Goal: Task Accomplishment & Management: Use online tool/utility

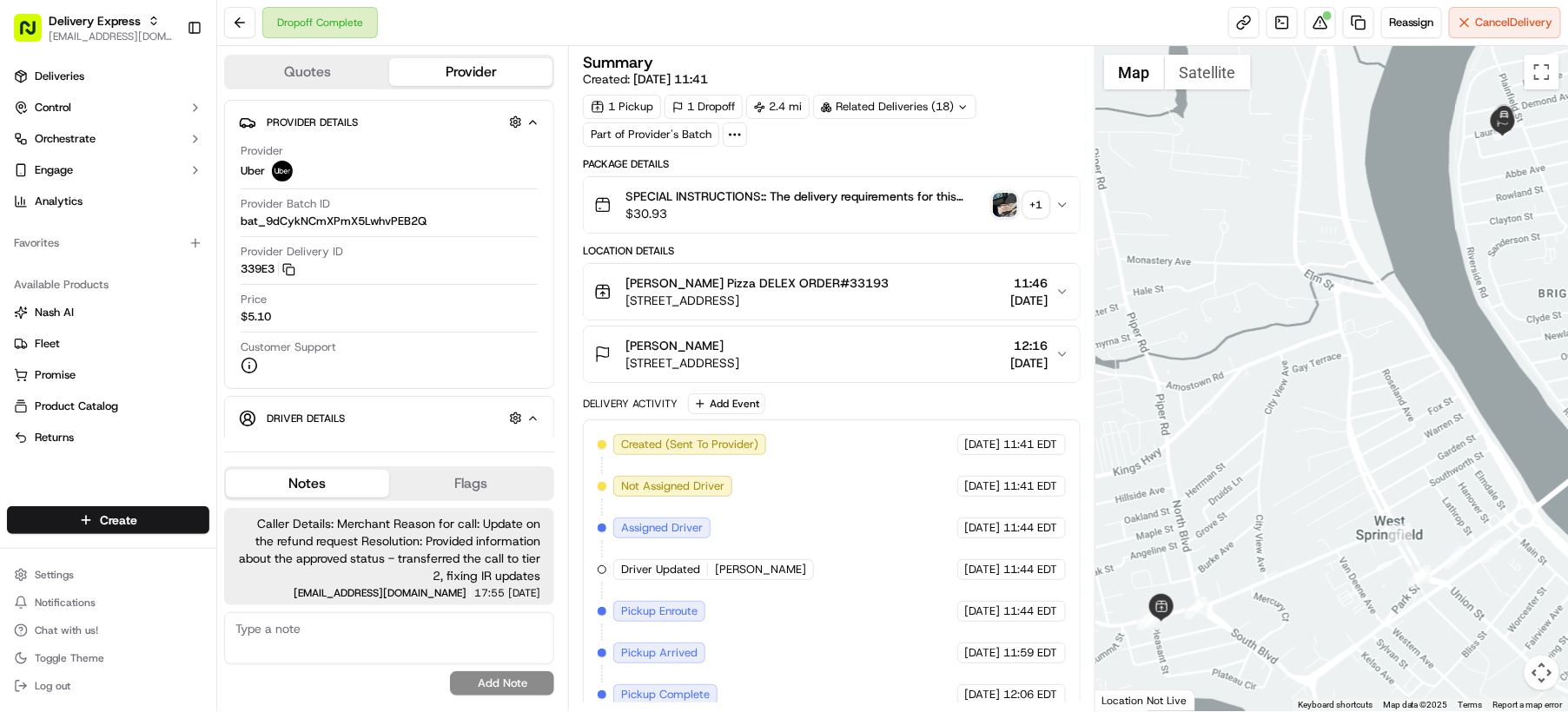
scroll to position [289, 0]
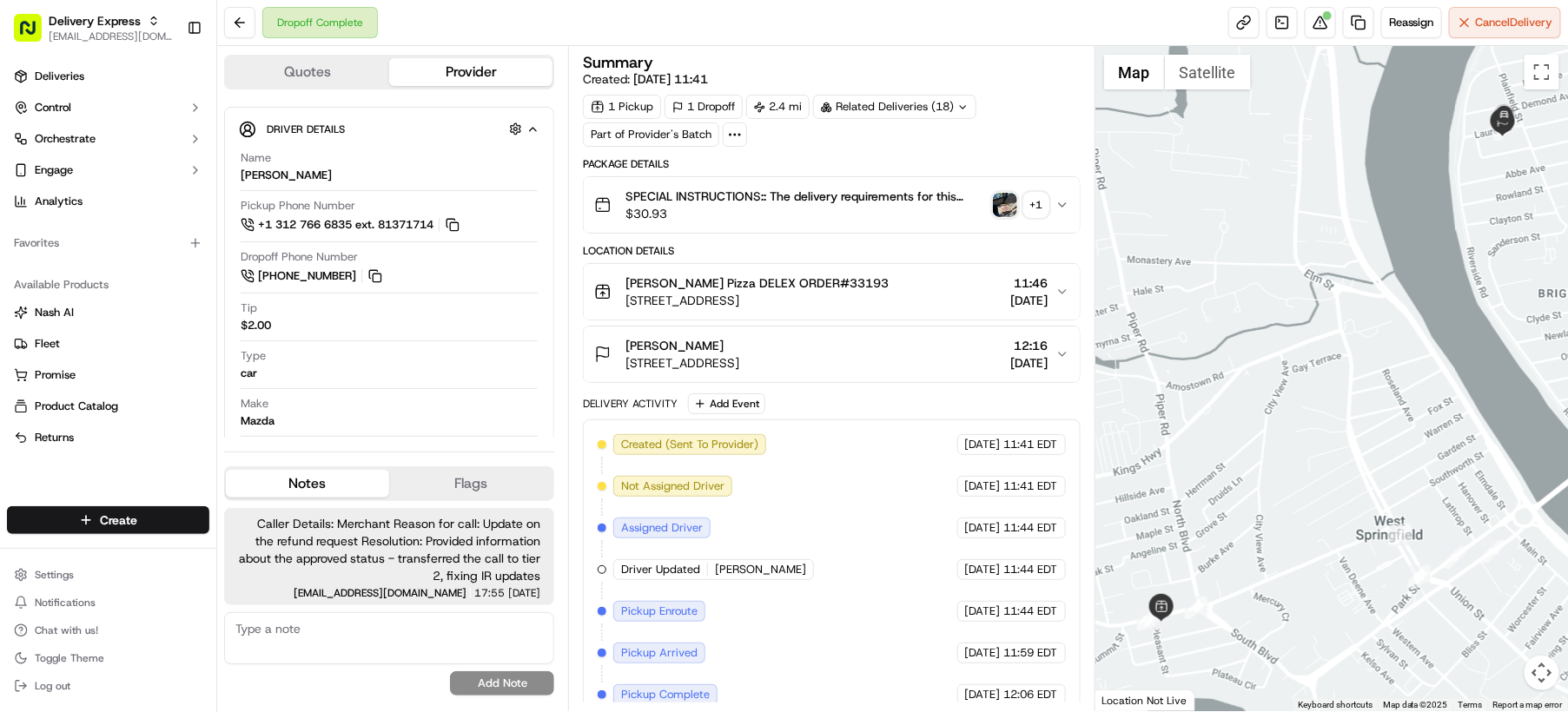
click at [1480, 658] on div at bounding box center [1332, 379] width 472 height 665
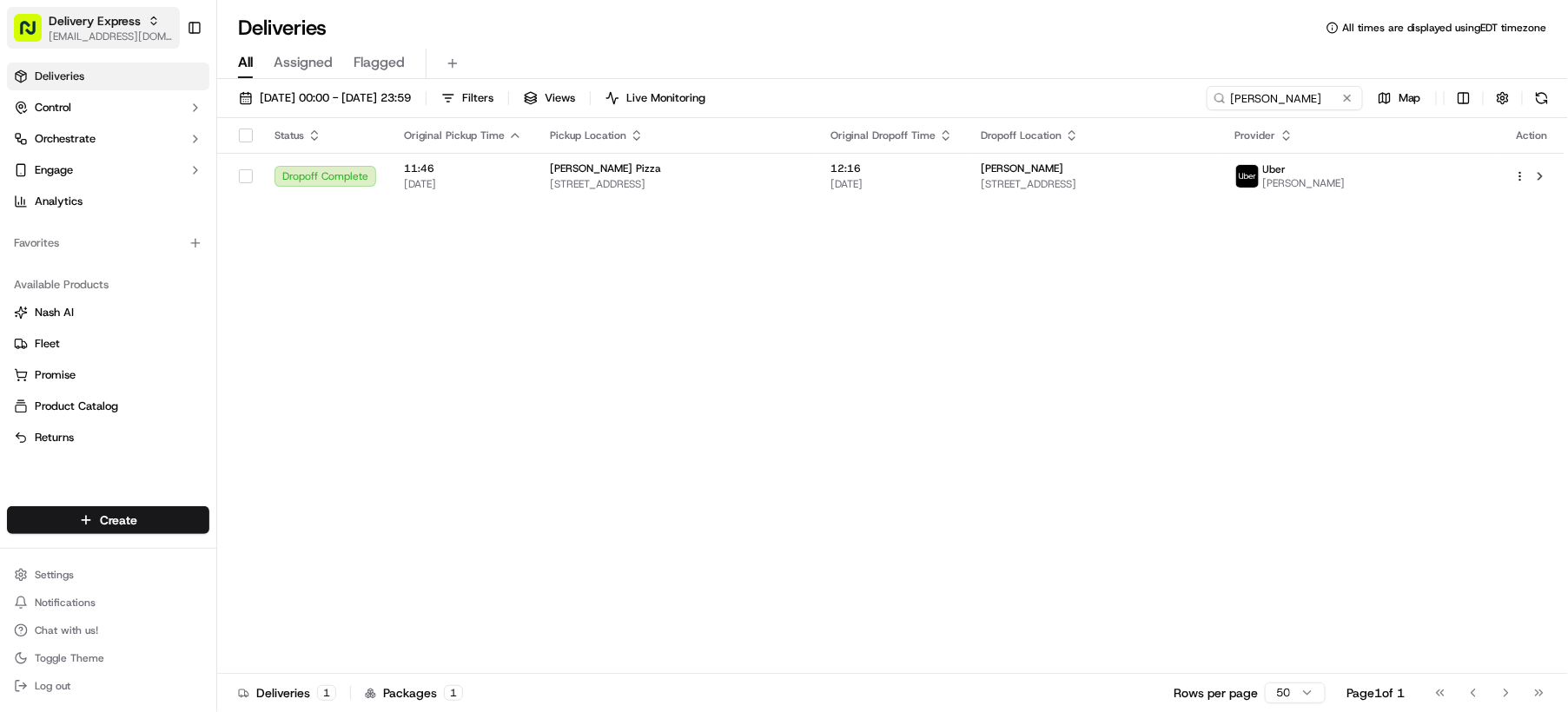
click at [97, 19] on span "Delivery Express" at bounding box center [94, 20] width 92 height 17
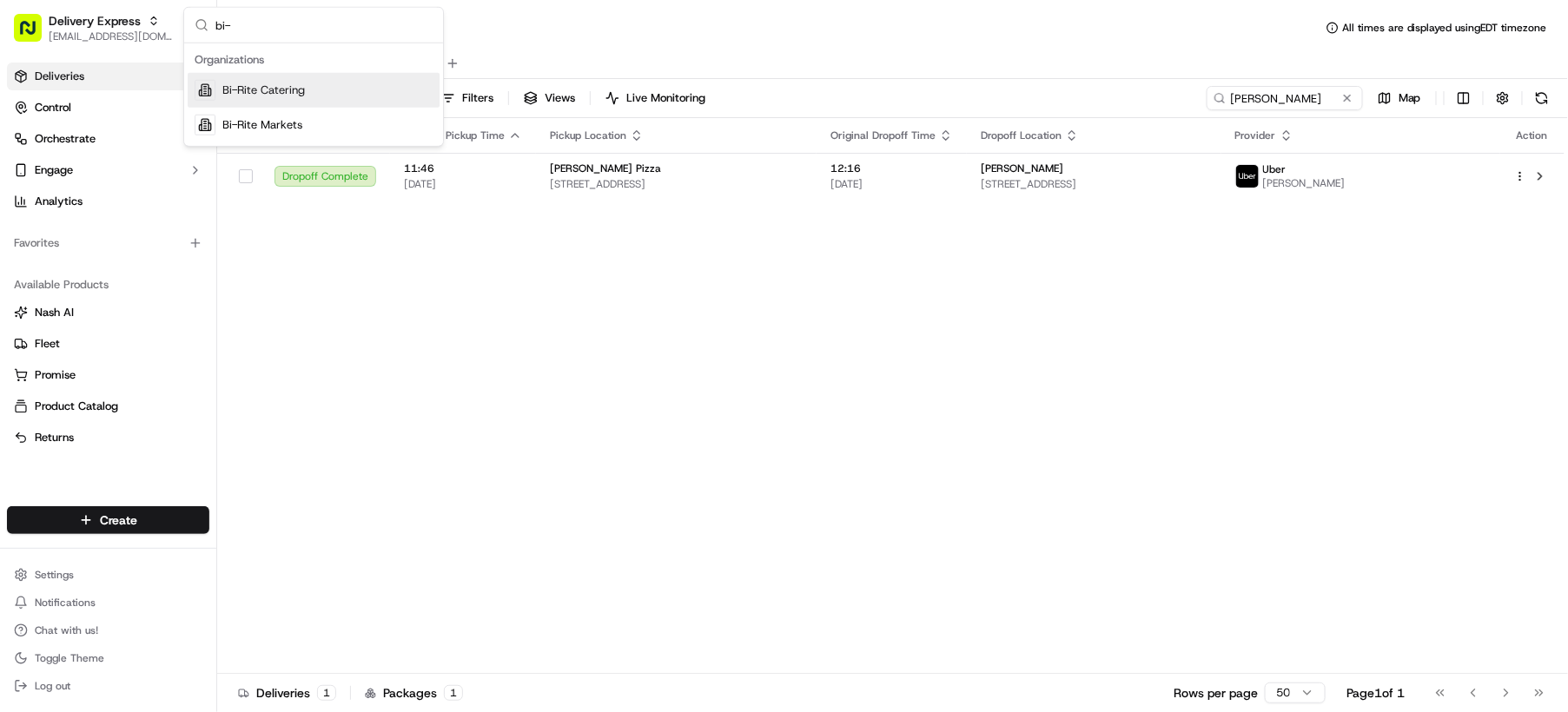
type input "bi-"
click at [293, 94] on span "Bi-Rite Catering" at bounding box center [263, 90] width 83 height 15
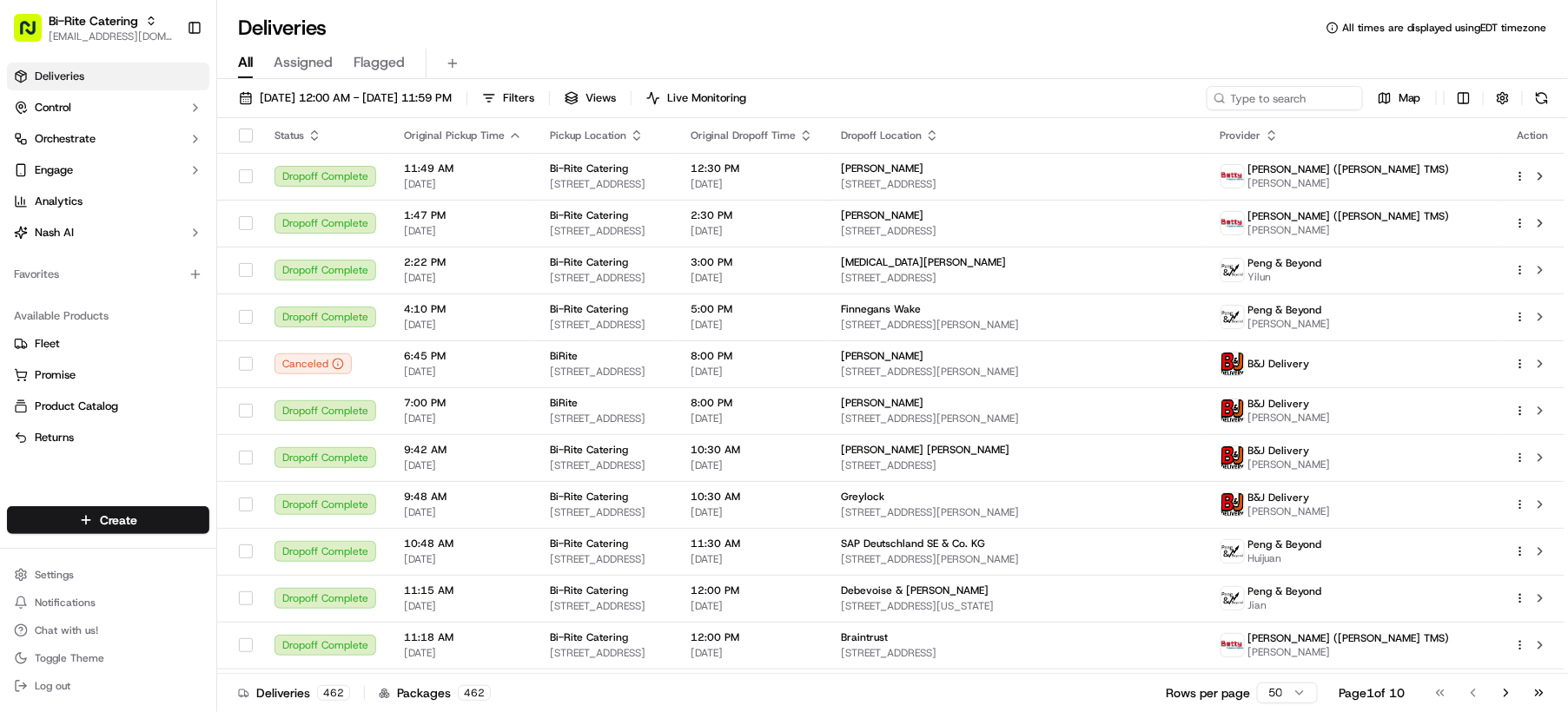
click at [1563, 682] on div "Deliveries 462 Packages 462 Rows per page 50 Page 1 of 10 Go to first page Go t…" at bounding box center [892, 692] width 1351 height 39
click at [534, 99] on span "Filters" at bounding box center [519, 97] width 31 height 15
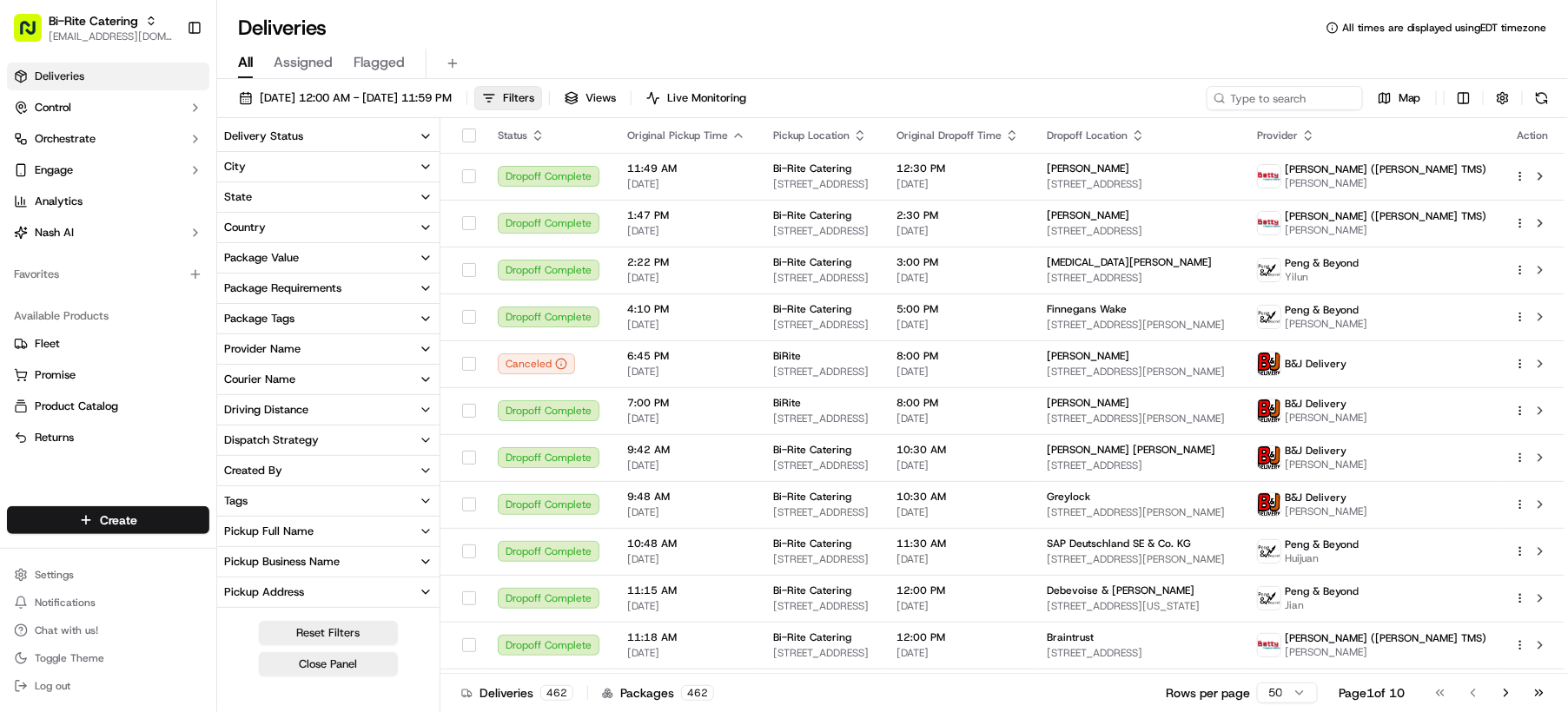
click at [266, 133] on div "Delivery Status" at bounding box center [263, 136] width 79 height 15
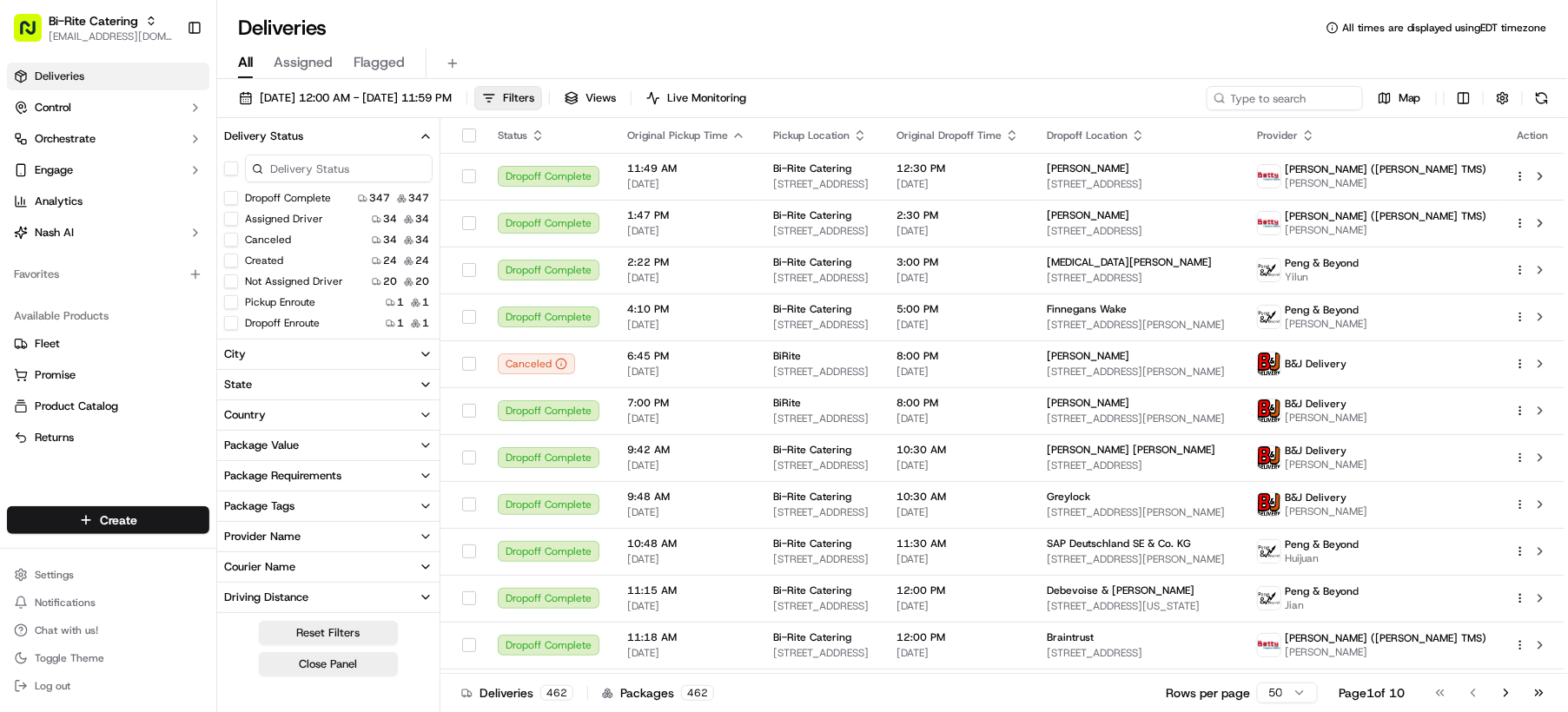
click at [232, 262] on button "Created" at bounding box center [231, 260] width 14 height 14
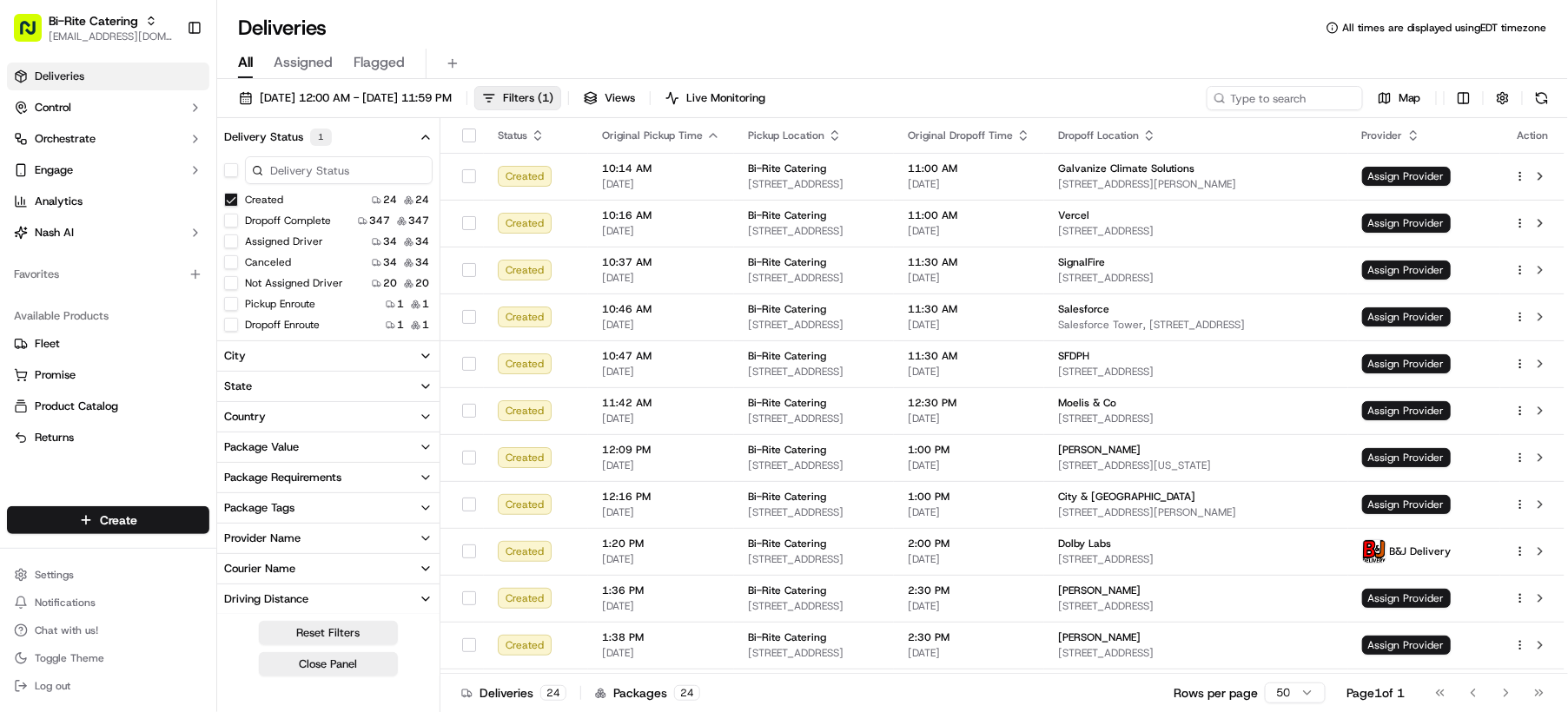
click at [228, 243] on button "Assigned Driver" at bounding box center [231, 241] width 14 height 14
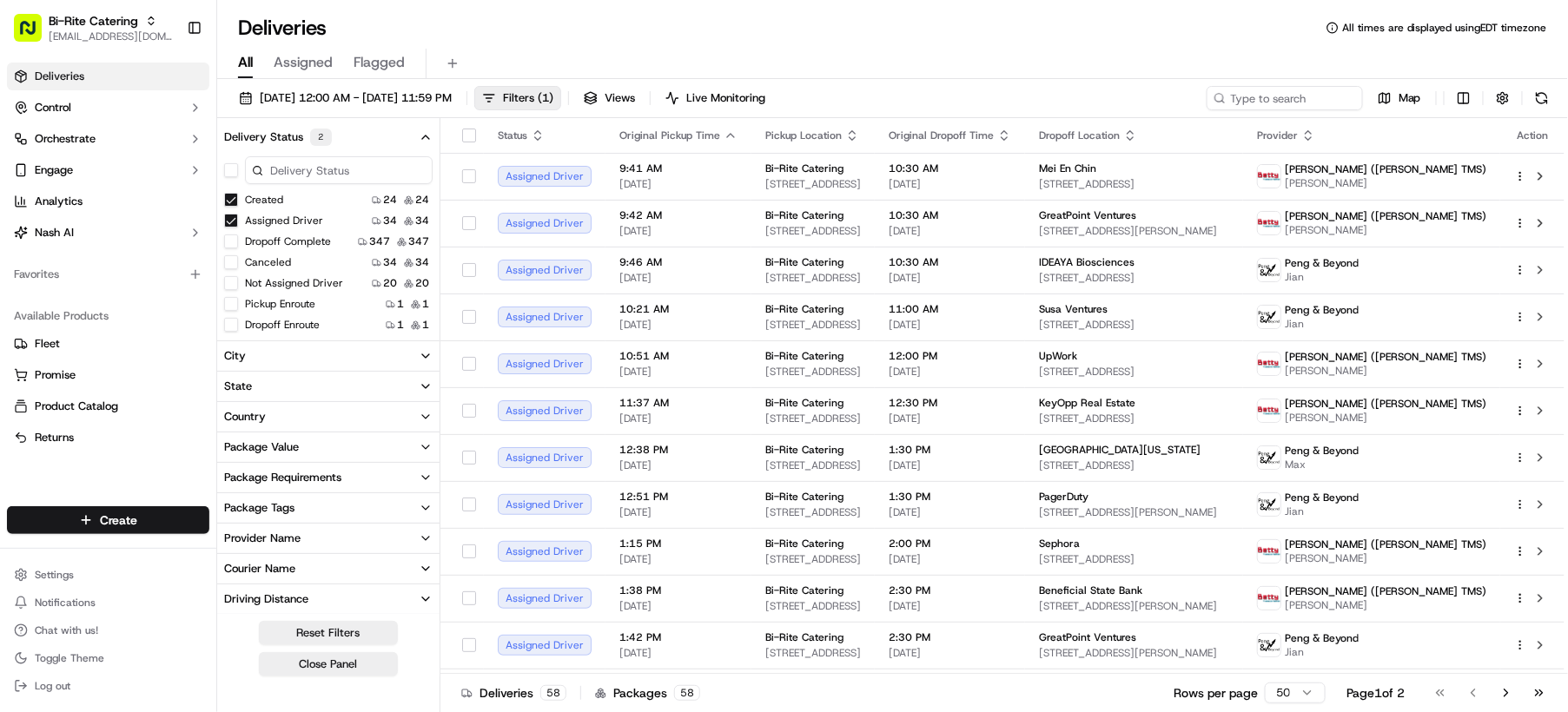
click at [231, 281] on button "Not Assigned Driver" at bounding box center [231, 282] width 14 height 14
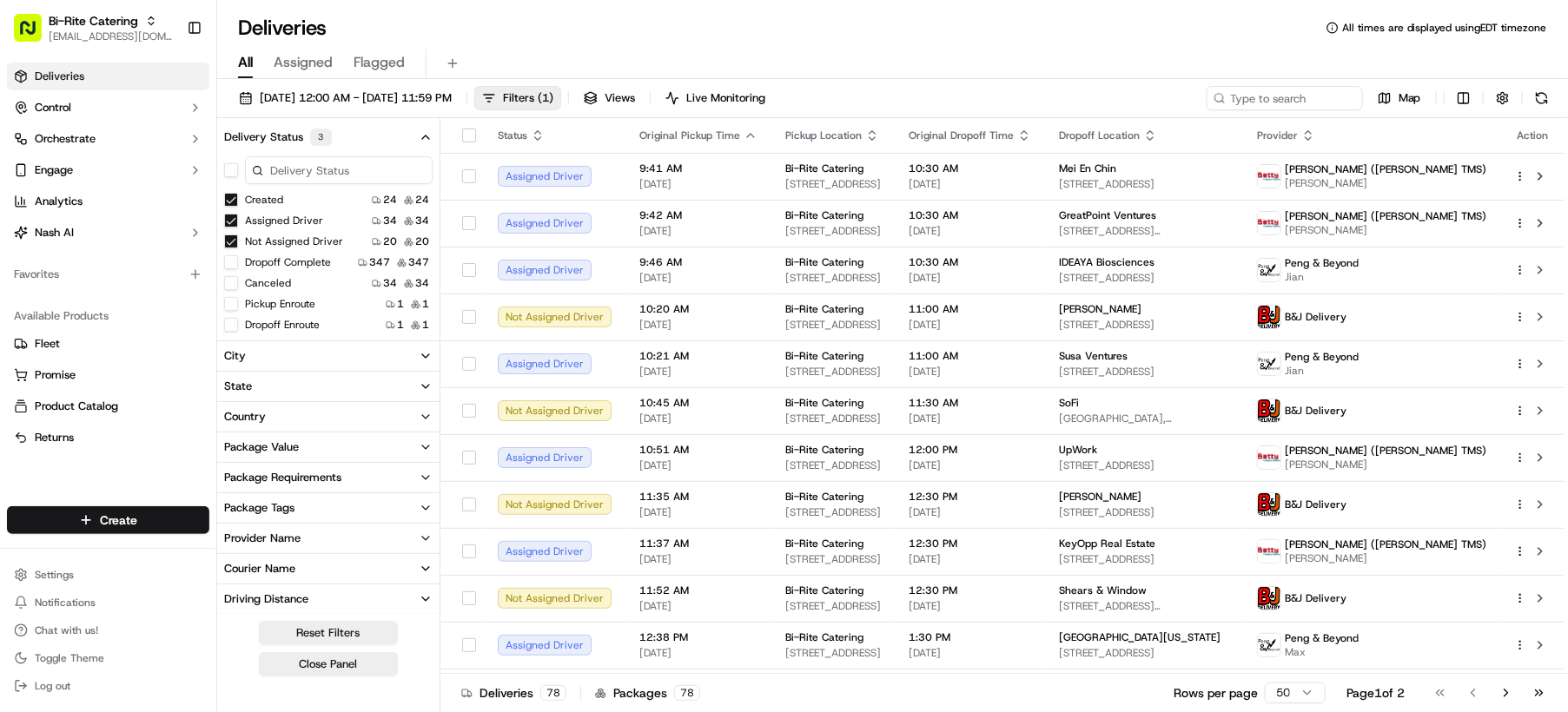
click at [372, 532] on button "Provider Name" at bounding box center [328, 539] width 223 height 30
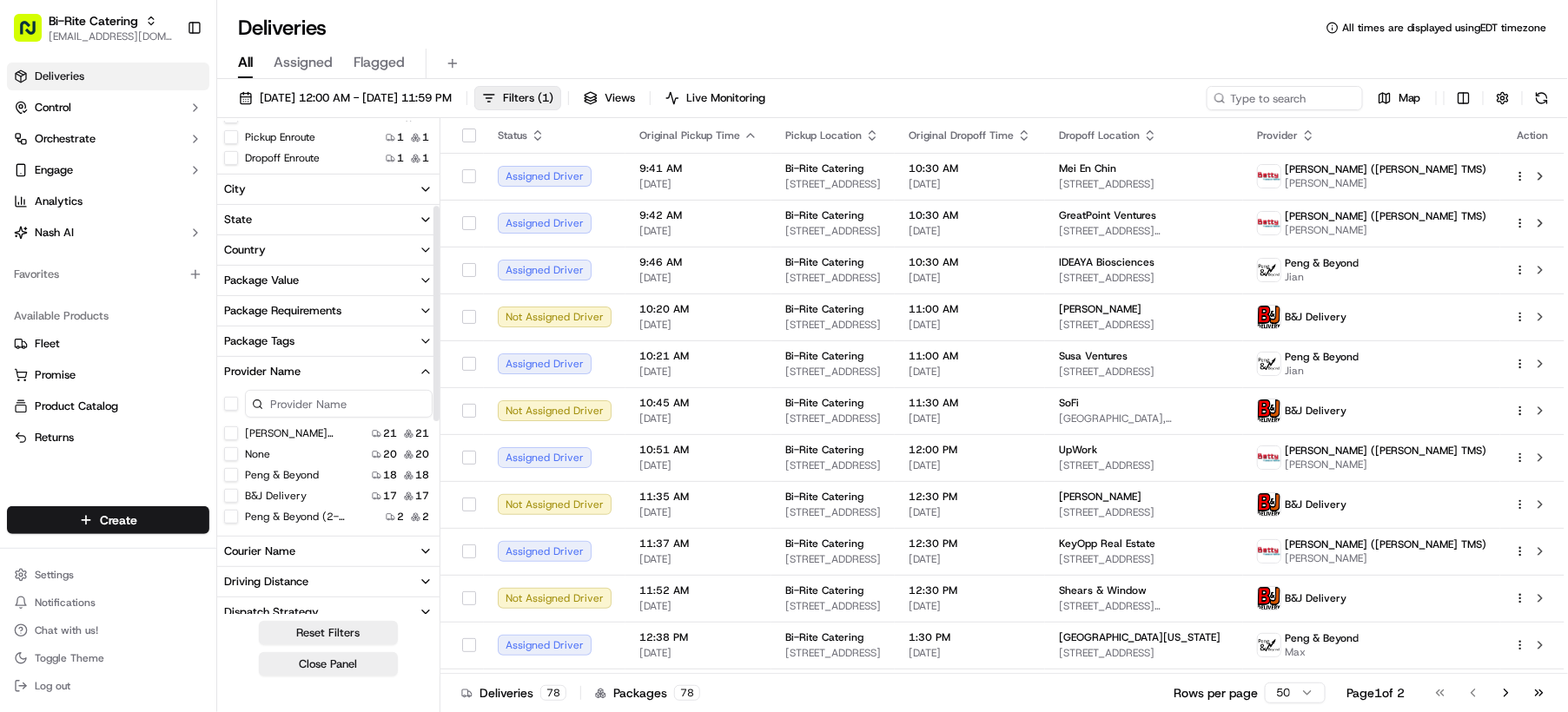
scroll to position [193, 0]
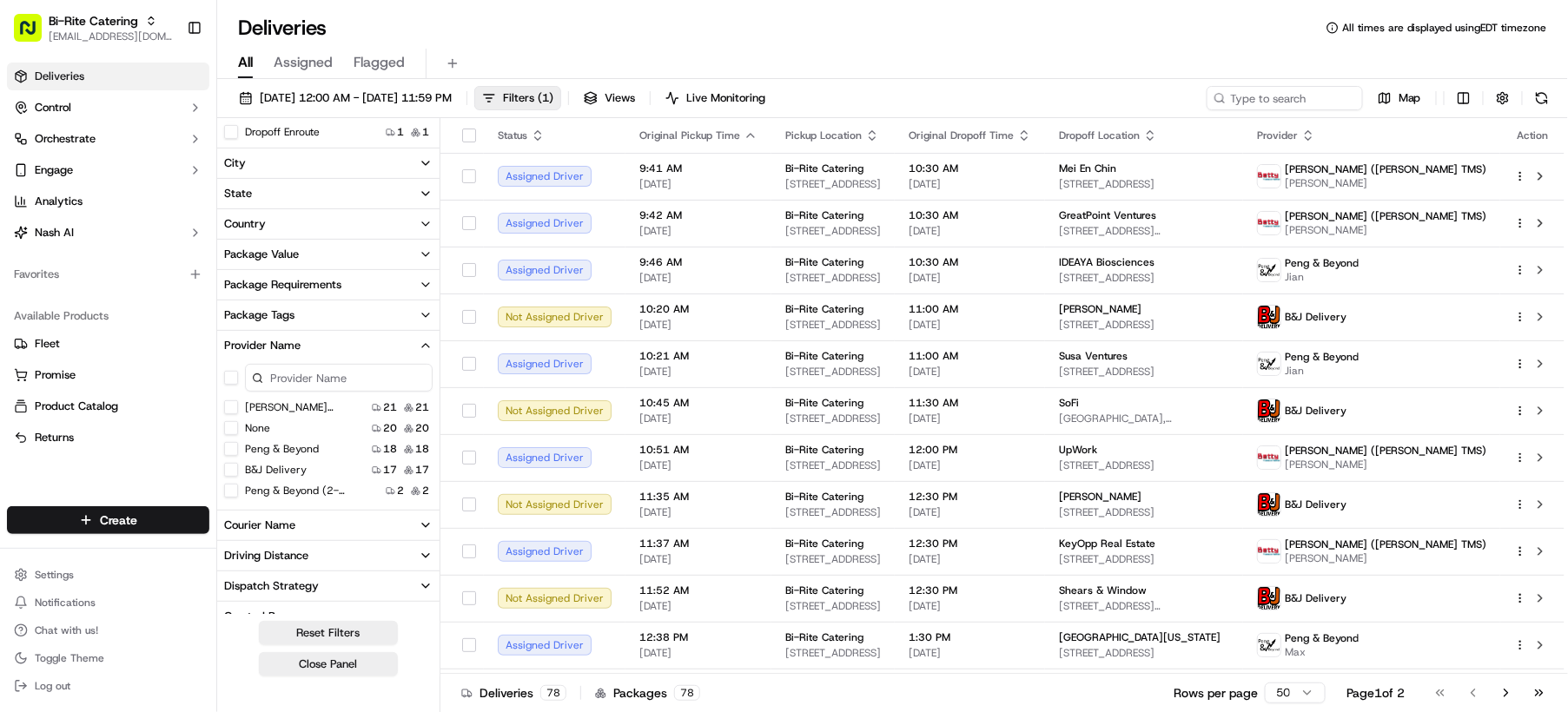
click at [232, 410] on TMS\) "[PERSON_NAME] ([PERSON_NAME] TMS)" at bounding box center [231, 407] width 14 height 14
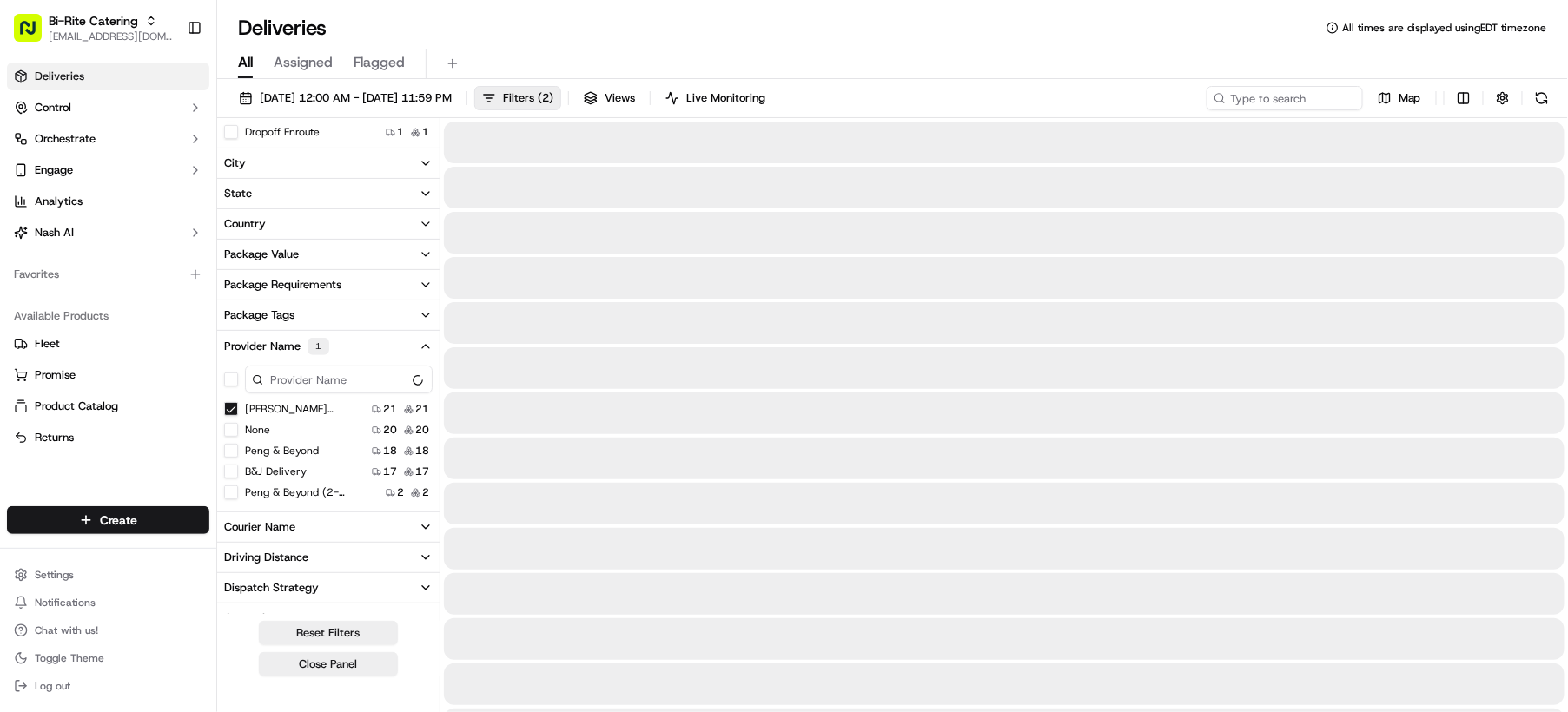
click at [228, 427] on button "None" at bounding box center [231, 430] width 14 height 14
click at [231, 454] on Beyond "Peng & Beyond" at bounding box center [231, 450] width 14 height 14
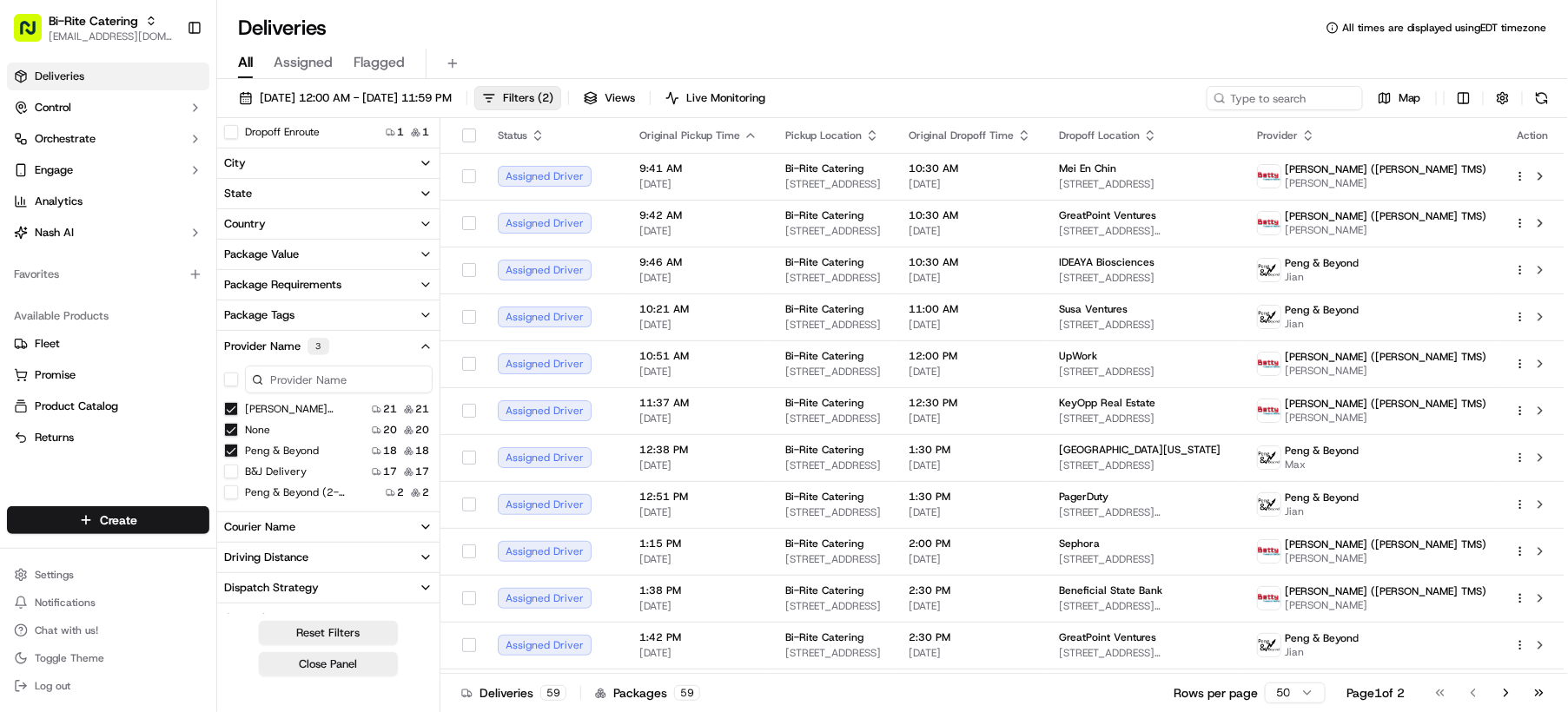
click at [228, 472] on Delivery "B&J Delivery" at bounding box center [231, 471] width 14 height 14
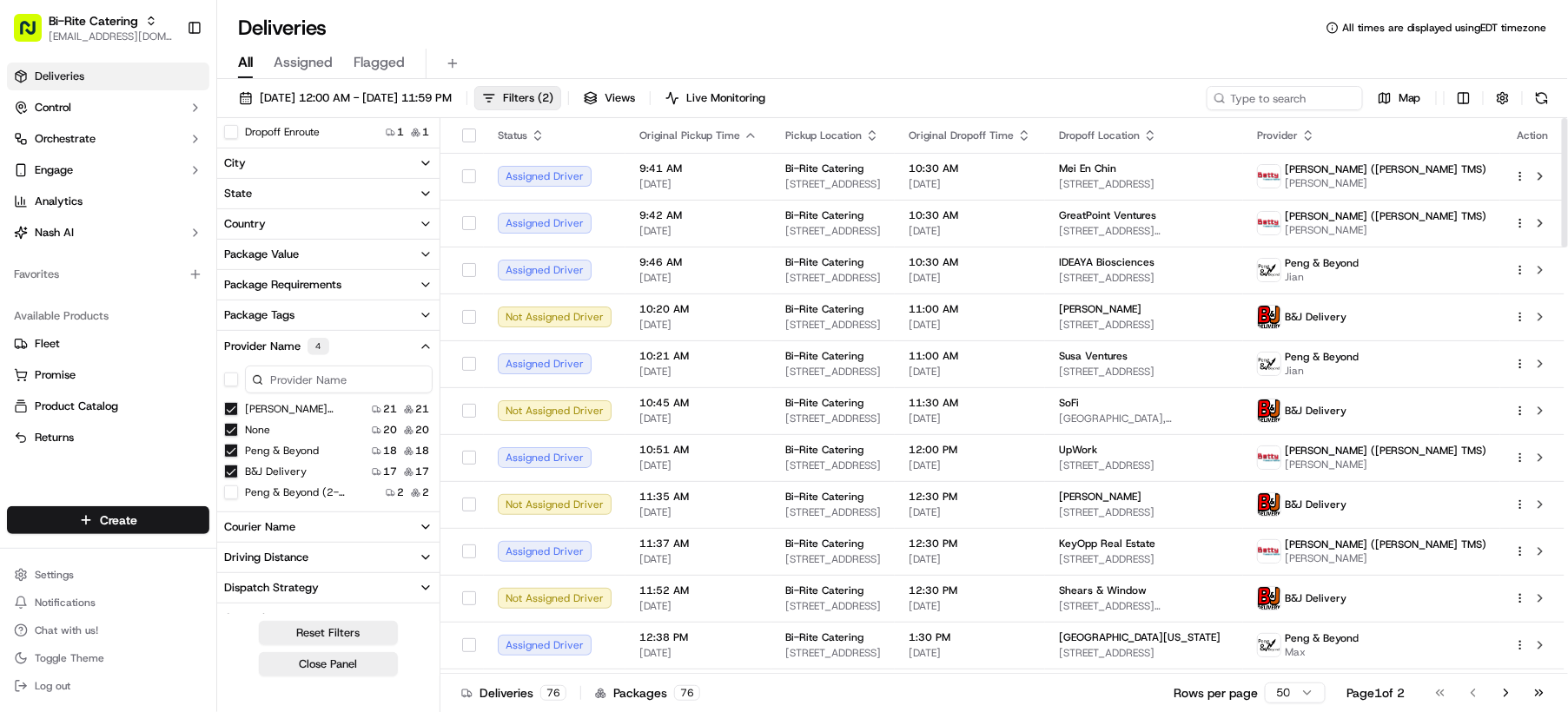
click at [1312, 139] on icon "button" at bounding box center [1308, 138] width 6 height 3
click at [1412, 160] on button "Provider (A-Z)" at bounding box center [1423, 157] width 118 height 21
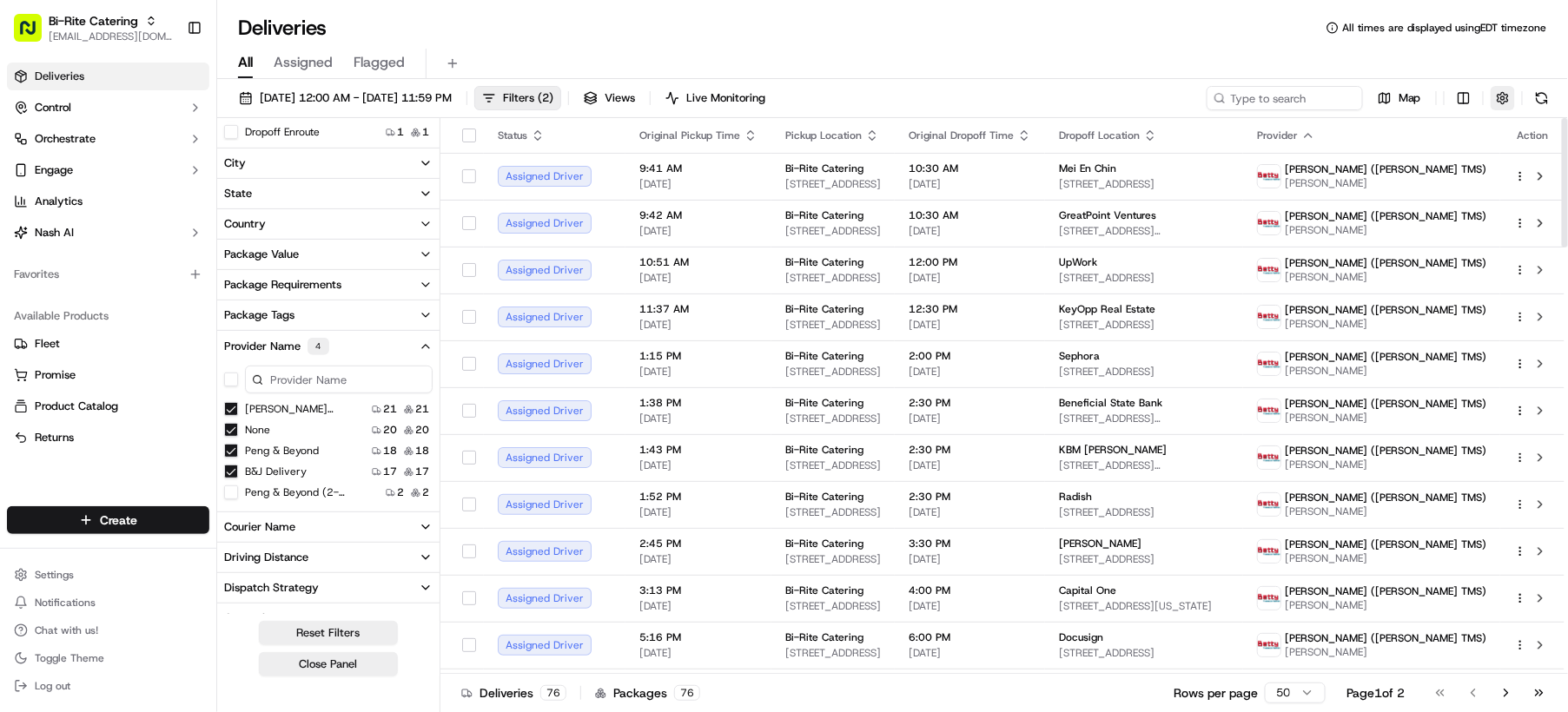
click at [1504, 107] on button "button" at bounding box center [1503, 98] width 25 height 25
click at [1488, 163] on html "Bi-Rite Catering [EMAIL_ADDRESS][DOMAIN_NAME] Toggle Sidebar Deliveries Control…" at bounding box center [784, 356] width 1568 height 712
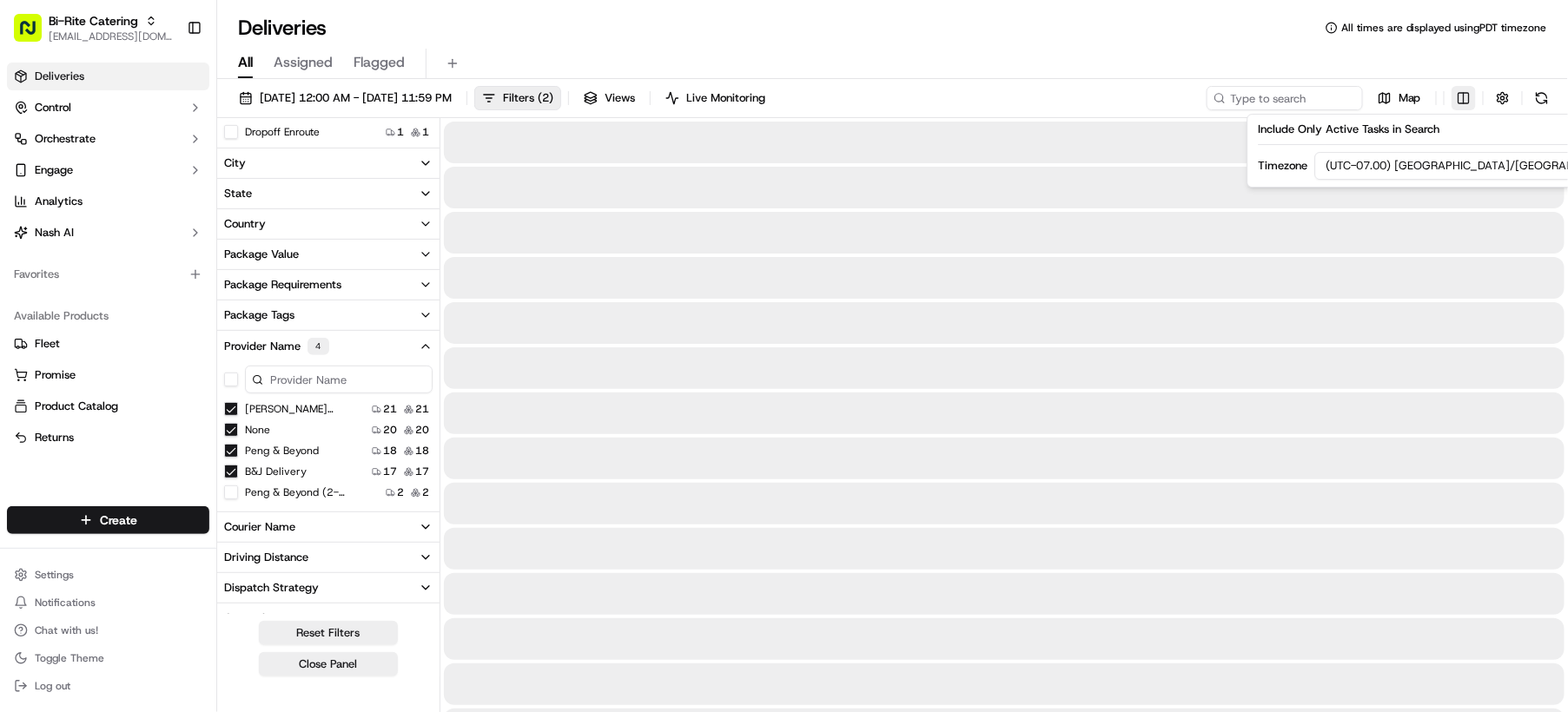
click at [1463, 98] on html "Bi-Rite Catering [EMAIL_ADDRESS][DOMAIN_NAME] Toggle Sidebar Deliveries Control…" at bounding box center [784, 356] width 1568 height 712
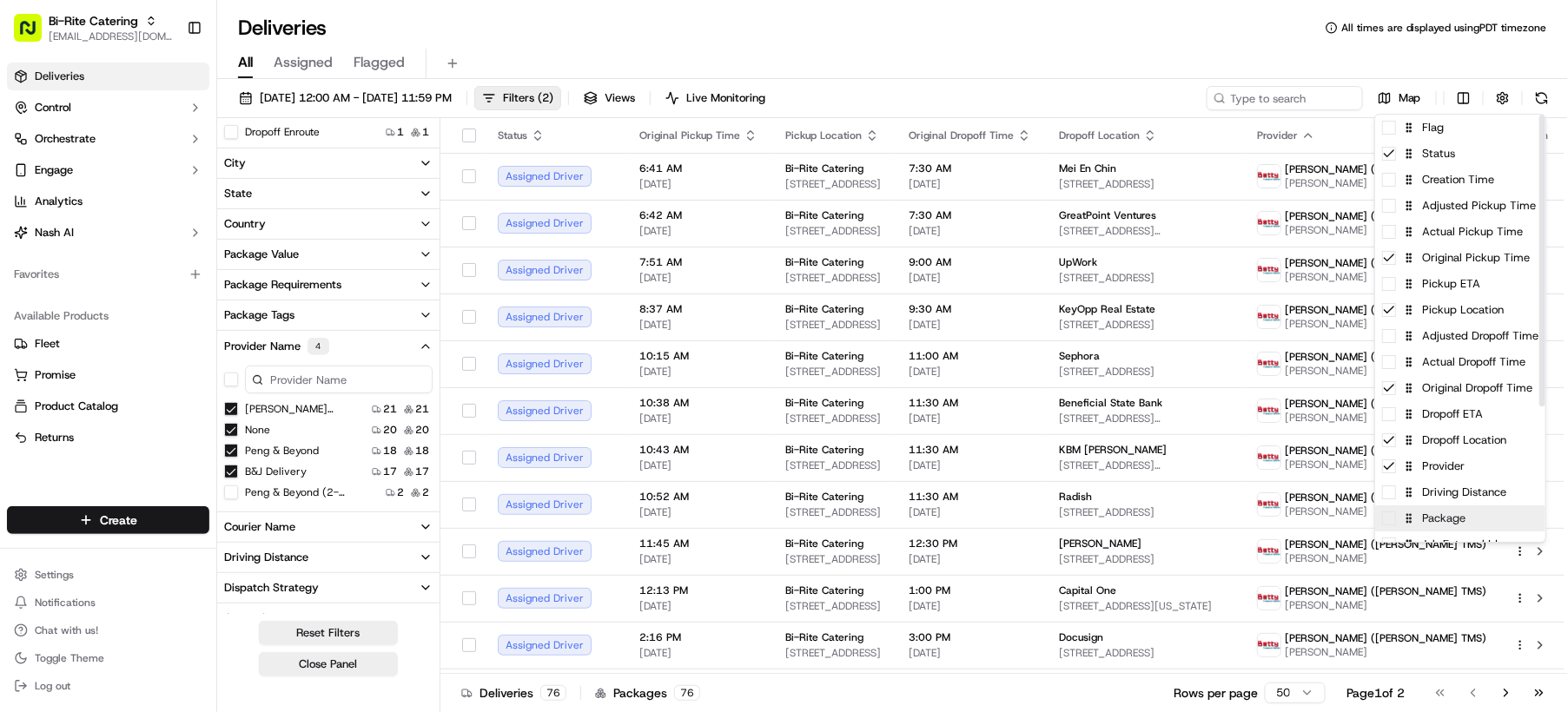
click at [1392, 526] on div "Package" at bounding box center [1460, 519] width 170 height 26
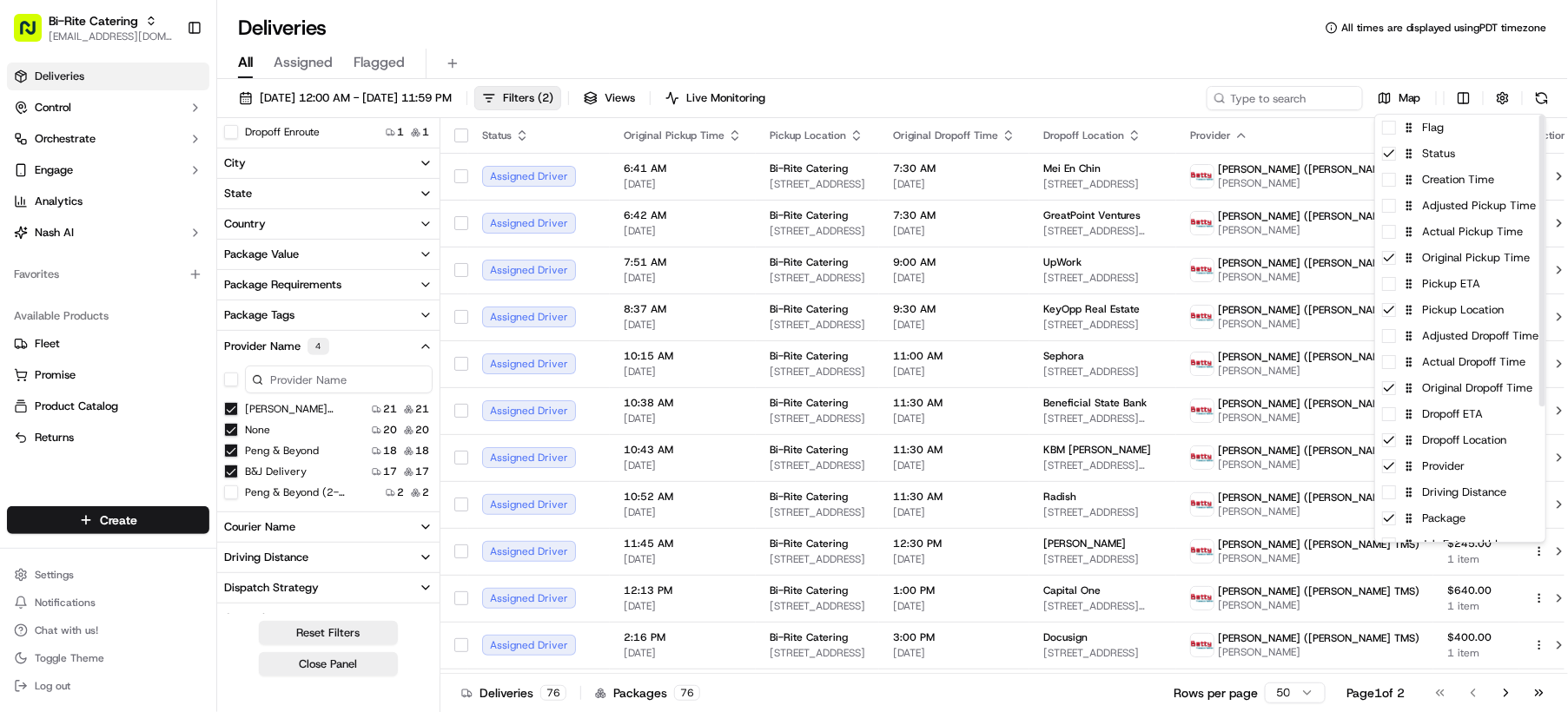
click at [1164, 66] on html "Bi-Rite Catering [EMAIL_ADDRESS][DOMAIN_NAME] Toggle Sidebar Deliveries Control…" at bounding box center [784, 356] width 1568 height 712
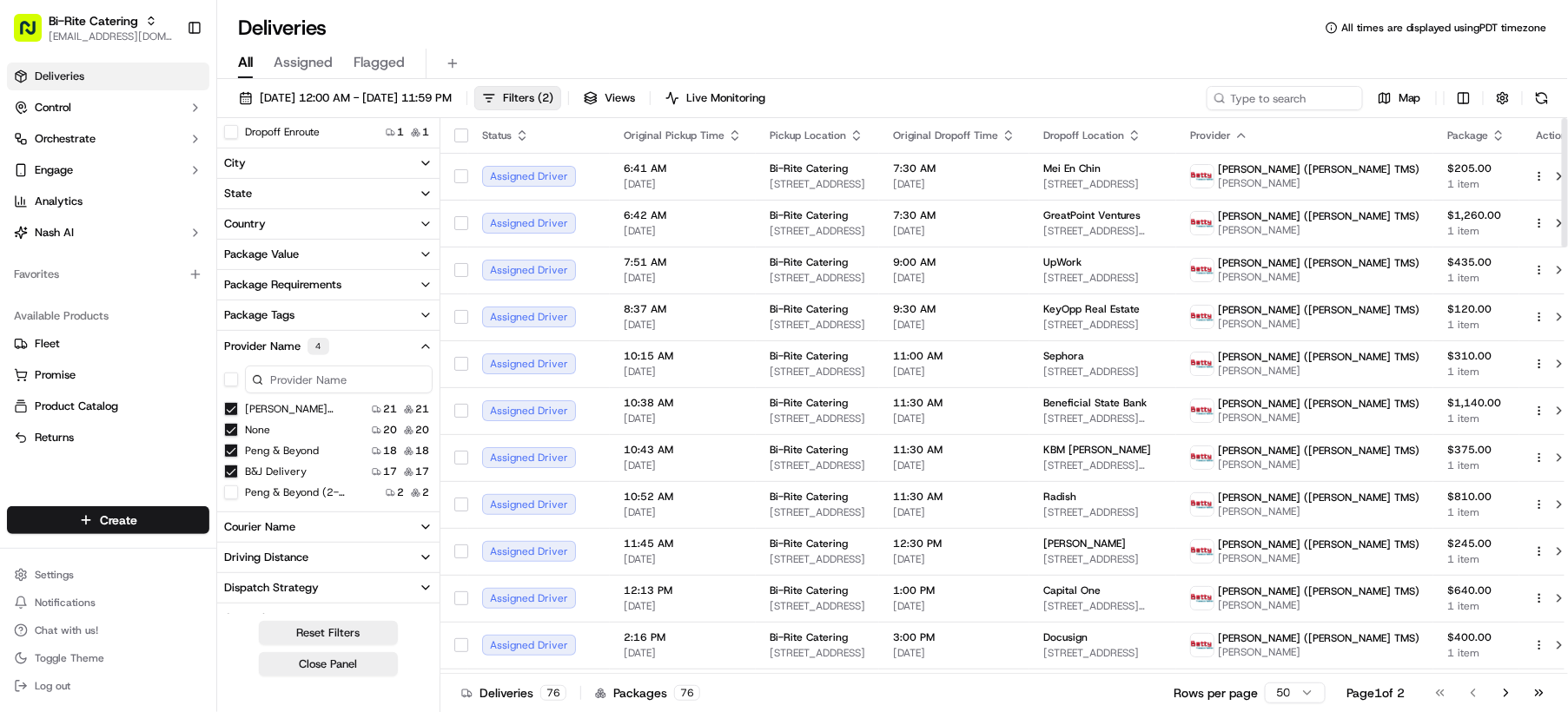
click at [1492, 132] on icon "button" at bounding box center [1498, 135] width 14 height 14
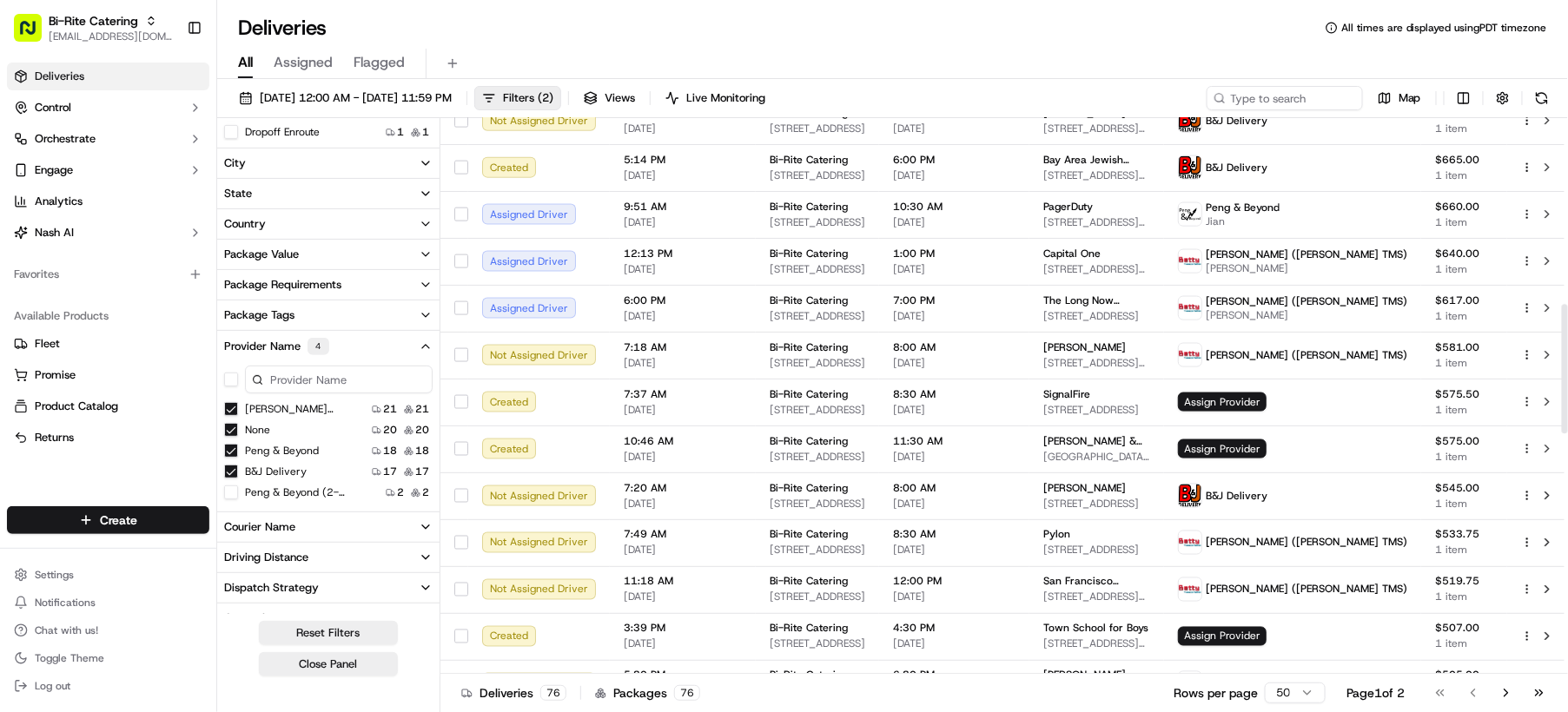
scroll to position [1062, 0]
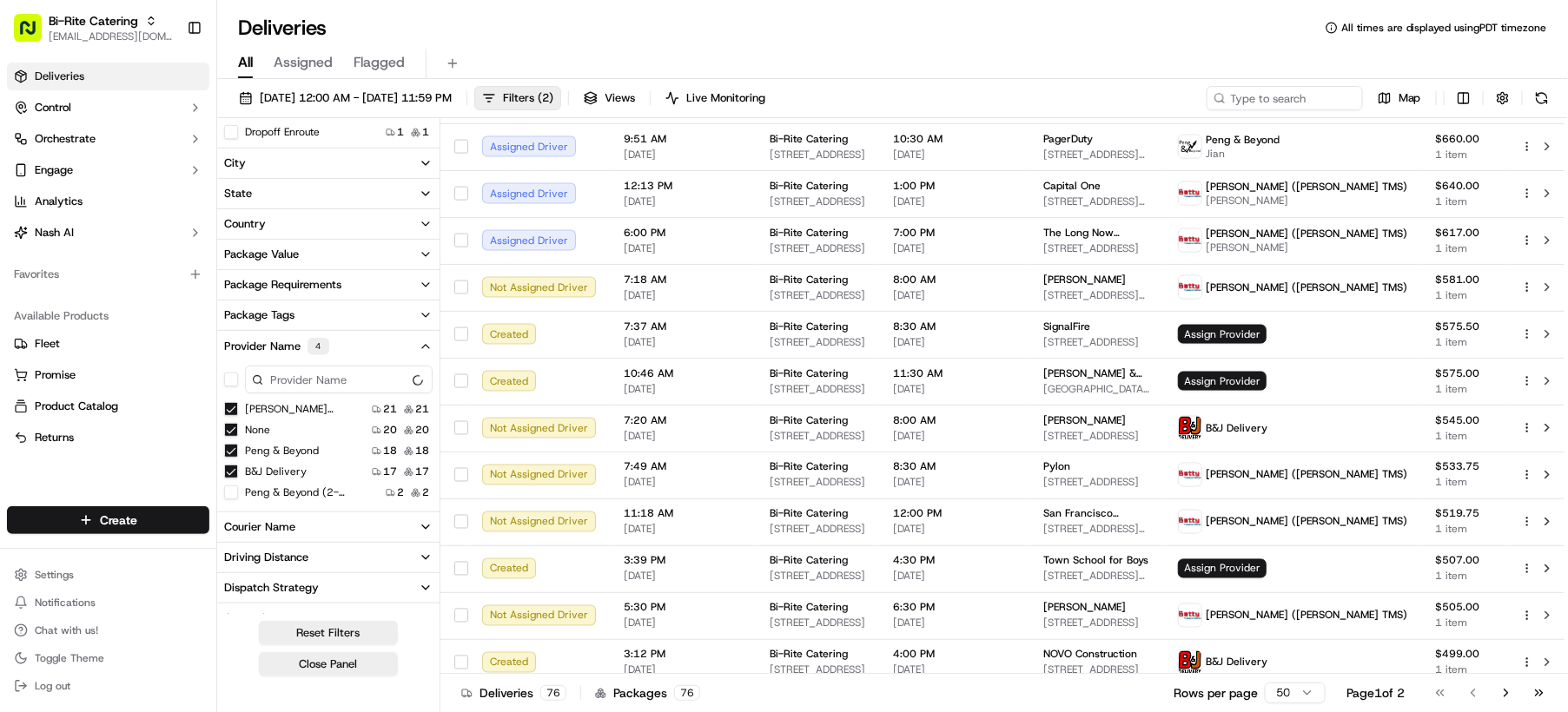
click at [233, 410] on TMS\) "[PERSON_NAME] ([PERSON_NAME] TMS)" at bounding box center [231, 409] width 14 height 14
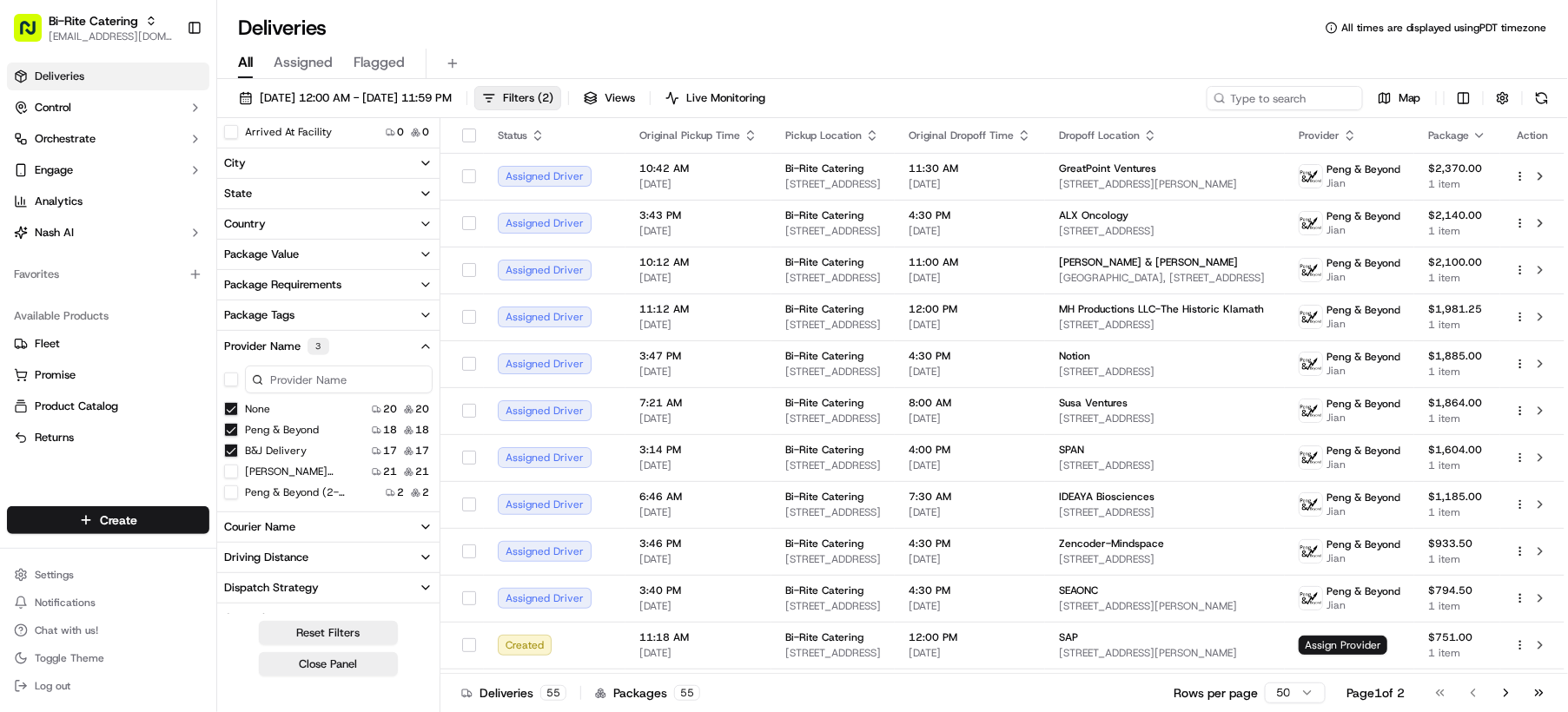
click at [229, 448] on Delivery "B&J Delivery" at bounding box center [231, 450] width 14 height 14
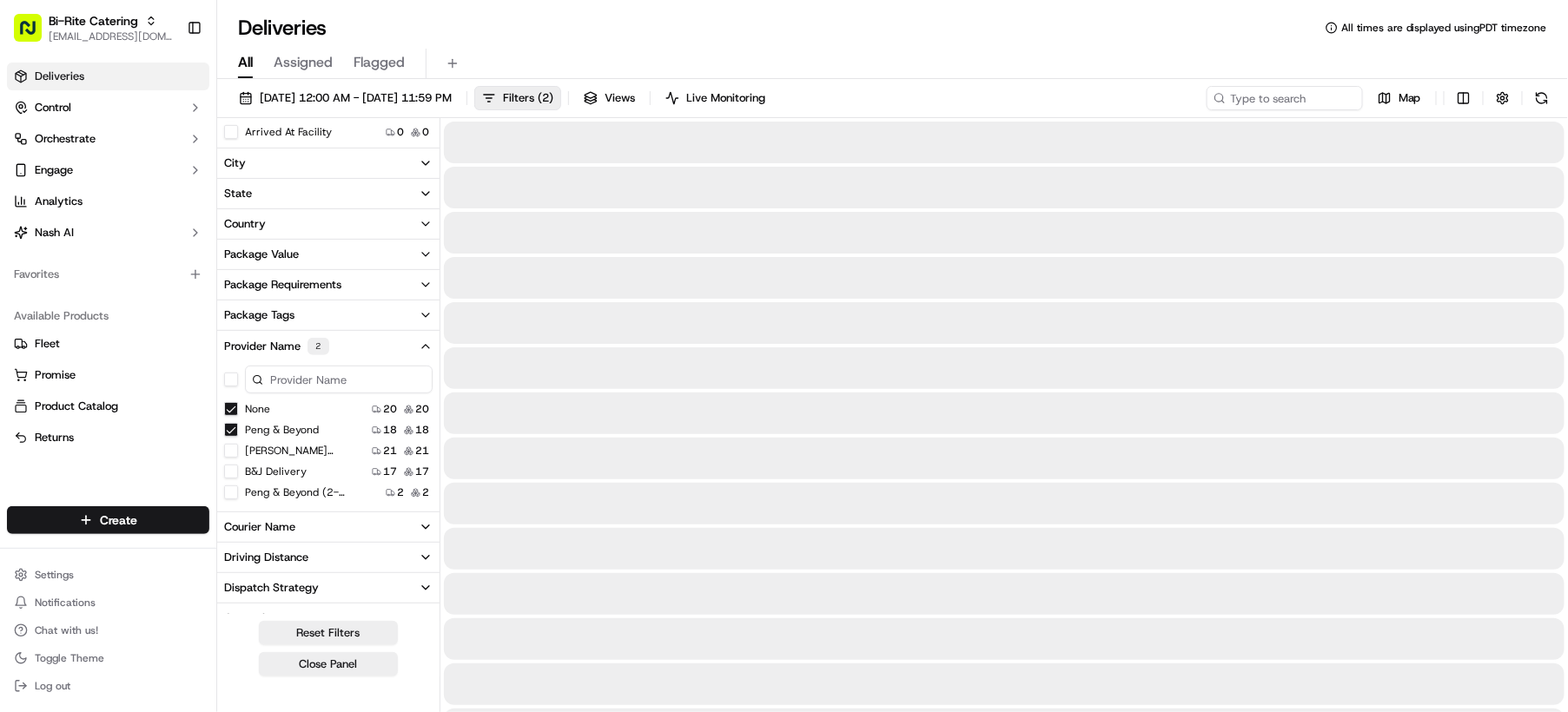
click at [229, 429] on Beyond "Peng & Beyond" at bounding box center [231, 430] width 14 height 14
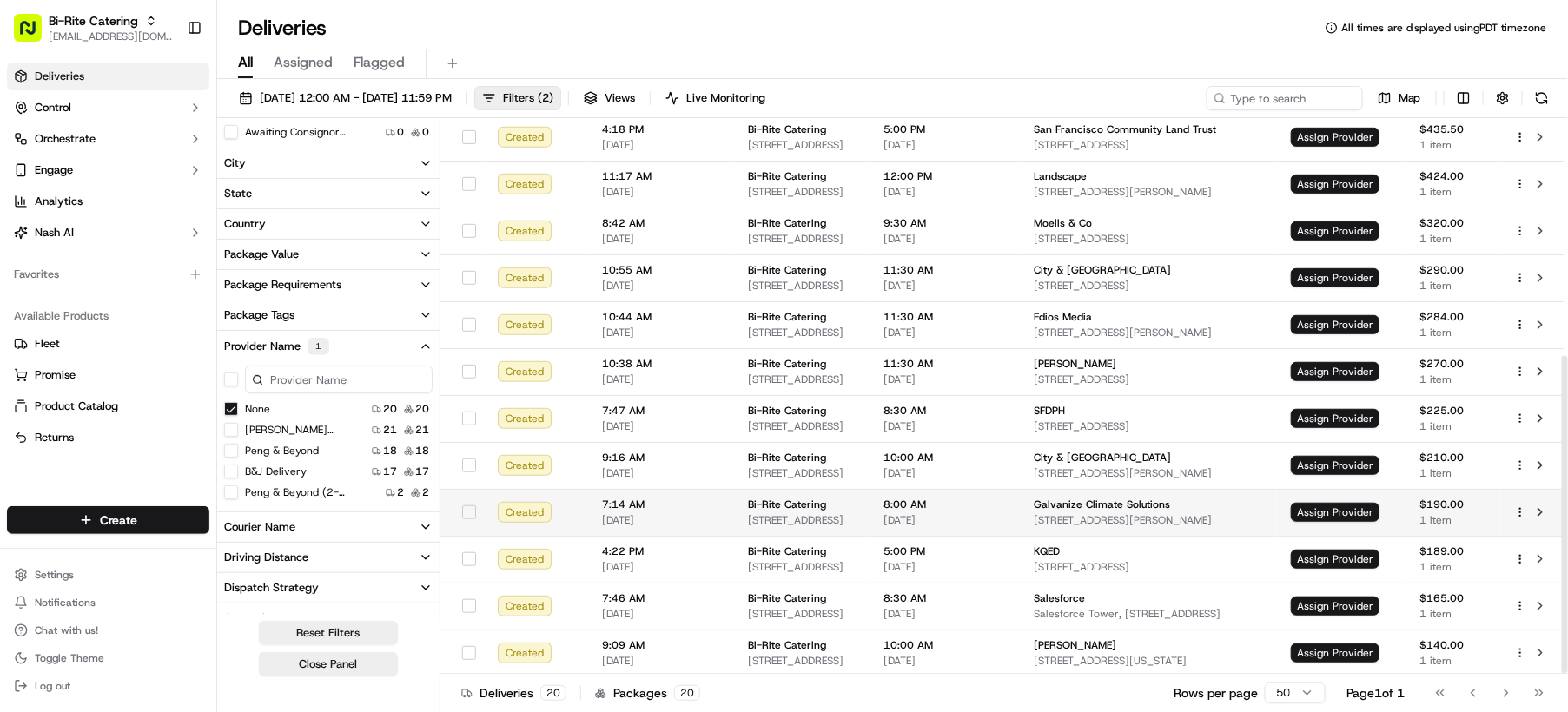
scroll to position [415, 0]
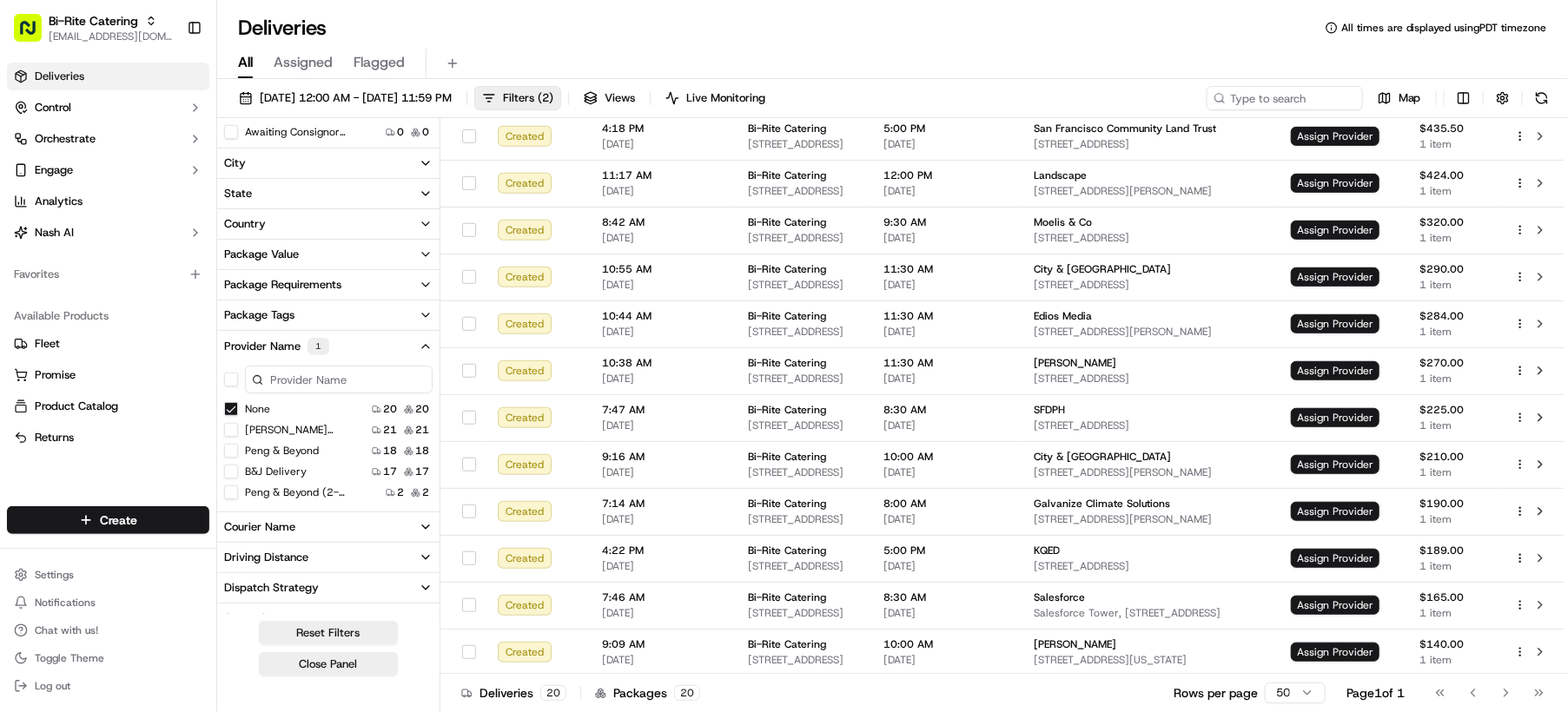
click at [1563, 704] on div "Deliveries 20 Packages 20 Rows per page 50 Page 1 of 1 Go to first page Go to p…" at bounding box center [1004, 692] width 1127 height 39
click at [1348, 651] on span "Assign Provider" at bounding box center [1335, 652] width 89 height 19
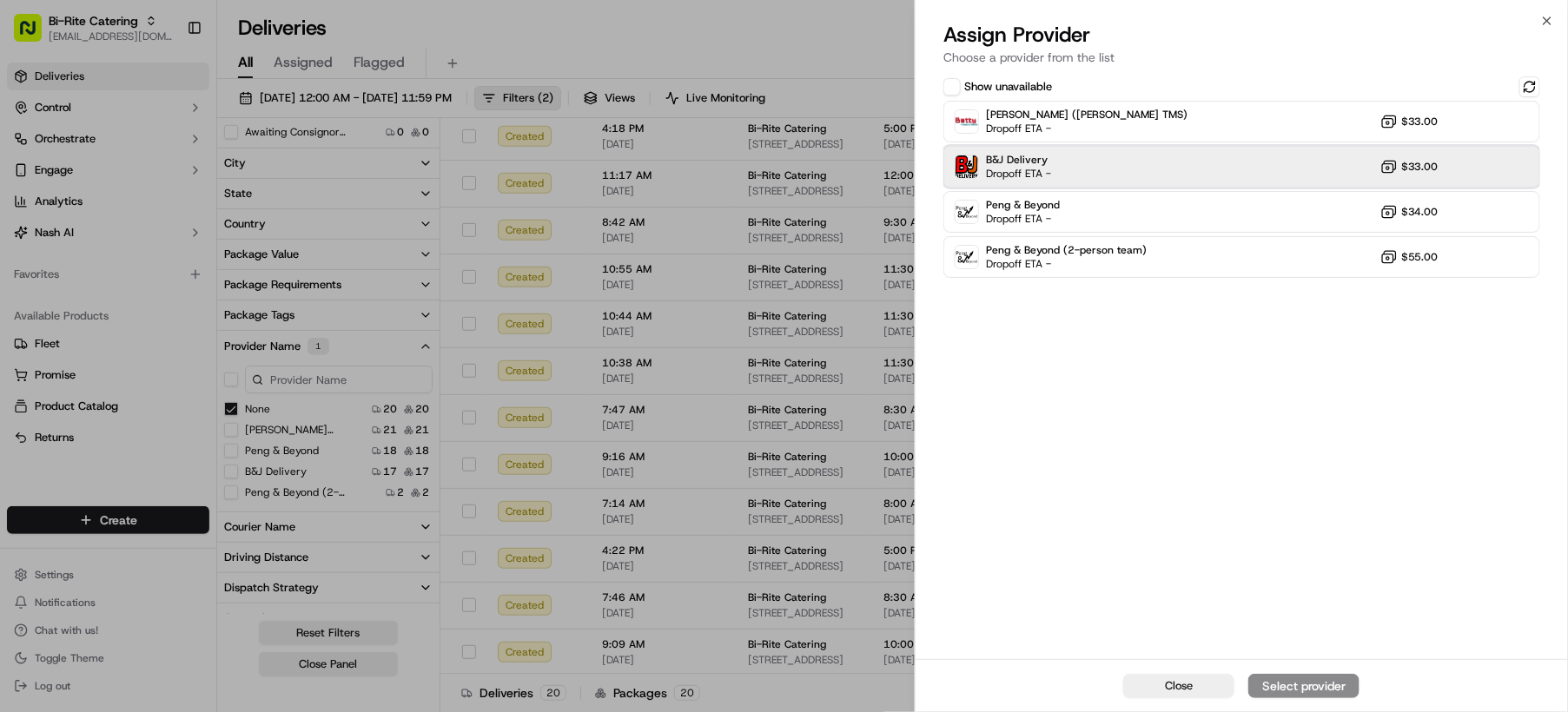
click at [1083, 168] on div "B&J Delivery Dropoff ETA - $33.00" at bounding box center [1242, 167] width 597 height 42
click at [1313, 690] on div "Assign Provider" at bounding box center [1304, 686] width 85 height 17
click at [1173, 685] on span "Close" at bounding box center [1178, 686] width 28 height 15
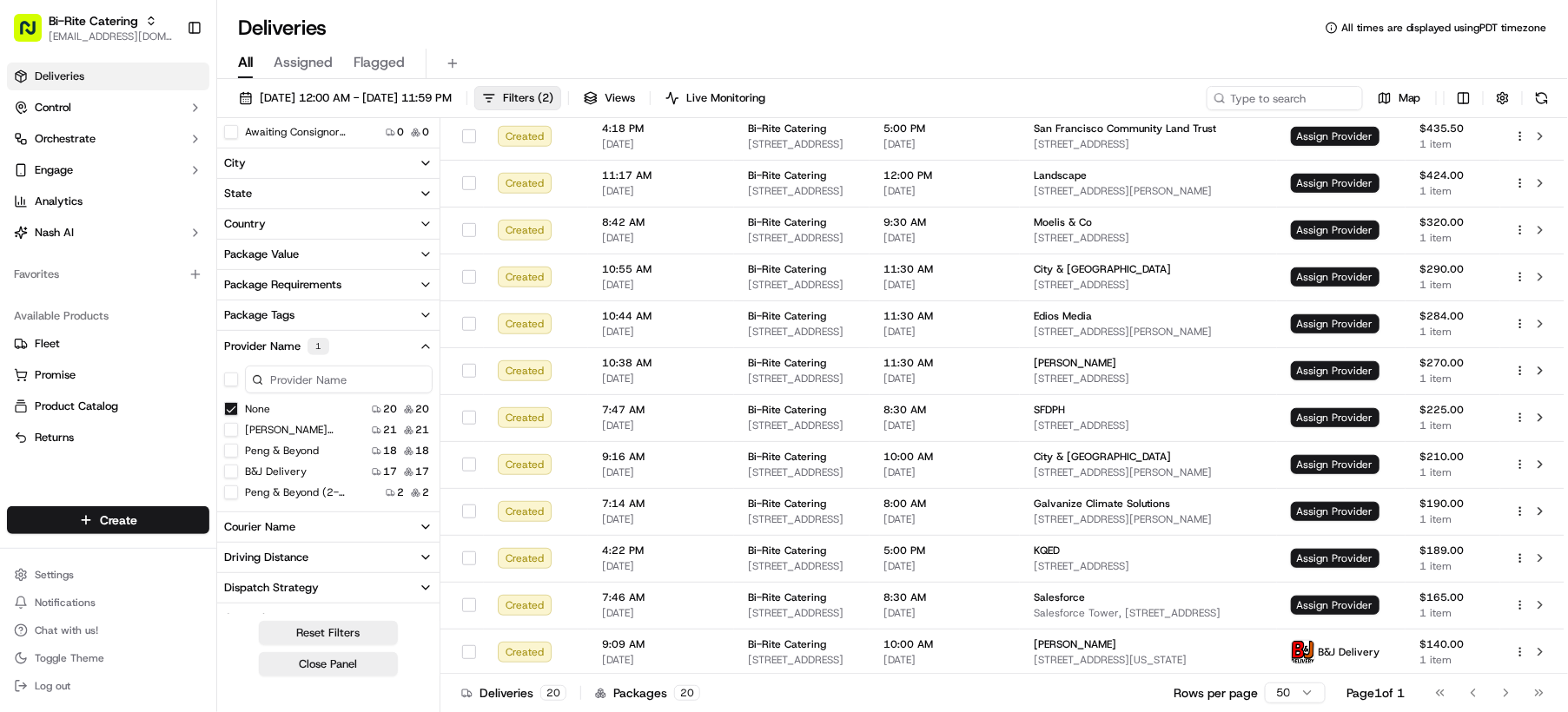
click at [233, 410] on button "None" at bounding box center [231, 409] width 14 height 14
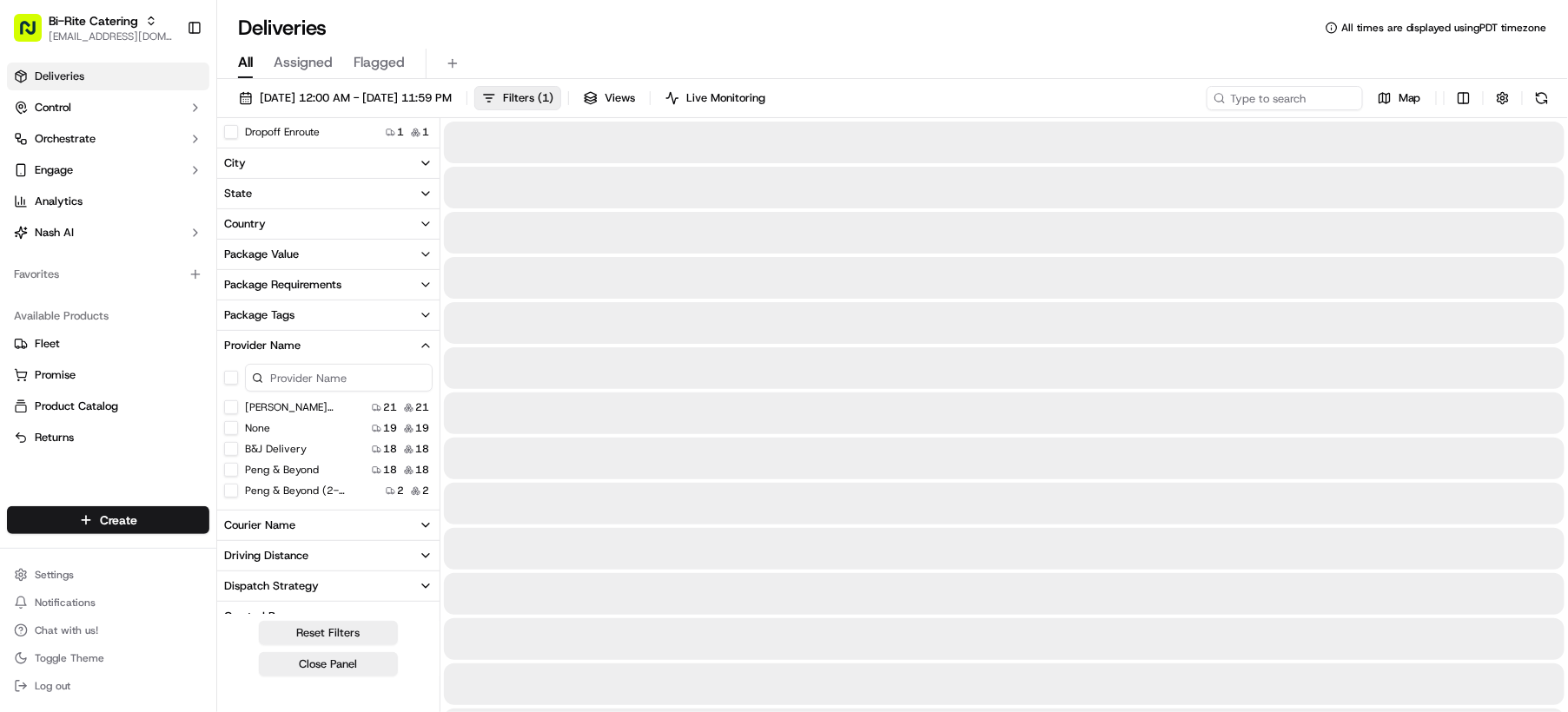
click at [231, 429] on button "None" at bounding box center [231, 428] width 14 height 14
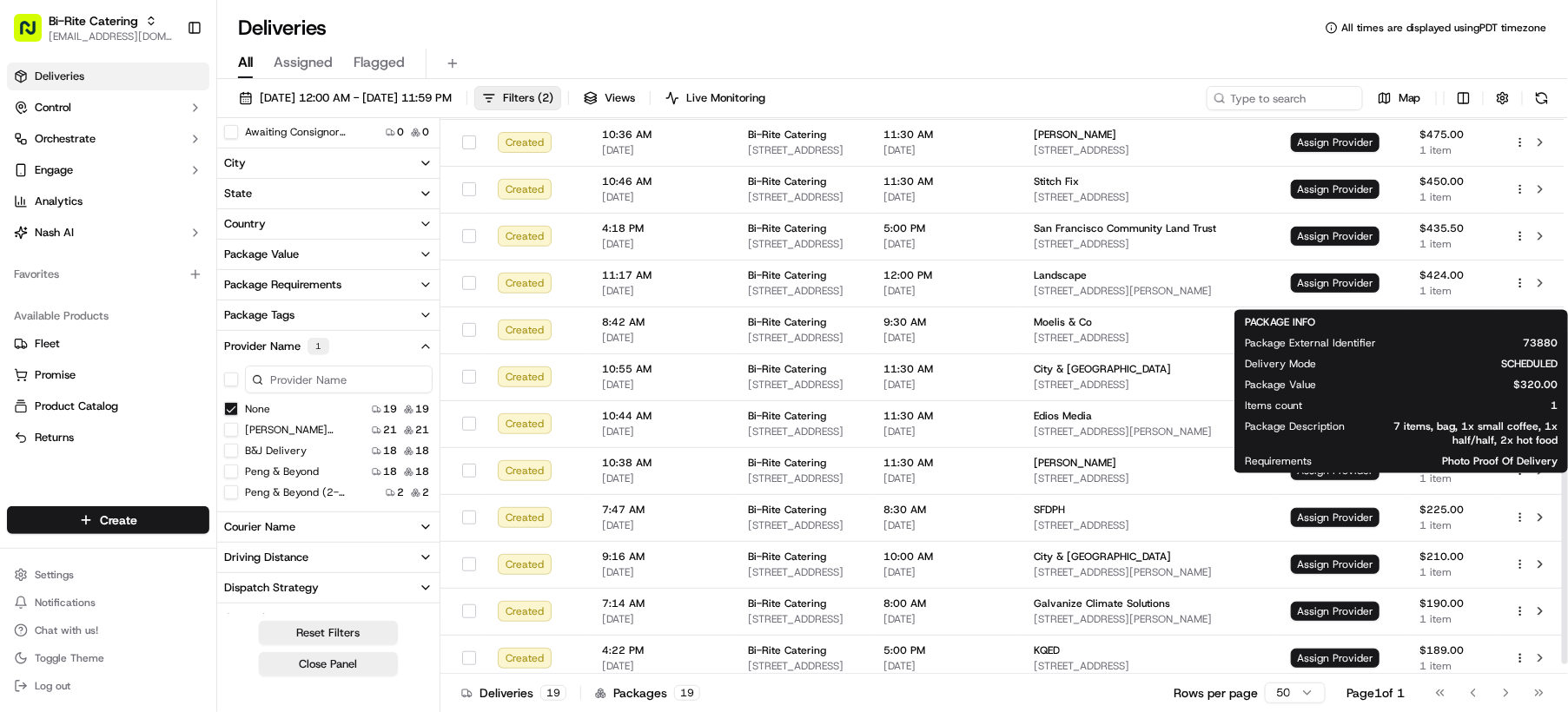
scroll to position [369, 0]
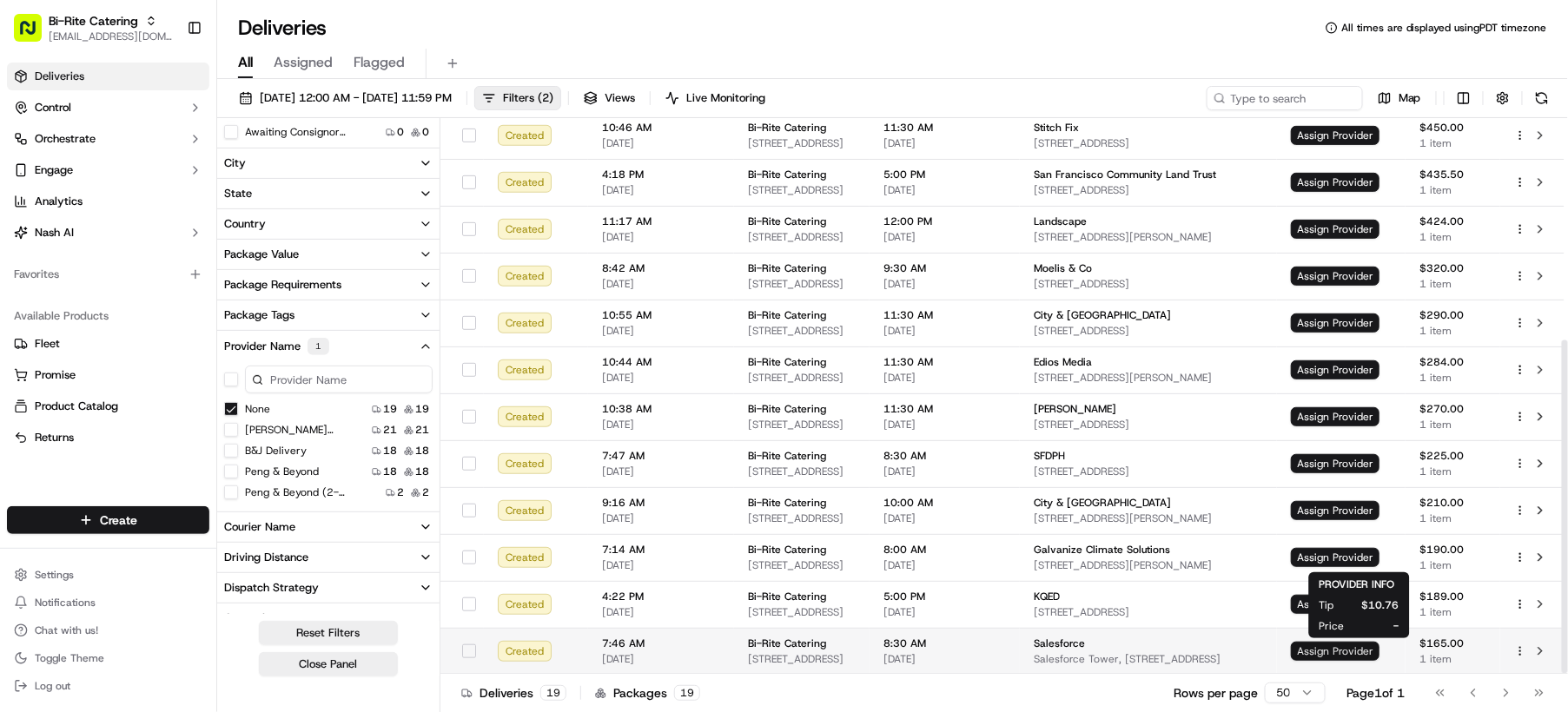
click at [1368, 648] on span "Assign Provider" at bounding box center [1335, 651] width 89 height 19
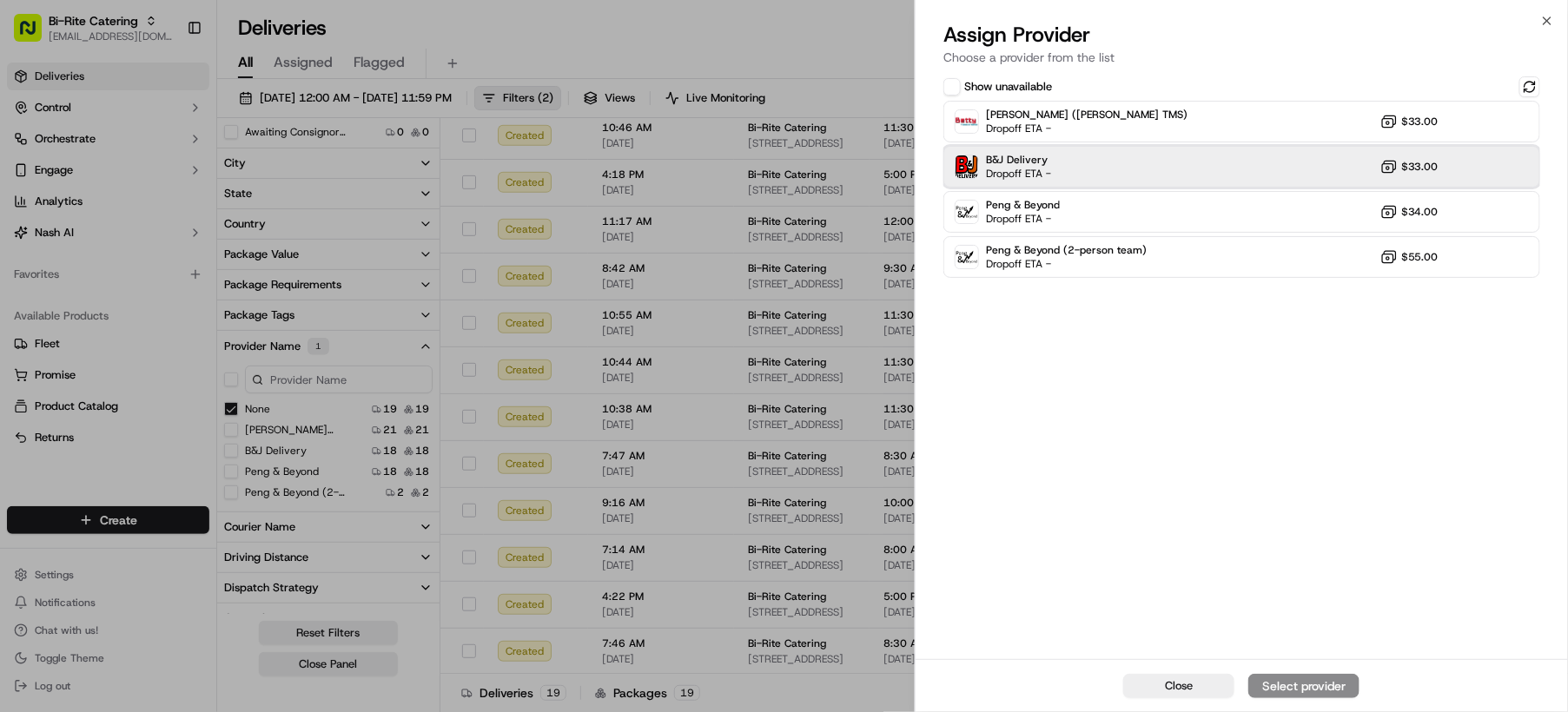
click at [1157, 172] on div "B&J Delivery Dropoff ETA - $33.00" at bounding box center [1242, 167] width 597 height 42
click at [1291, 681] on div "Assign Provider" at bounding box center [1304, 686] width 85 height 17
click at [1202, 687] on button "Close" at bounding box center [1178, 686] width 111 height 25
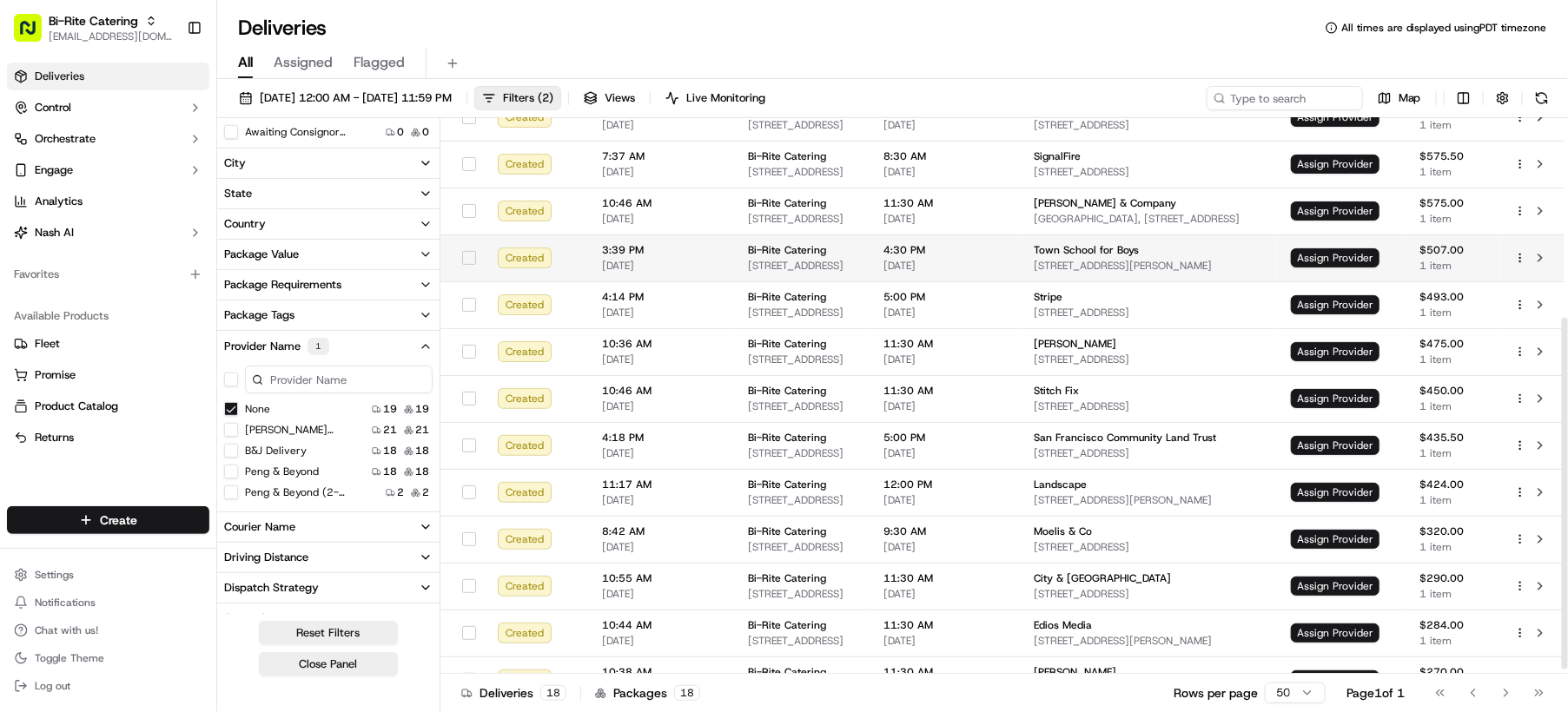
scroll to position [0, 0]
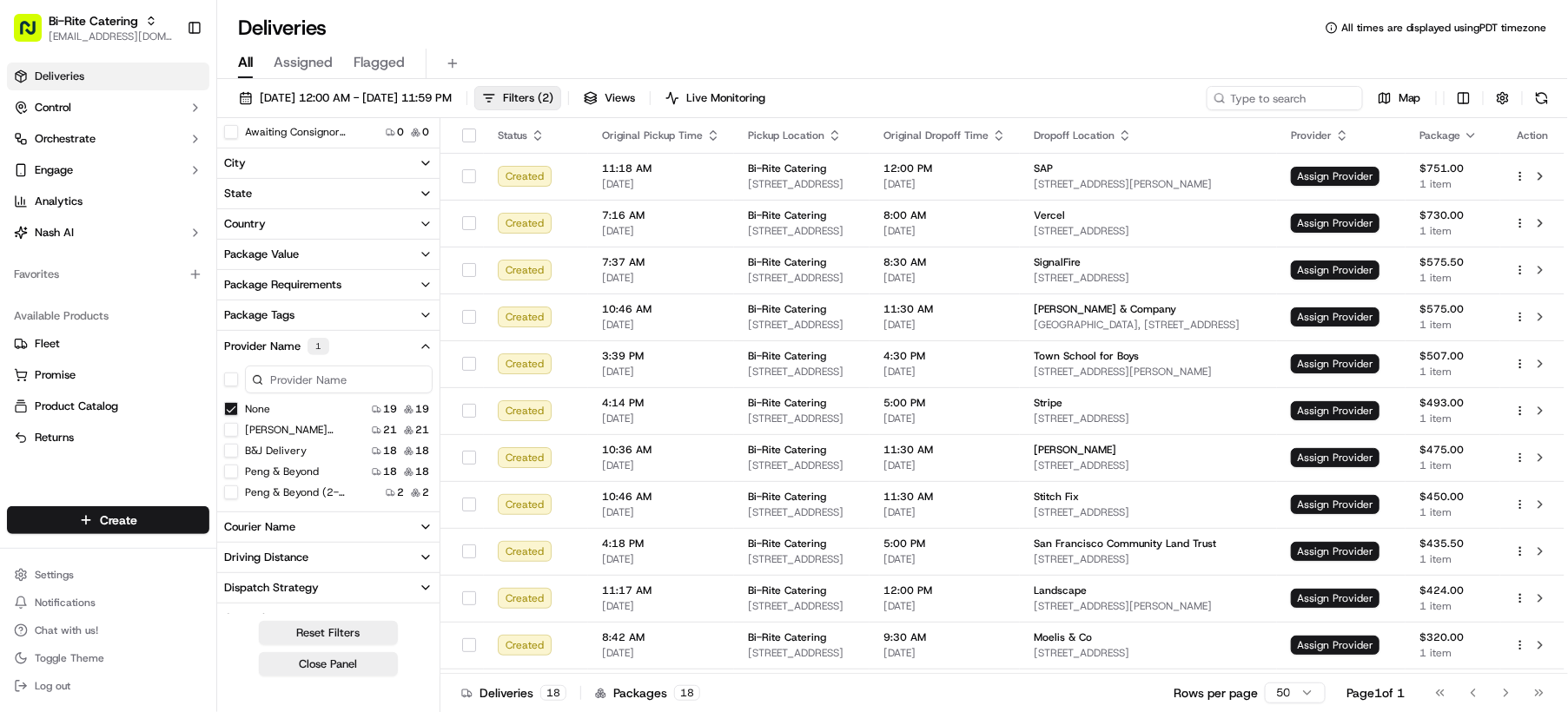
click at [228, 406] on button "None" at bounding box center [231, 409] width 14 height 14
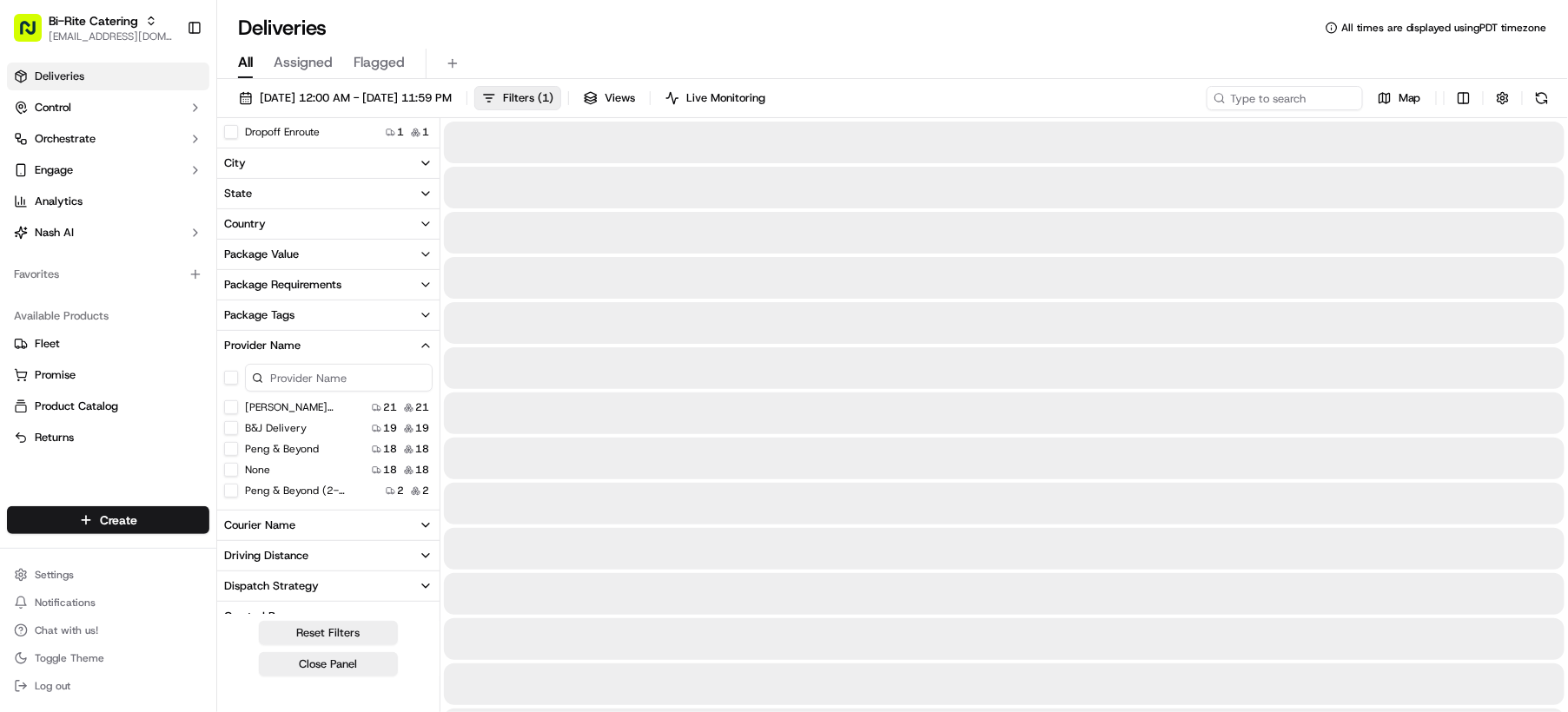
click at [231, 471] on button "None" at bounding box center [231, 470] width 14 height 14
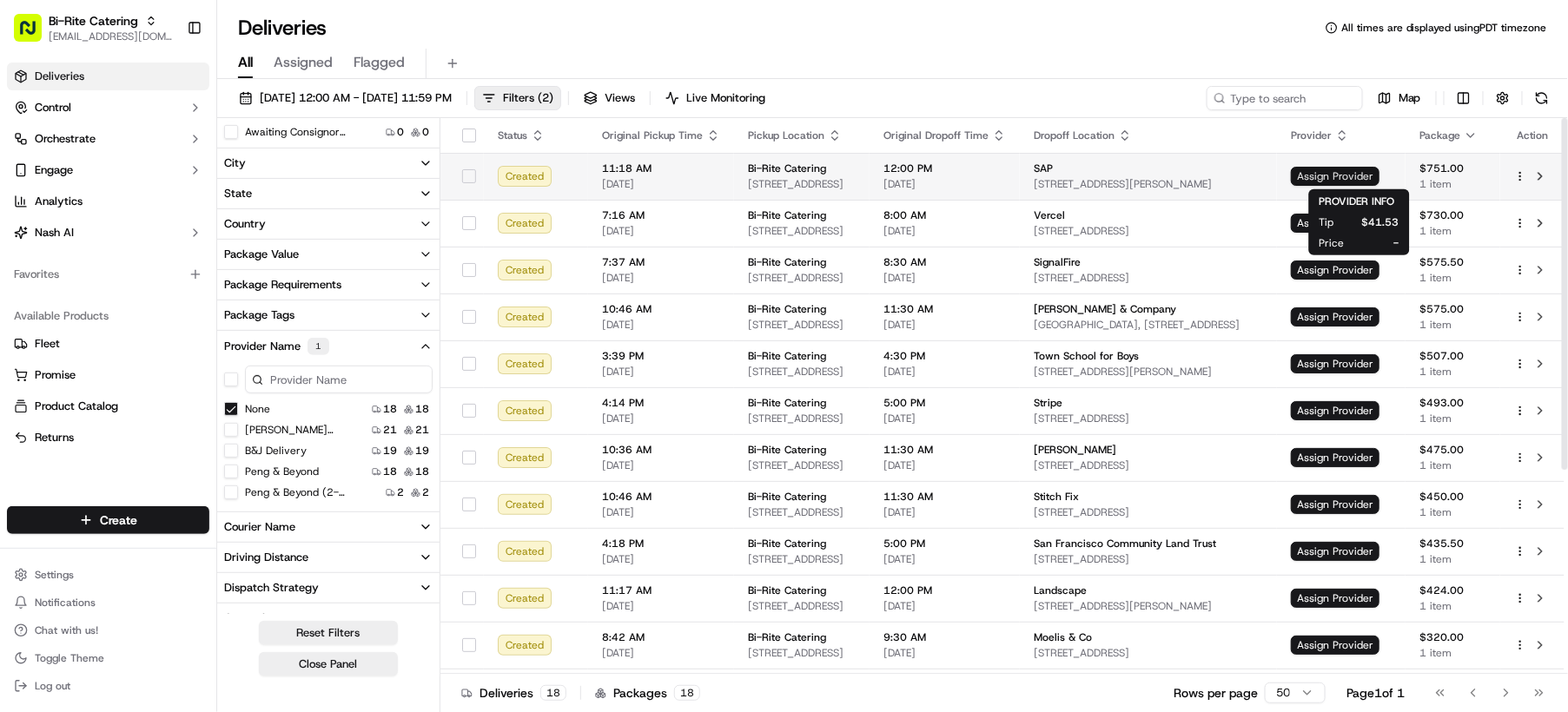
click at [1374, 175] on span "Assign Provider" at bounding box center [1335, 176] width 89 height 19
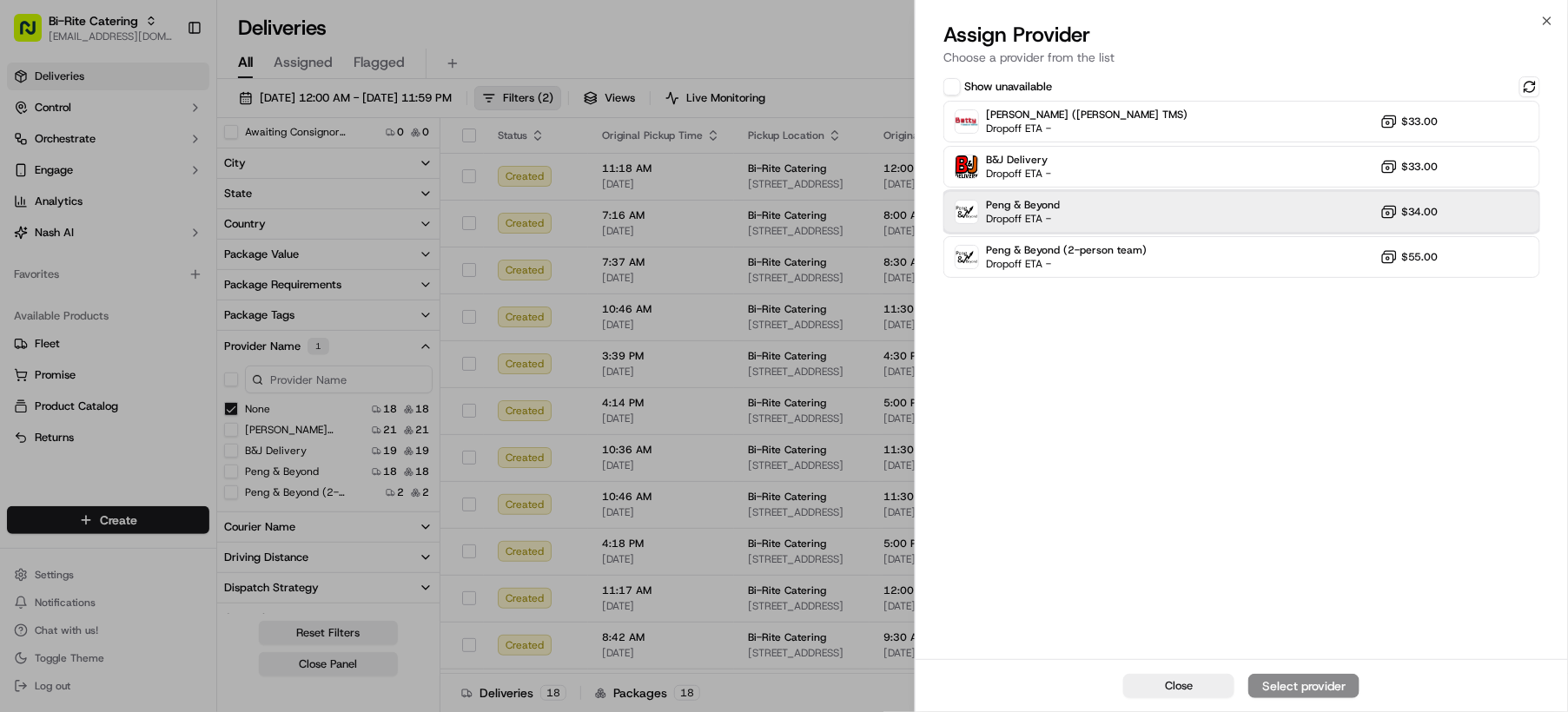
click at [1165, 211] on div "Peng & Beyond Dropoff ETA - $34.00" at bounding box center [1242, 212] width 597 height 42
click at [1324, 688] on div "Assign Provider" at bounding box center [1304, 686] width 85 height 17
click at [1185, 689] on span "Close" at bounding box center [1178, 686] width 28 height 15
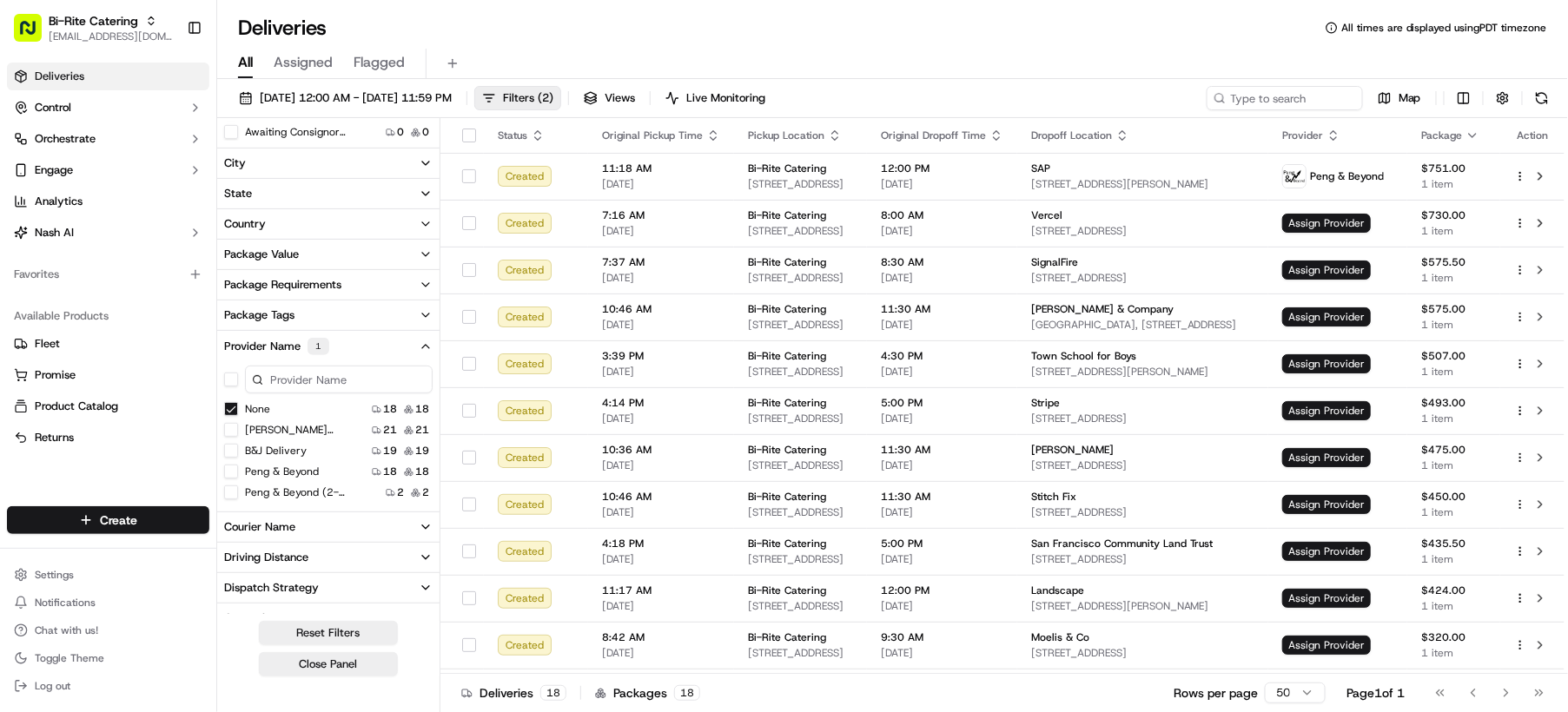
click at [237, 409] on button "None" at bounding box center [231, 409] width 14 height 14
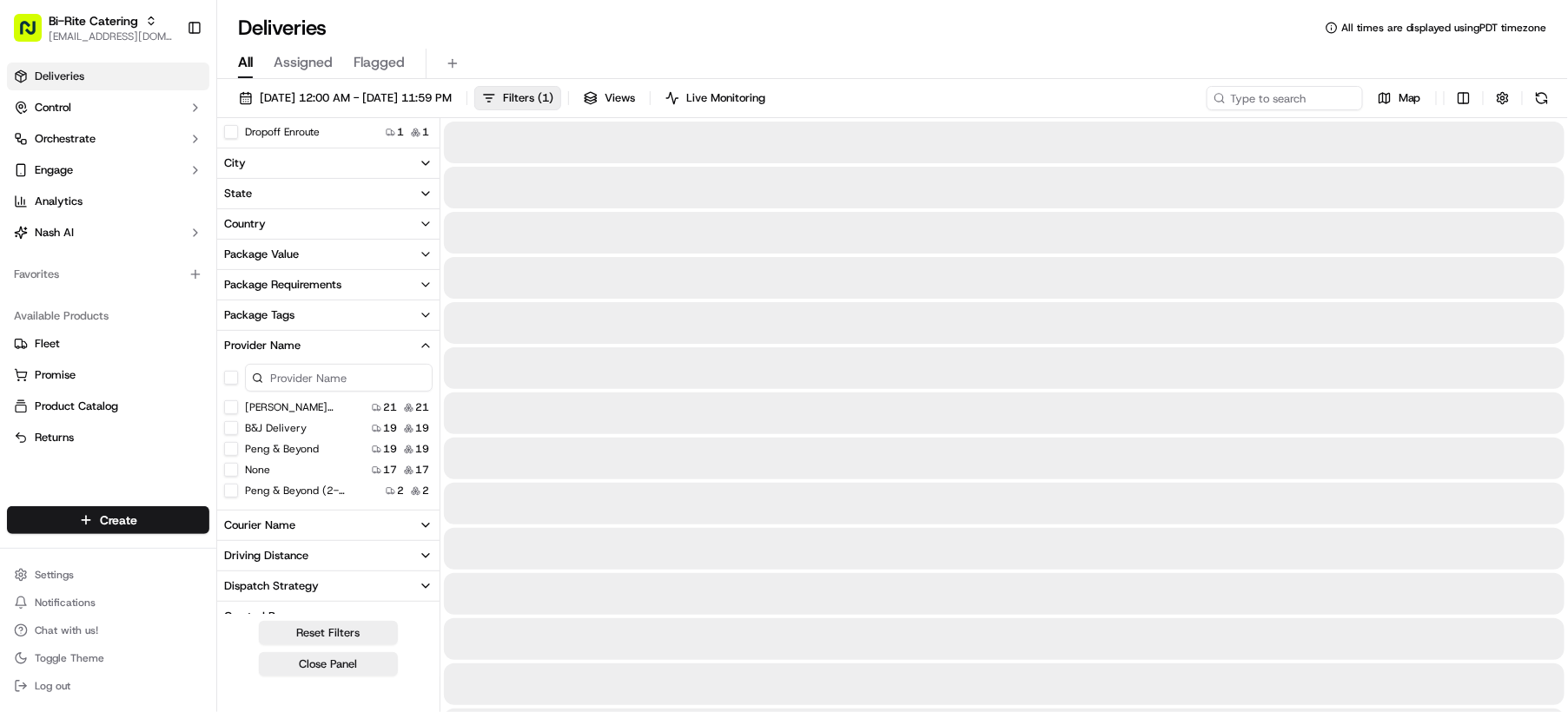
click at [231, 467] on button "None" at bounding box center [231, 470] width 14 height 14
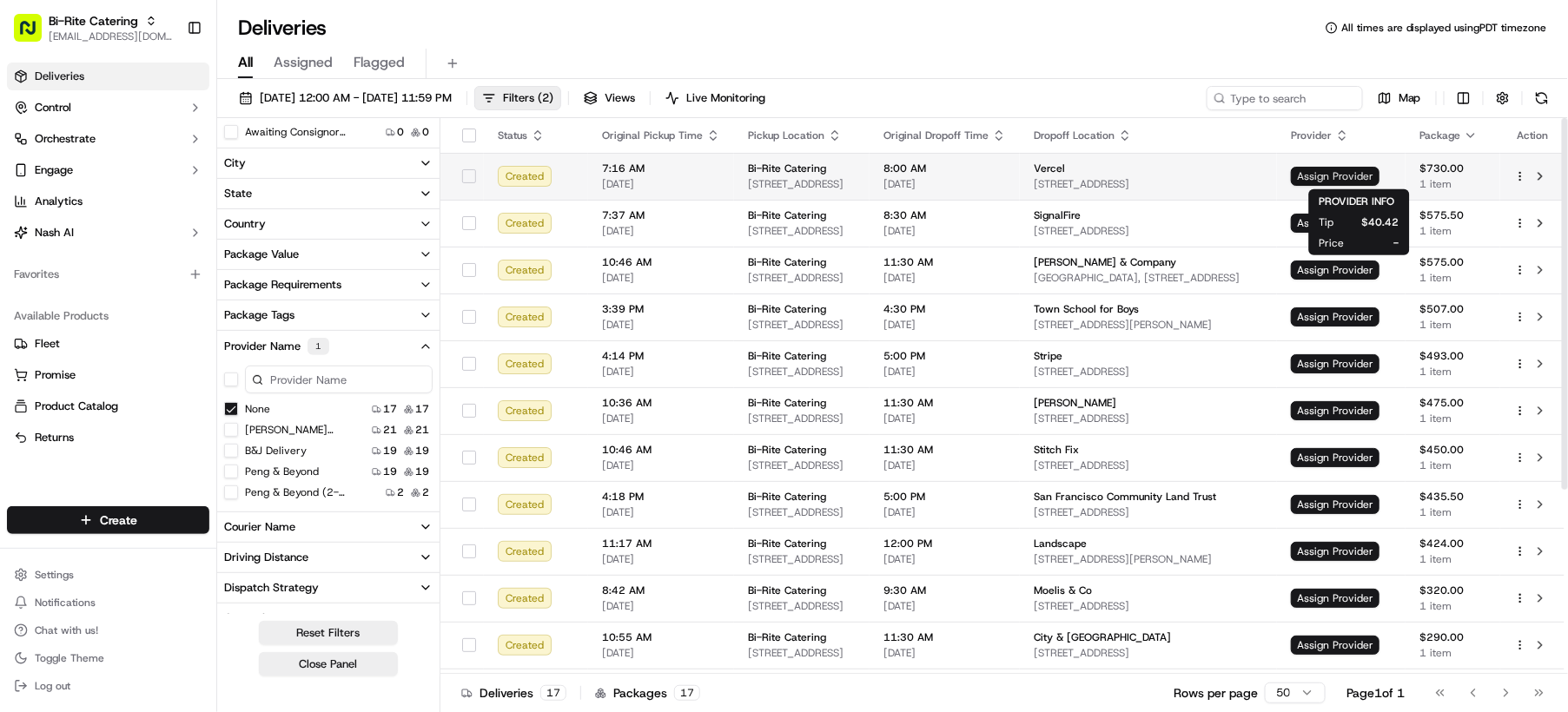
click at [1360, 174] on span "Assign Provider" at bounding box center [1335, 176] width 89 height 19
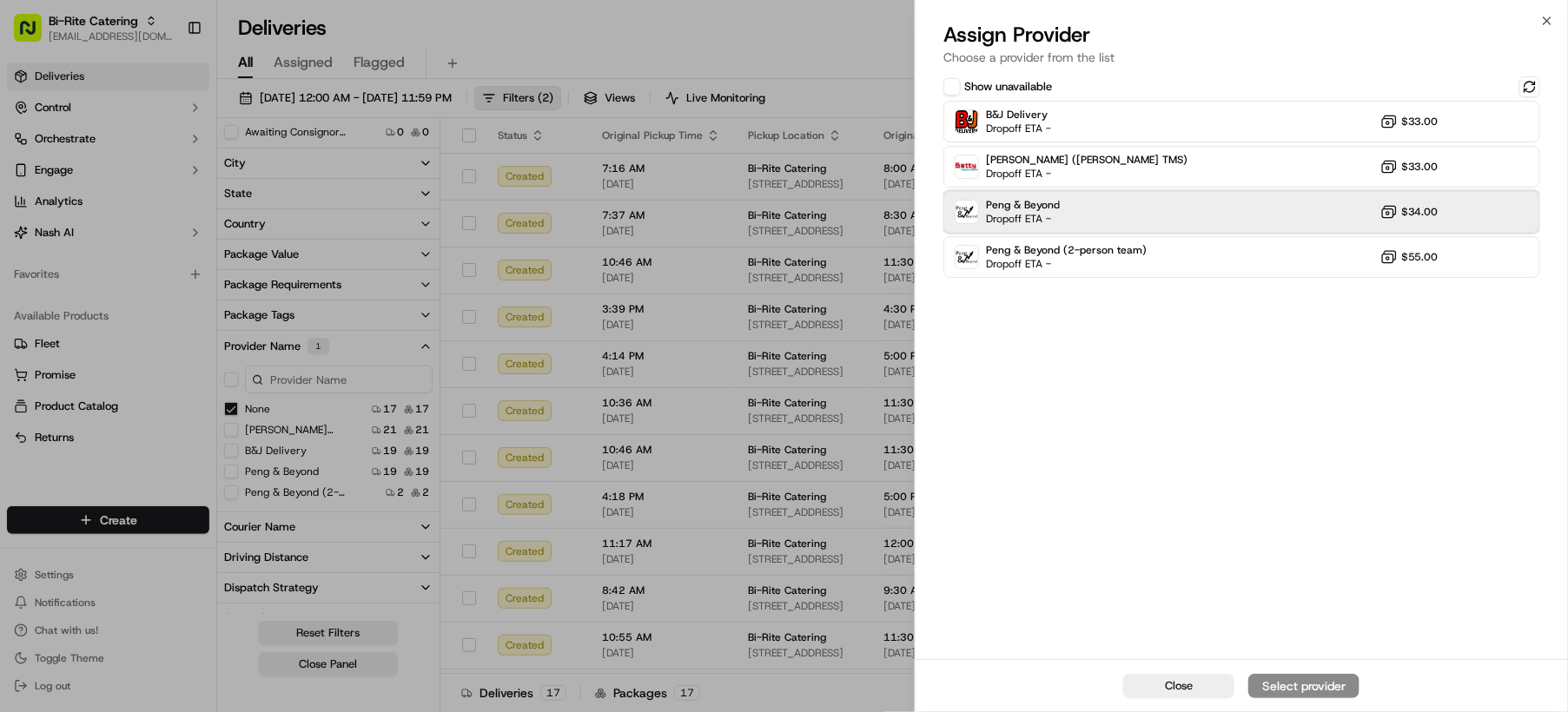
click at [1175, 203] on div "Peng & Beyond Dropoff ETA - $34.00" at bounding box center [1242, 212] width 597 height 42
click at [1313, 686] on div "Assign Provider" at bounding box center [1304, 686] width 85 height 17
click at [1161, 684] on button "Close" at bounding box center [1178, 686] width 111 height 25
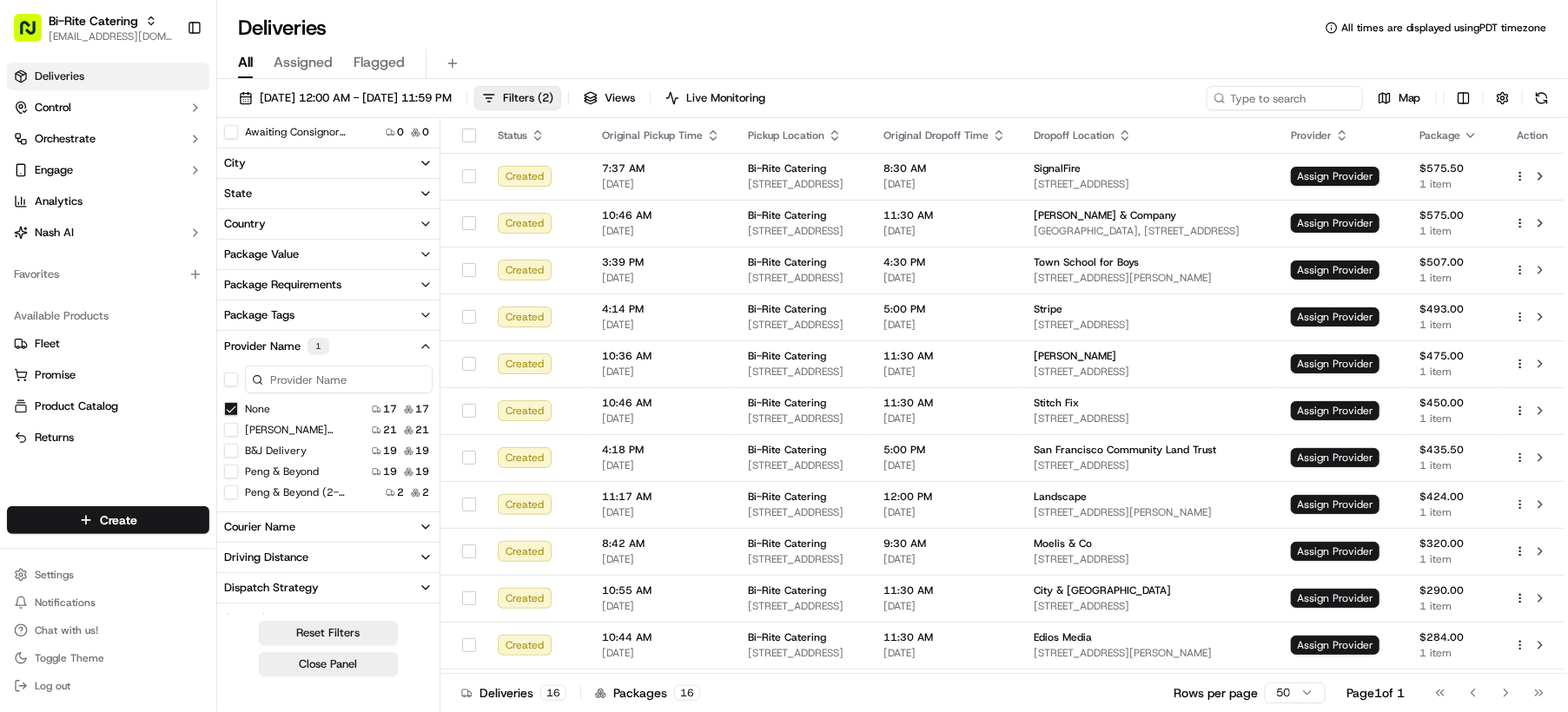
click at [1542, 58] on div "All Assigned Flagged" at bounding box center [892, 64] width 1351 height 30
click at [229, 404] on button "None" at bounding box center [231, 409] width 14 height 14
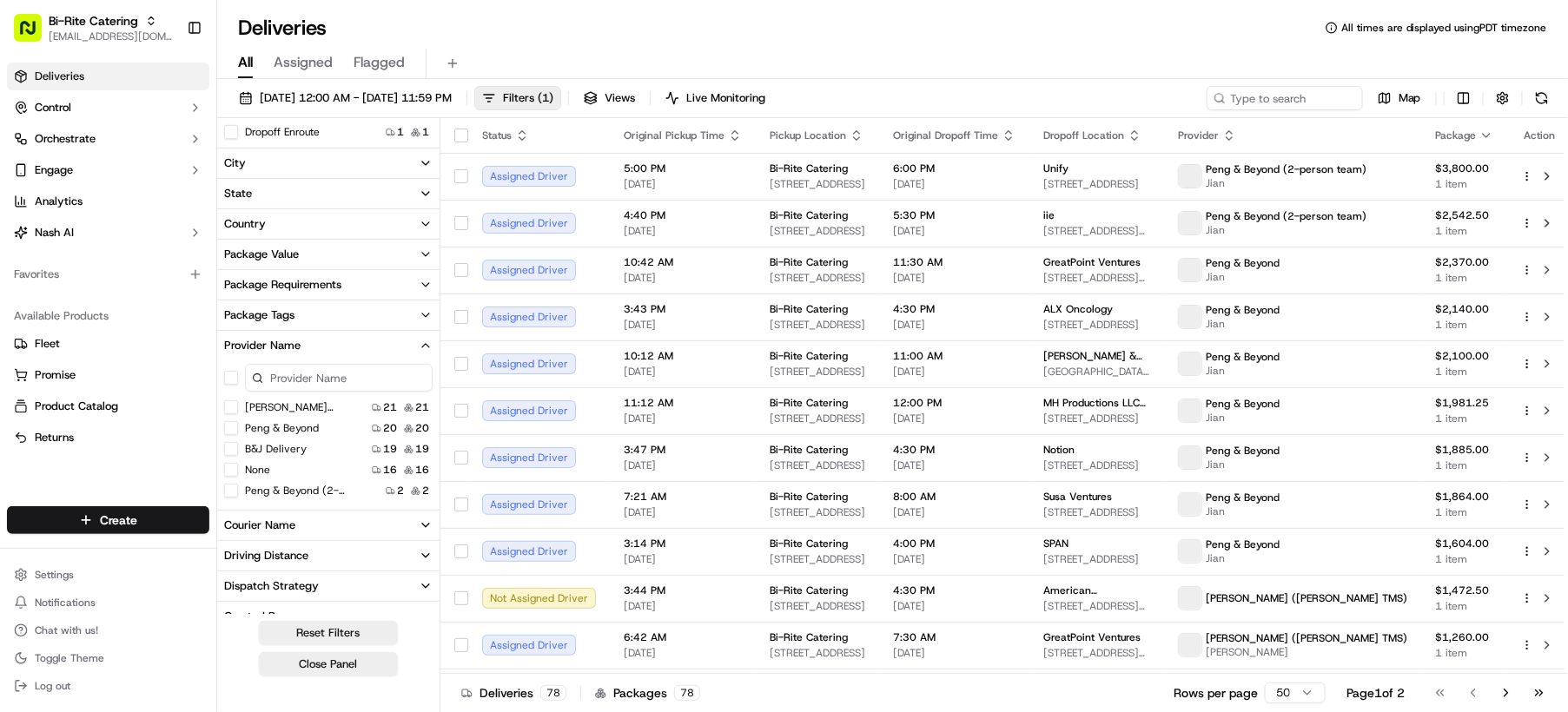
click at [227, 467] on button "None" at bounding box center [231, 470] width 14 height 14
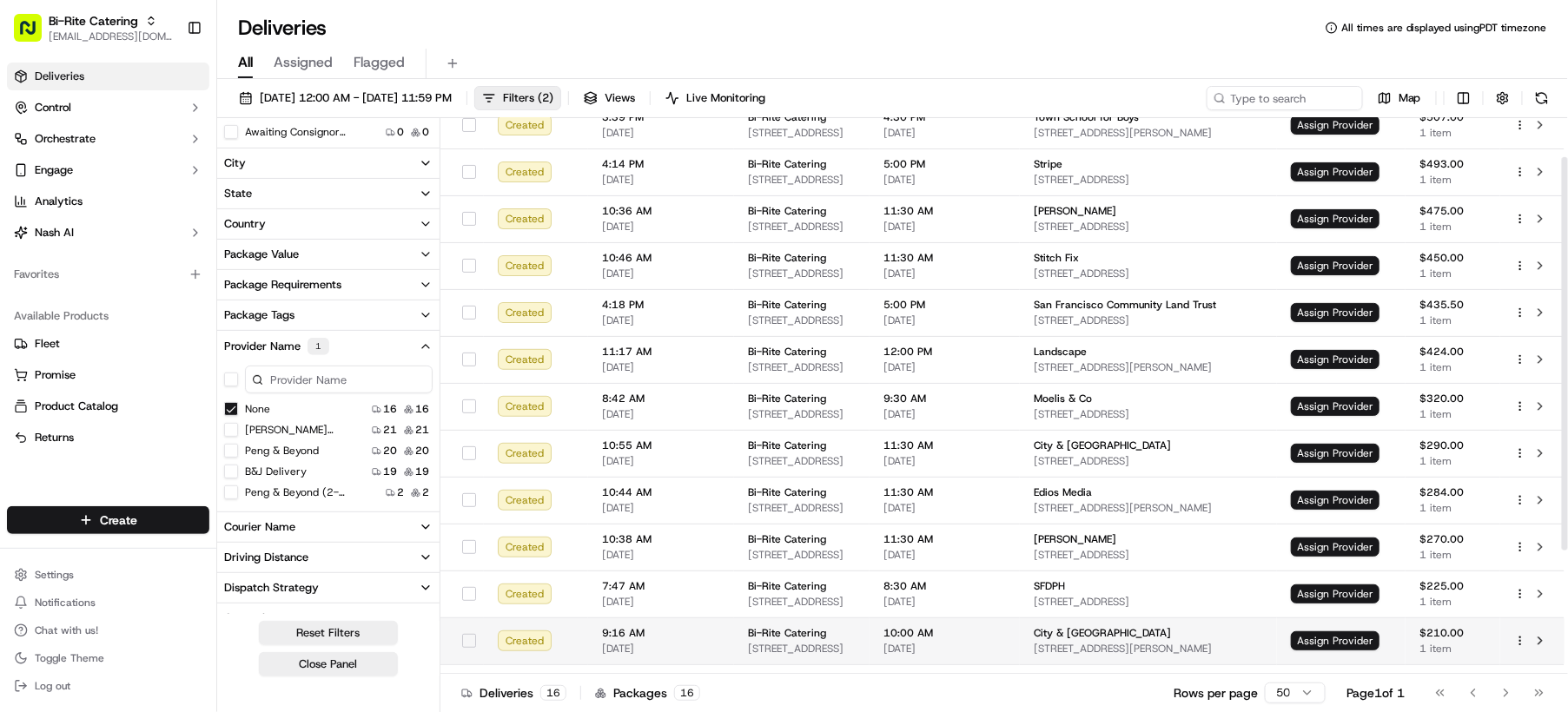
scroll to position [228, 0]
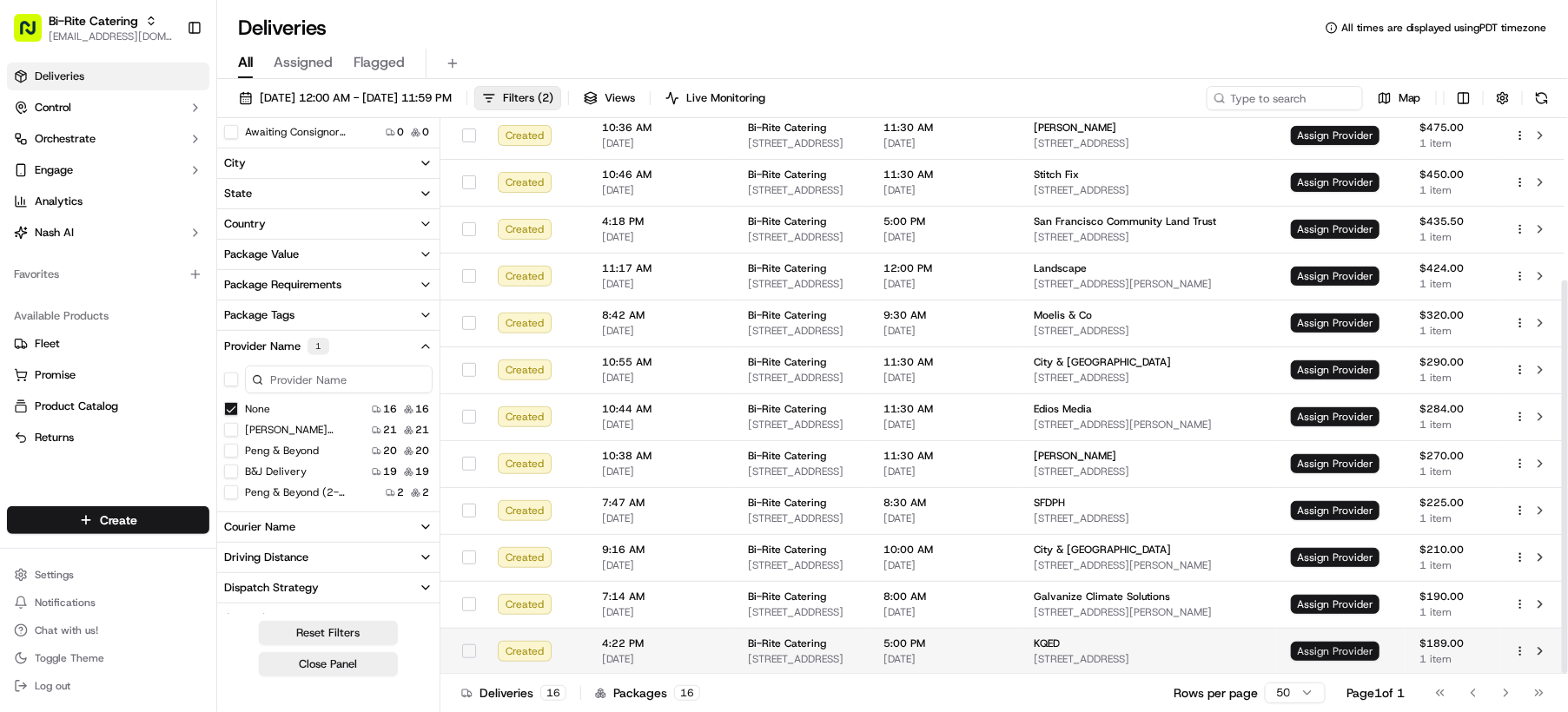
click at [1374, 646] on span "Assign Provider" at bounding box center [1335, 651] width 89 height 19
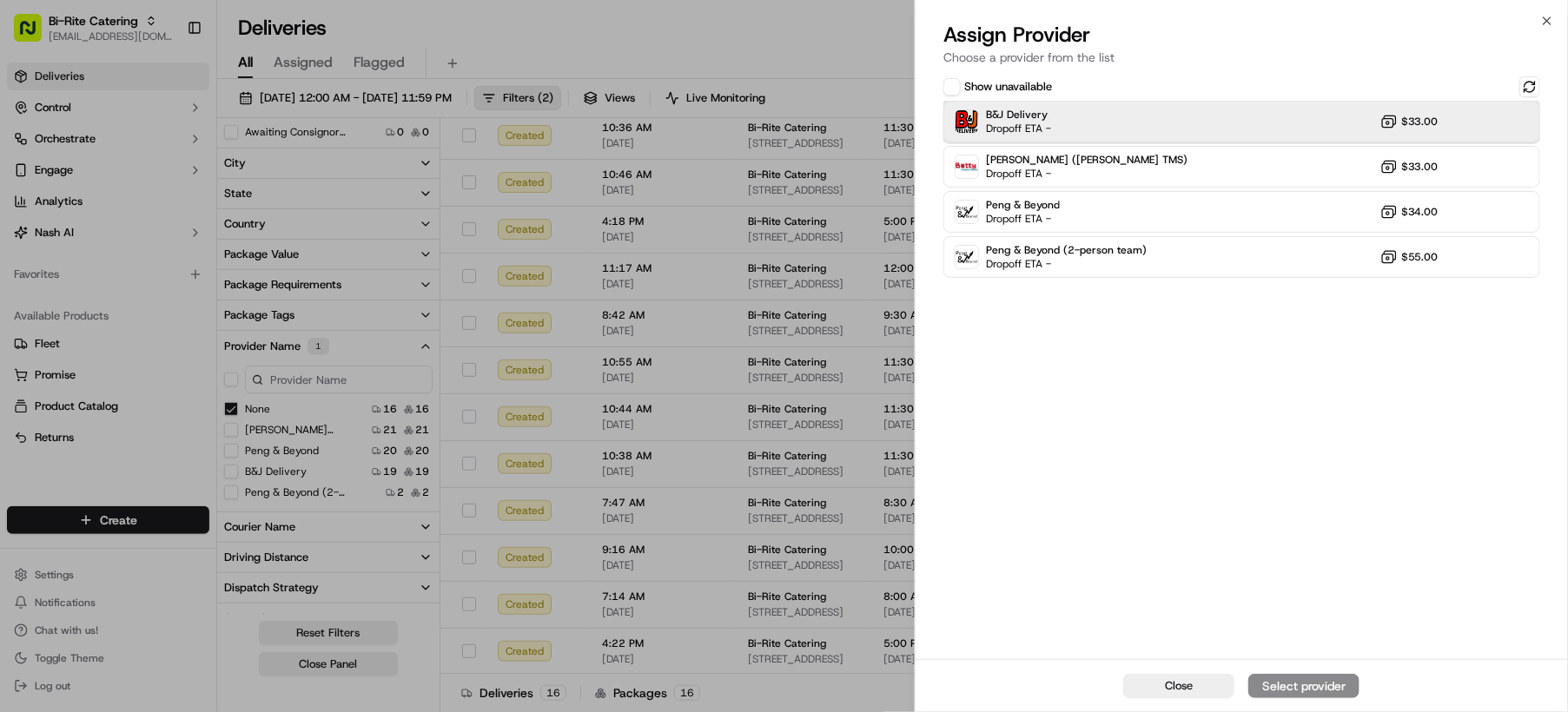
click at [1056, 122] on div "B&J Delivery Dropoff ETA - $33.00" at bounding box center [1242, 122] width 597 height 42
click at [1306, 683] on div "Assign Provider" at bounding box center [1304, 686] width 85 height 17
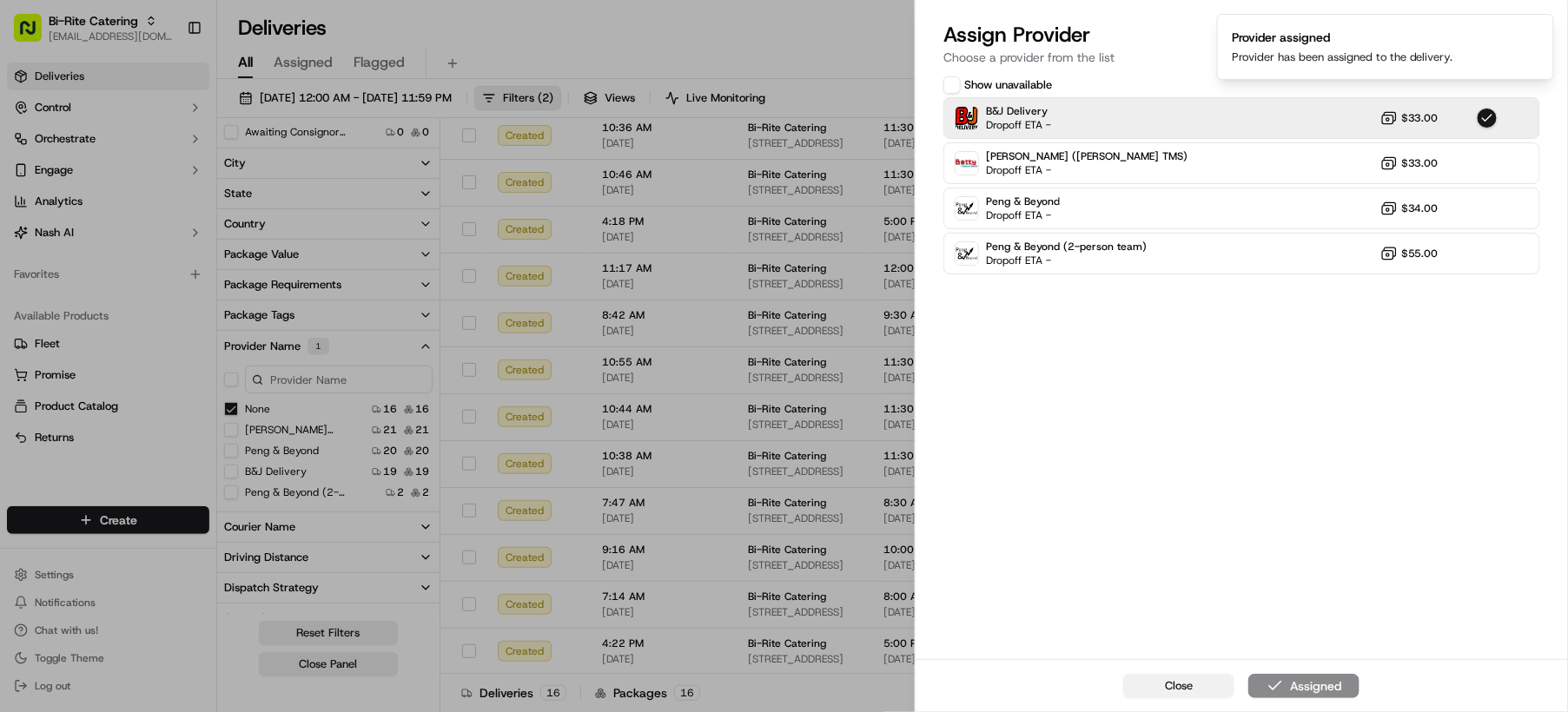
click at [1184, 678] on span "Close" at bounding box center [1178, 686] width 28 height 15
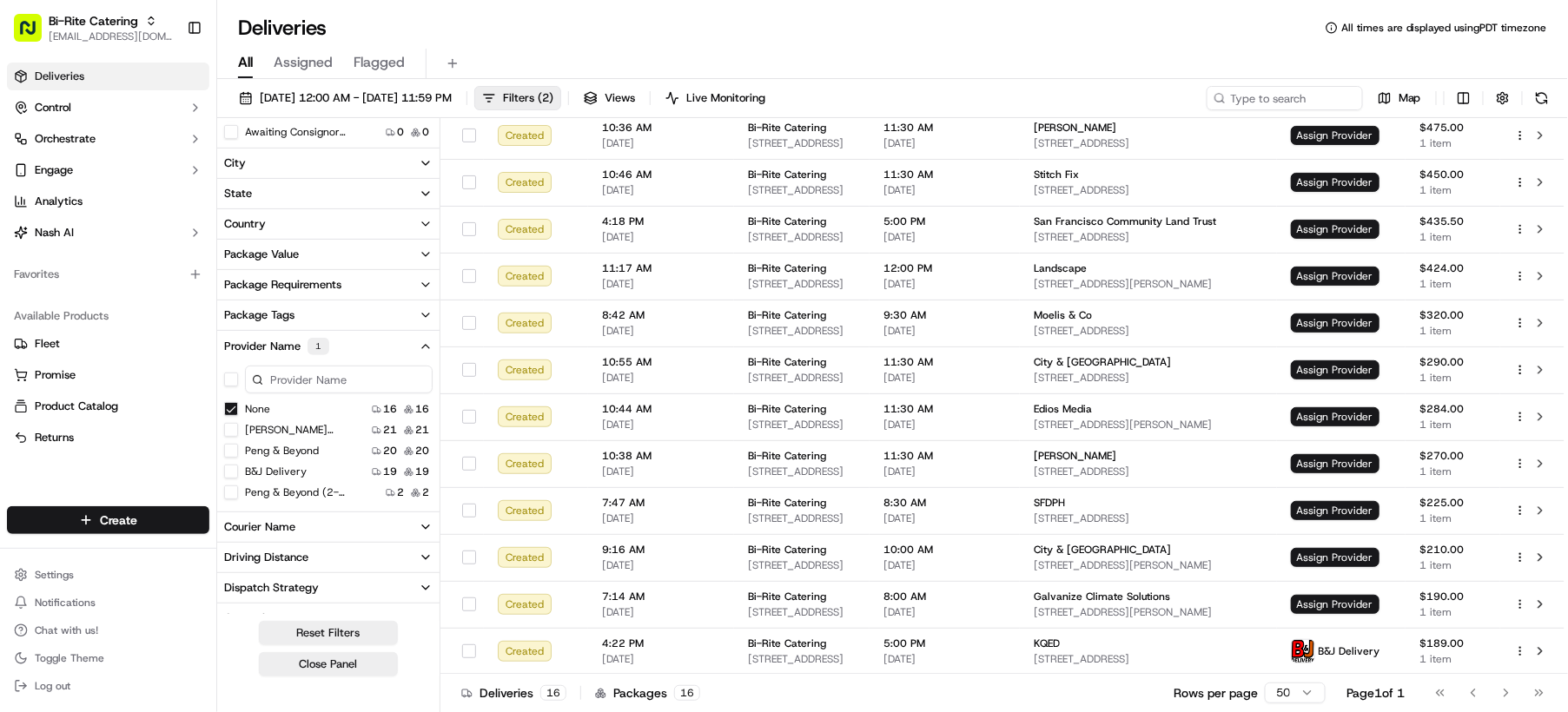
click at [231, 409] on button "None" at bounding box center [231, 409] width 14 height 14
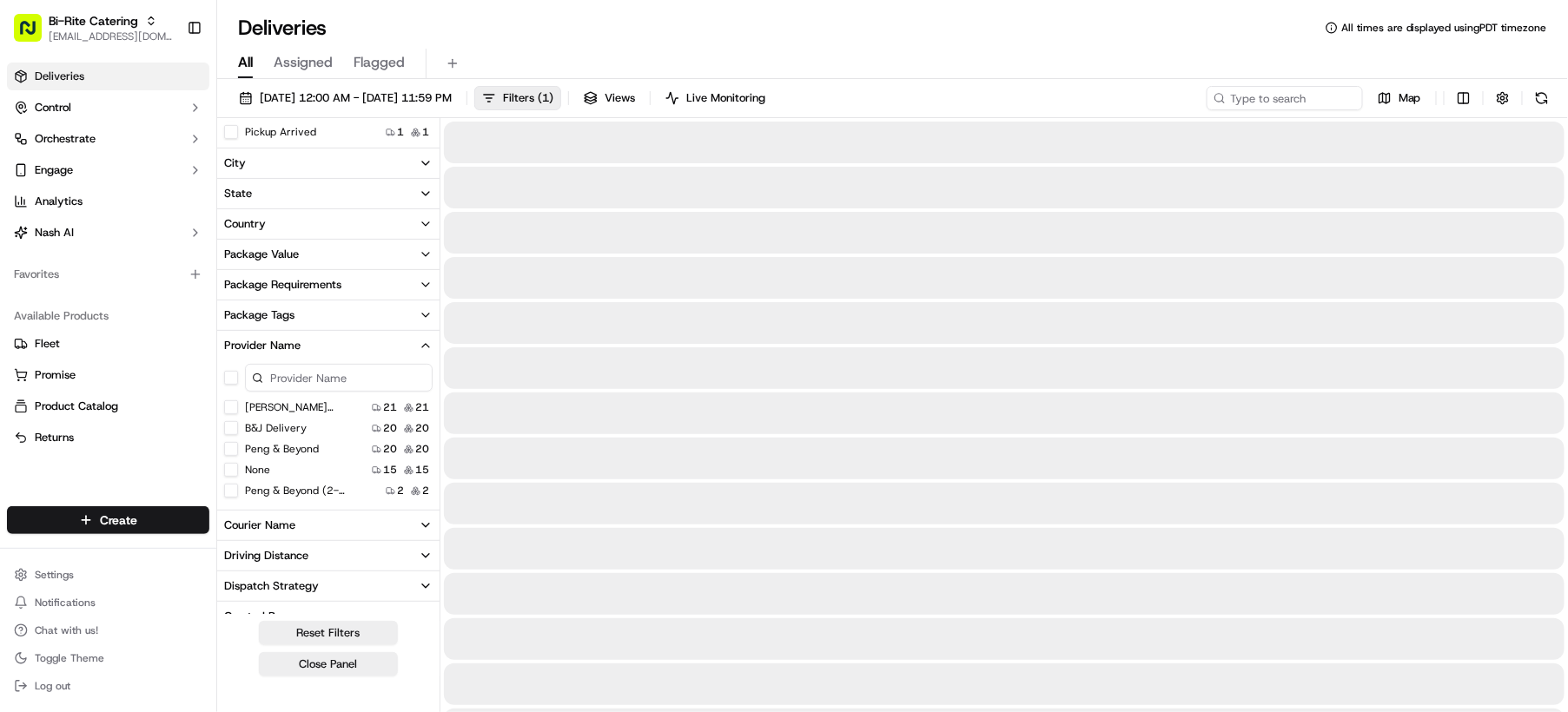
click at [230, 467] on button "None" at bounding box center [231, 470] width 14 height 14
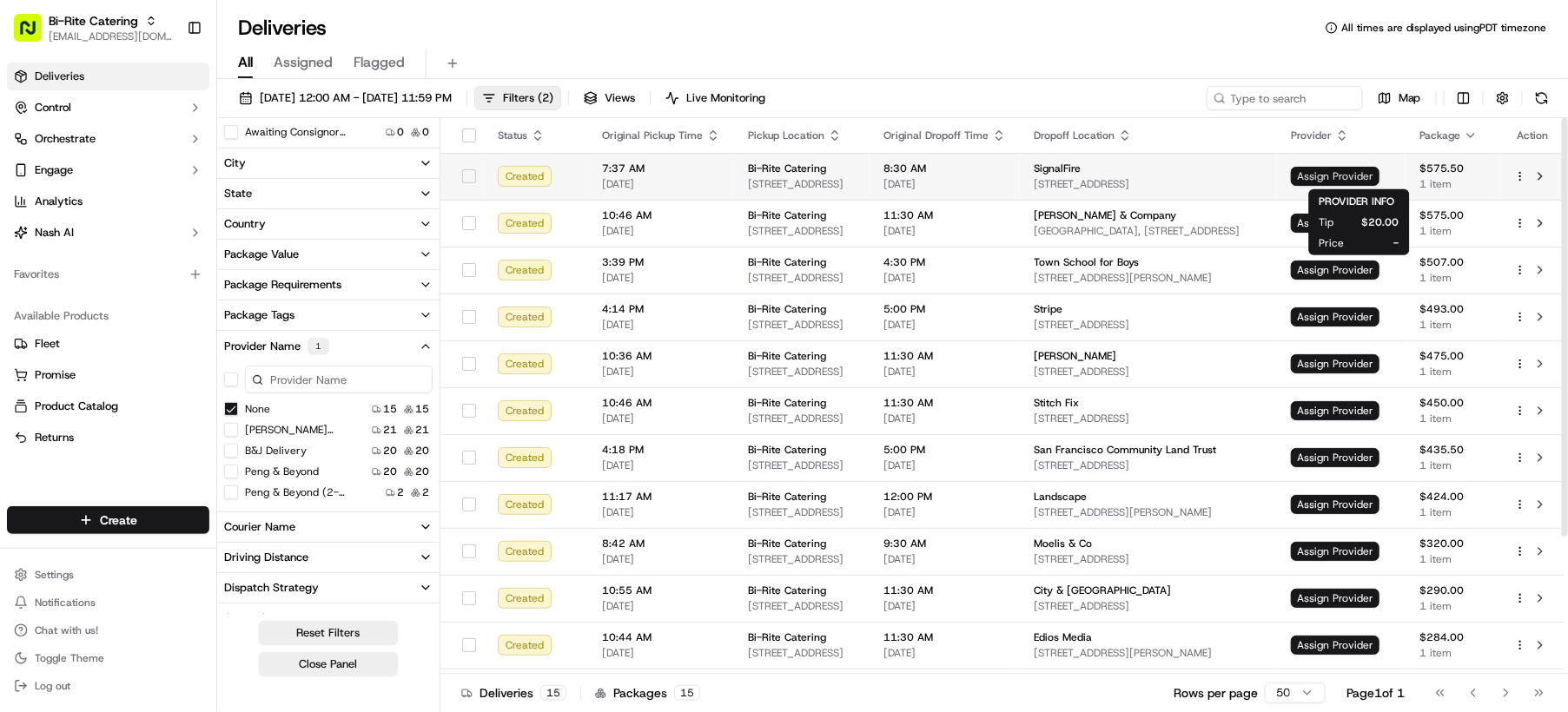
click at [1335, 175] on span "Assign Provider" at bounding box center [1335, 176] width 89 height 19
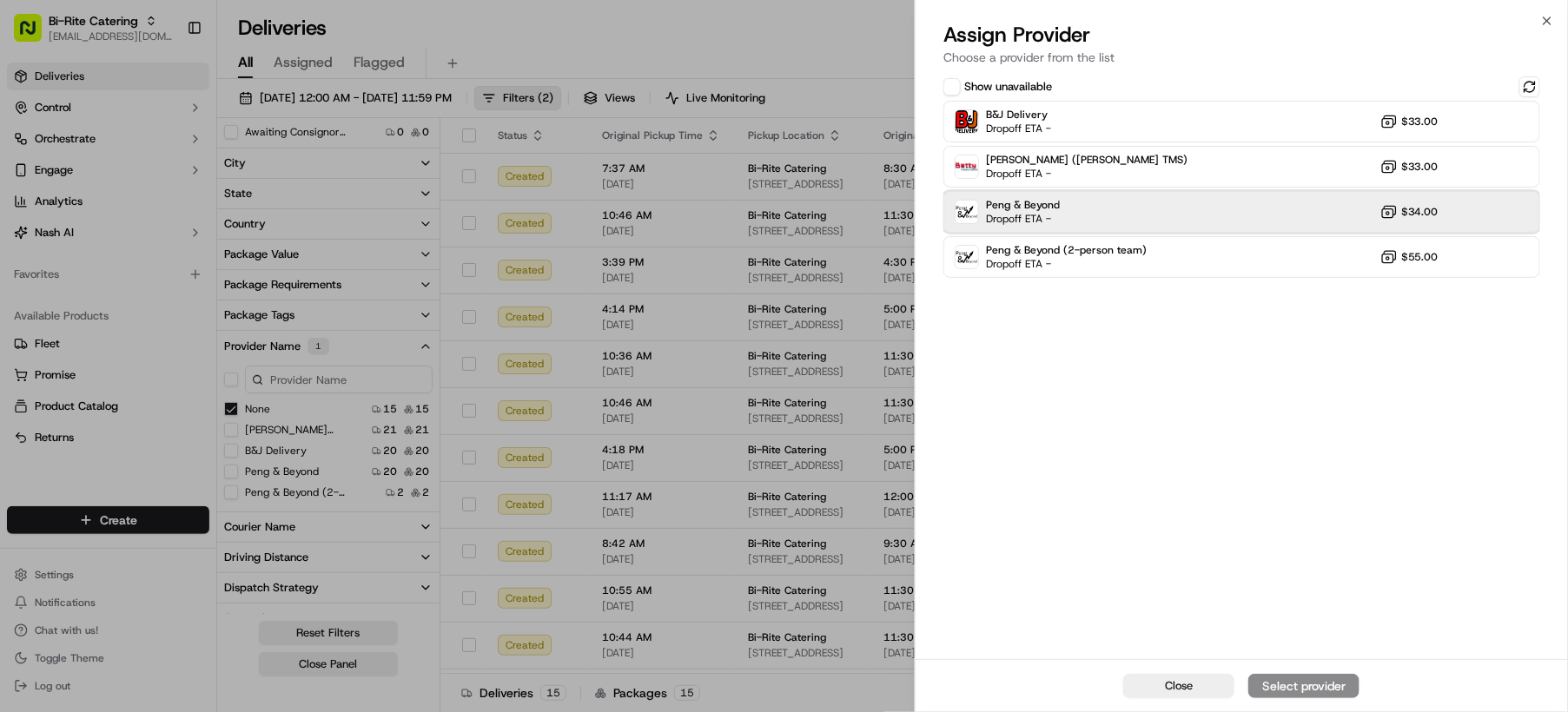
click at [1061, 219] on div "Peng & Beyond Dropoff ETA - $34.00" at bounding box center [1242, 212] width 597 height 42
click at [1288, 681] on div "Assign Provider" at bounding box center [1304, 686] width 85 height 17
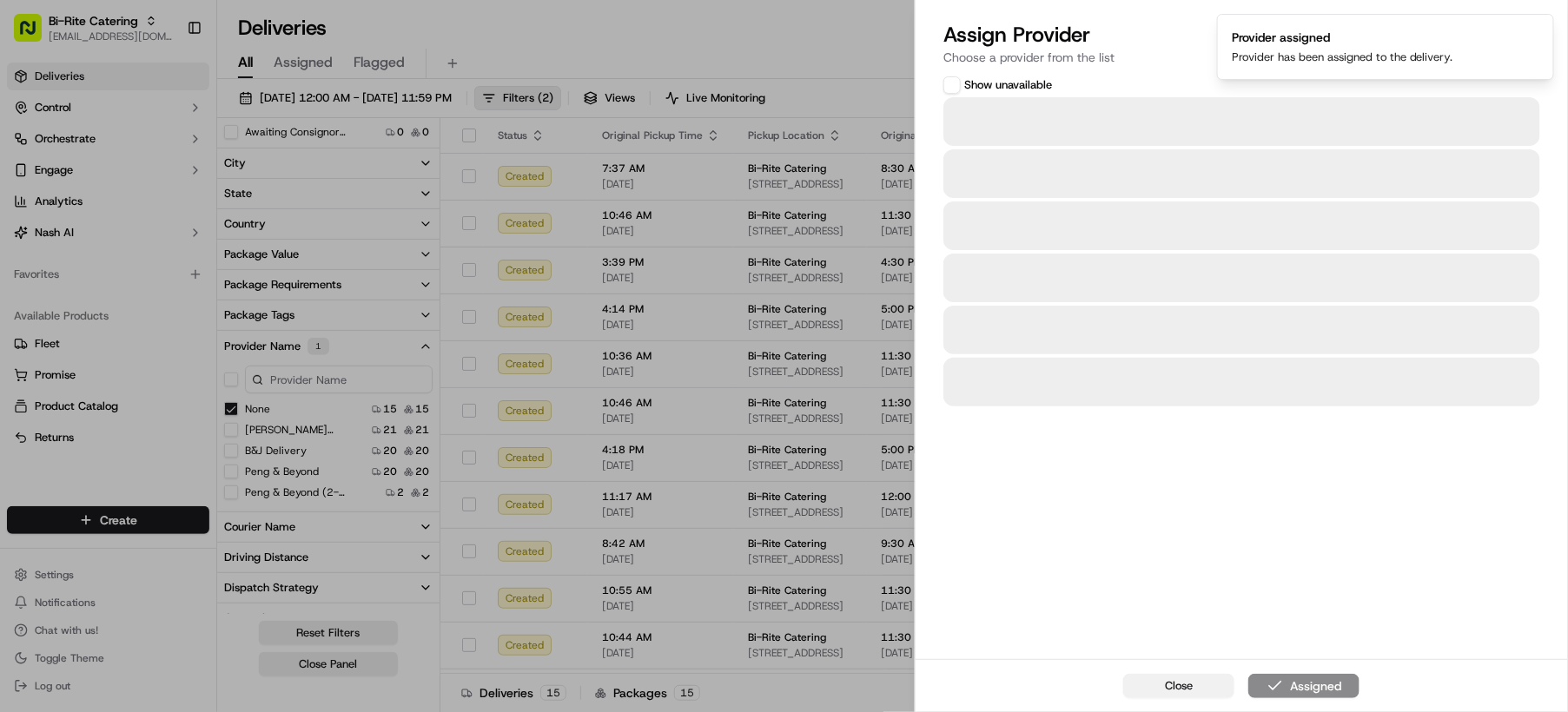
click at [1203, 689] on button "Close" at bounding box center [1178, 686] width 111 height 25
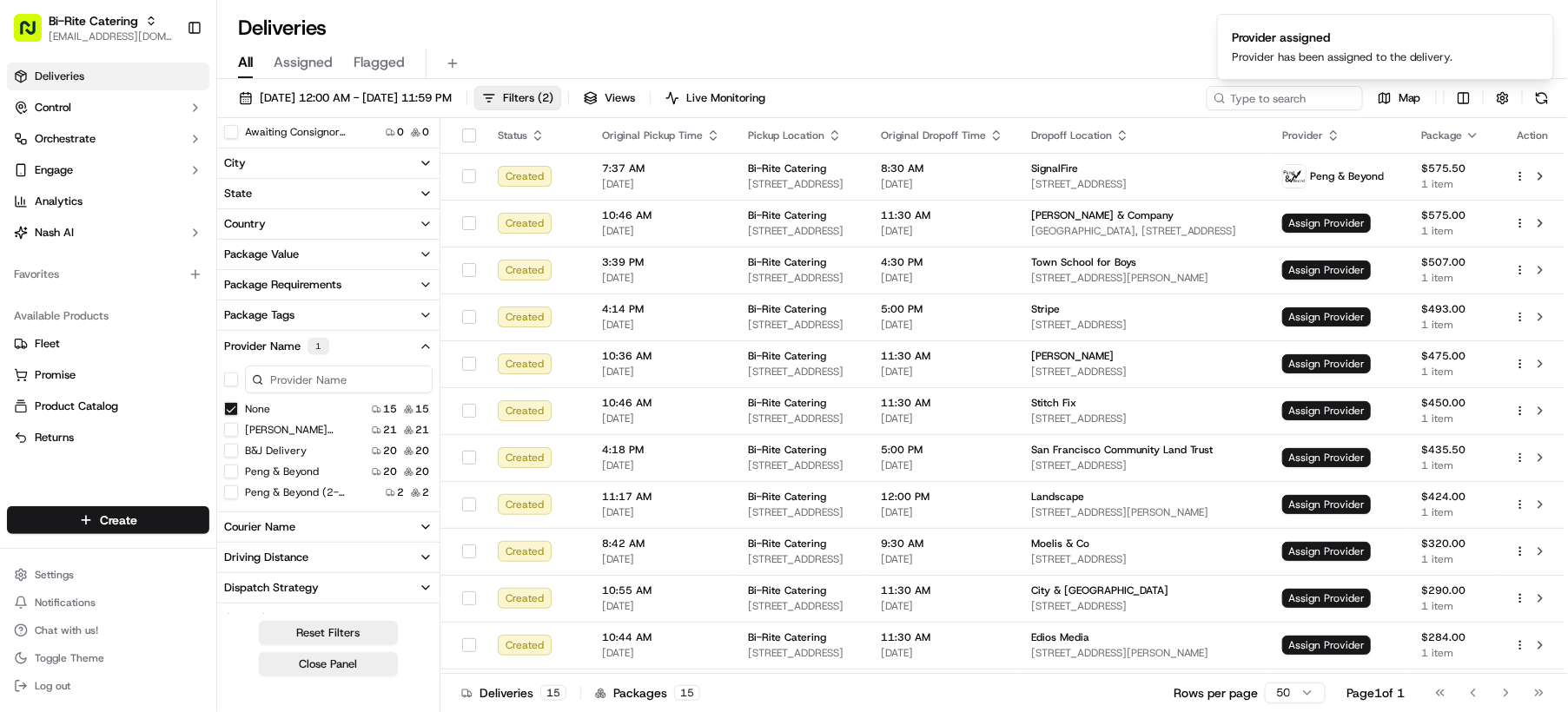
click at [229, 405] on button "None" at bounding box center [231, 409] width 14 height 14
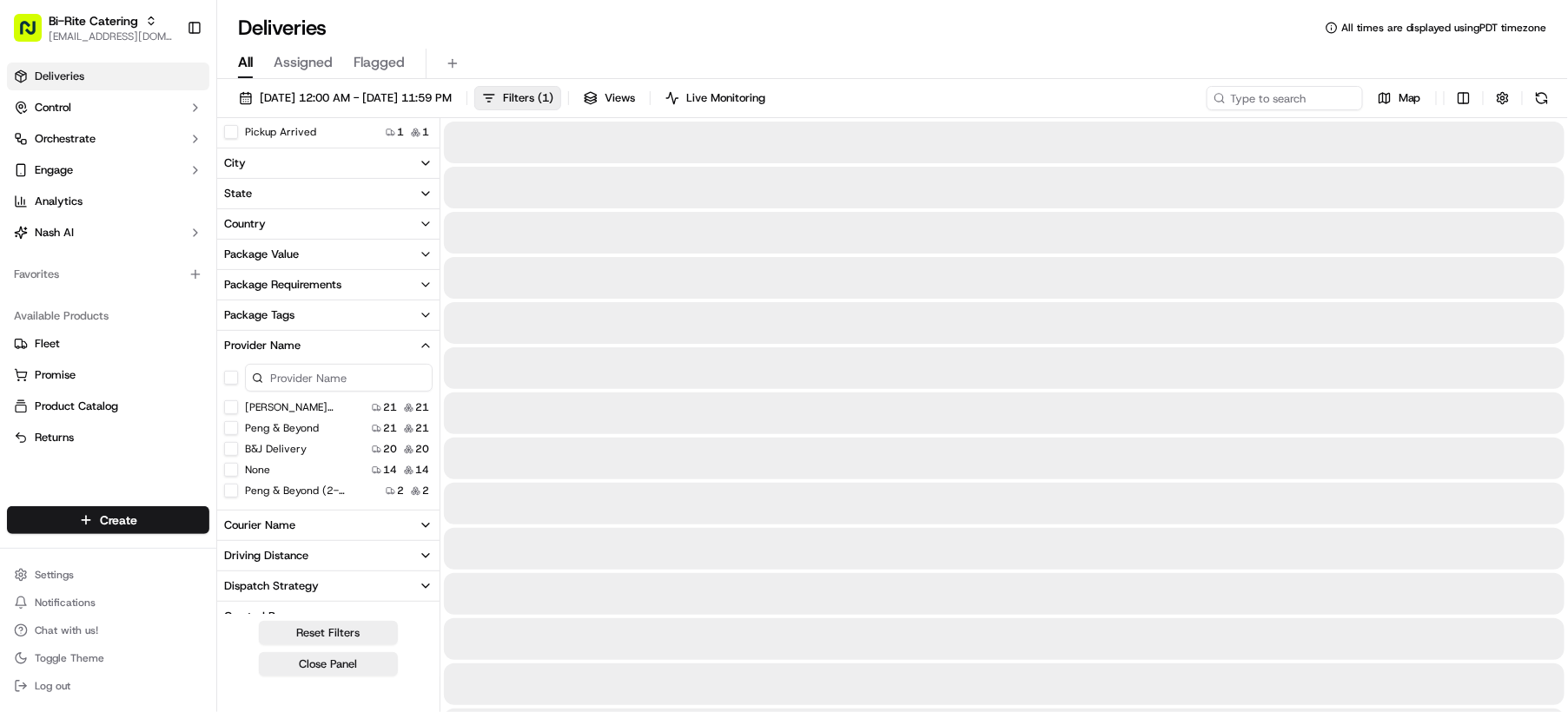
click at [228, 467] on button "None" at bounding box center [231, 470] width 14 height 14
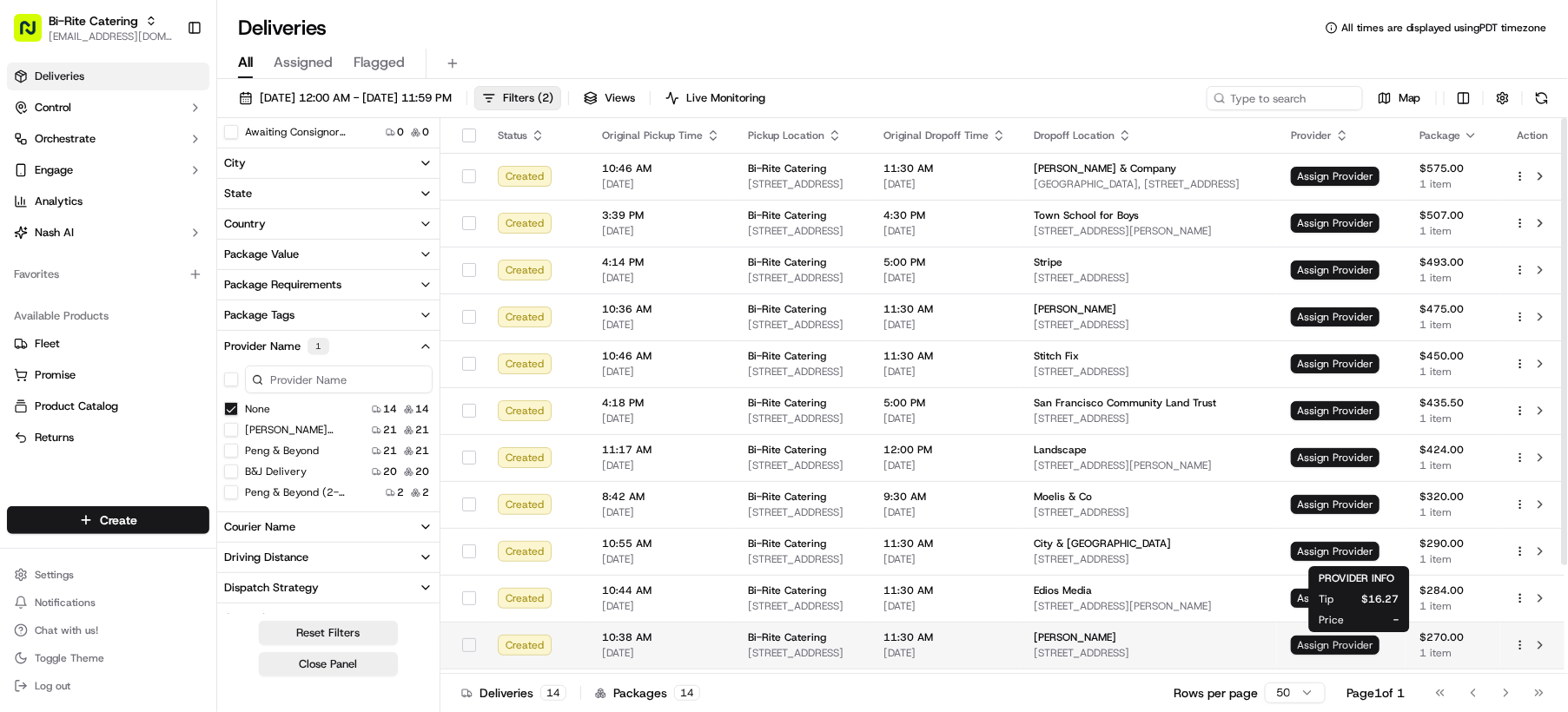
click at [1380, 648] on span "Assign Provider" at bounding box center [1335, 645] width 89 height 19
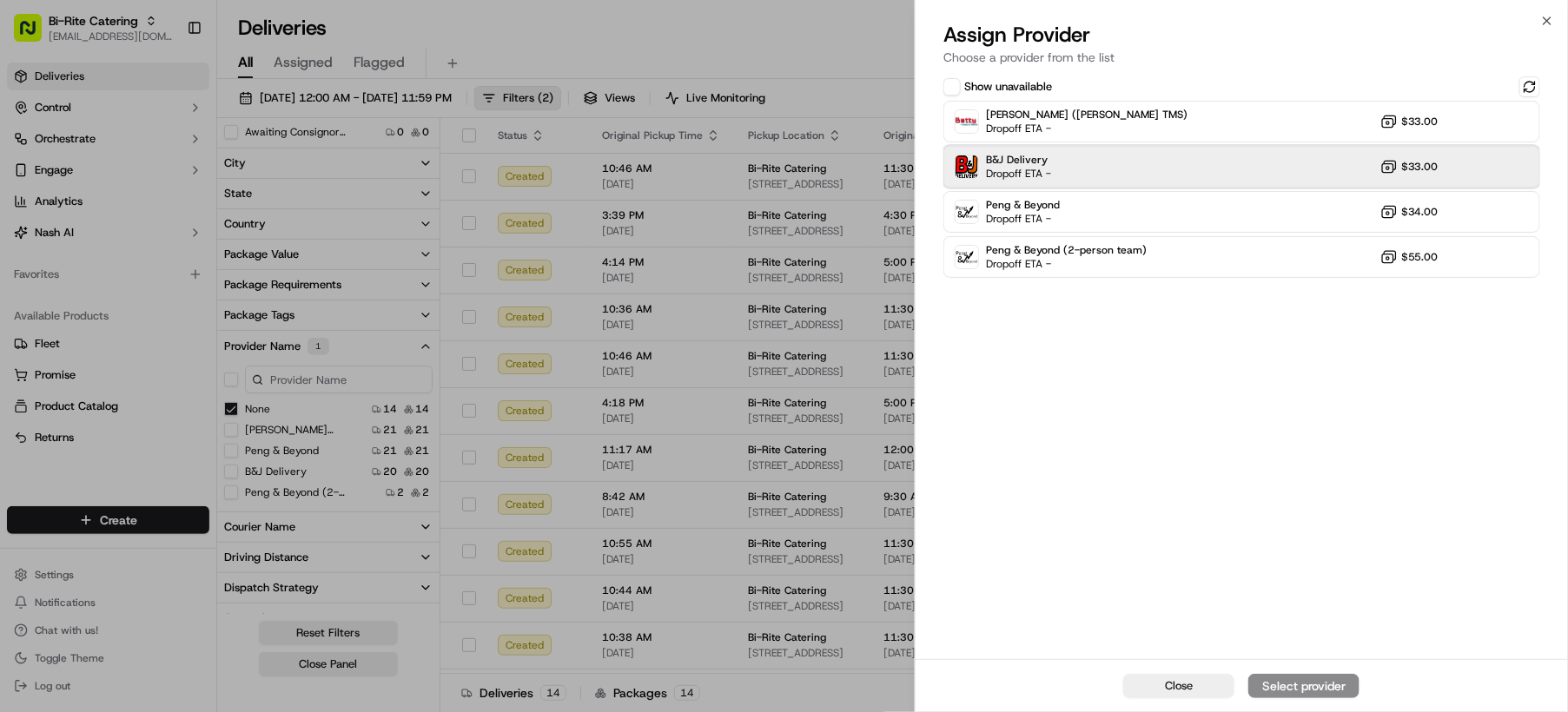
click at [1052, 169] on div "B&J Delivery Dropoff ETA - $33.00" at bounding box center [1242, 167] width 597 height 42
click at [1305, 685] on div "Assign Provider" at bounding box center [1304, 686] width 85 height 17
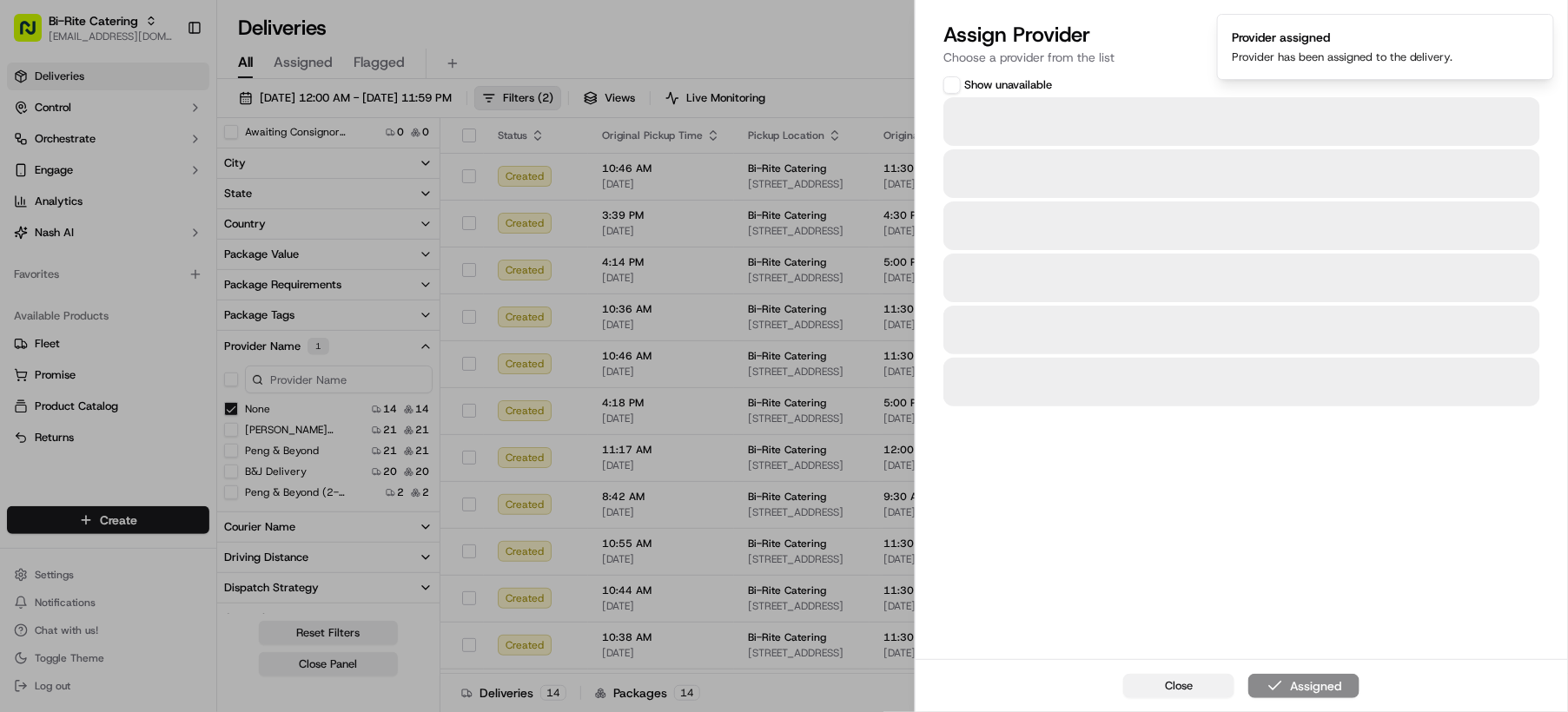
click at [1202, 687] on button "Close" at bounding box center [1178, 686] width 111 height 25
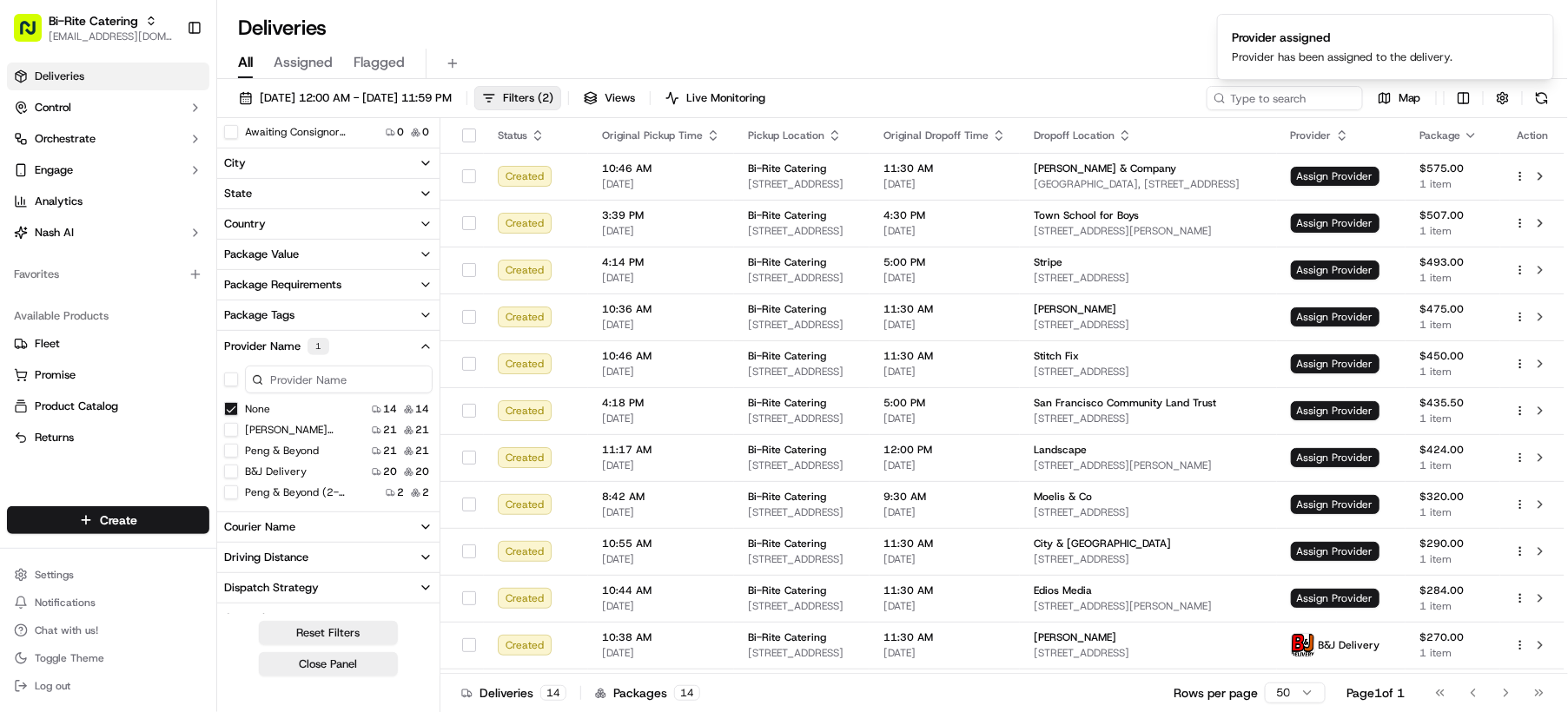
drag, startPoint x: 229, startPoint y: 409, endPoint x: 229, endPoint y: 420, distance: 11.0
click at [230, 409] on button "None" at bounding box center [231, 409] width 14 height 14
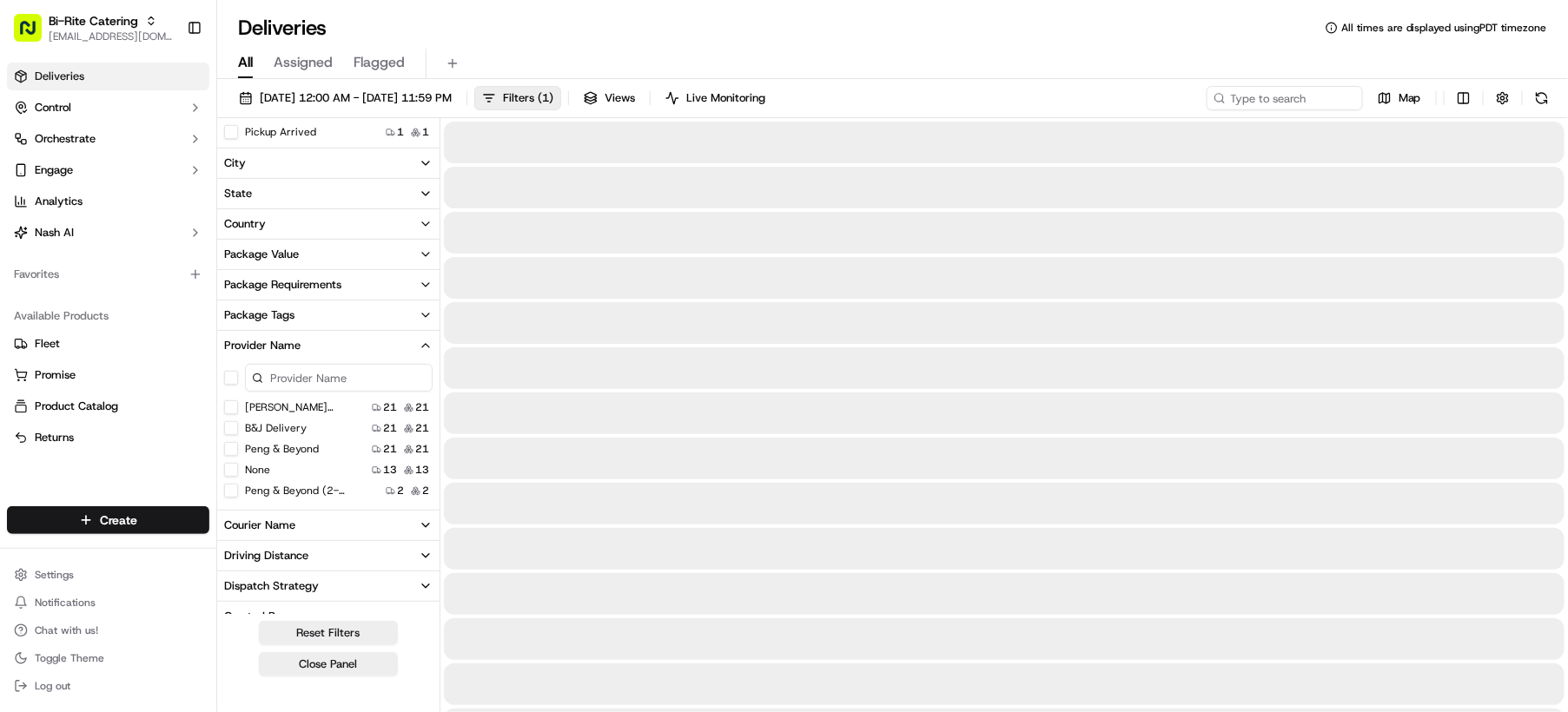
click at [231, 472] on button "None" at bounding box center [231, 470] width 14 height 14
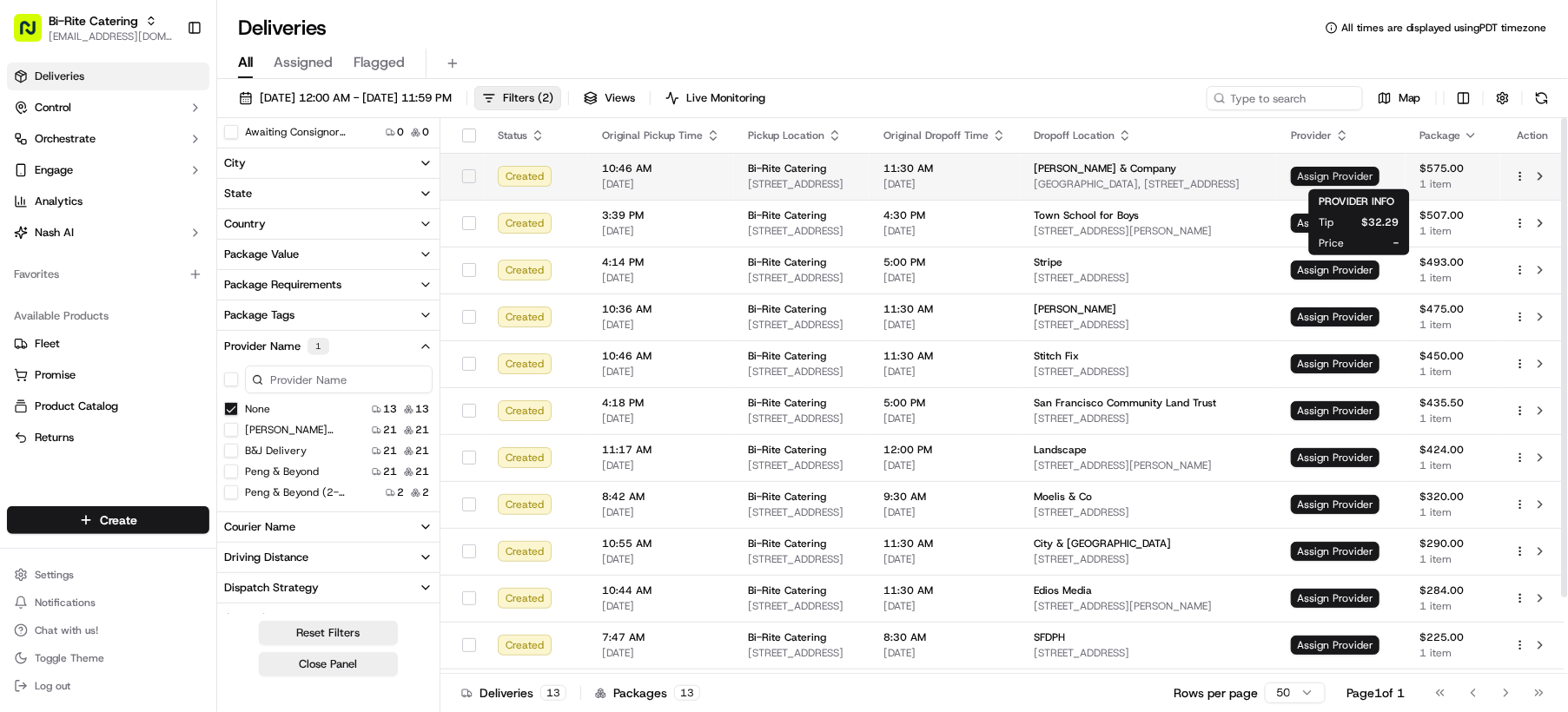
click at [1371, 170] on span "Assign Provider" at bounding box center [1335, 176] width 89 height 19
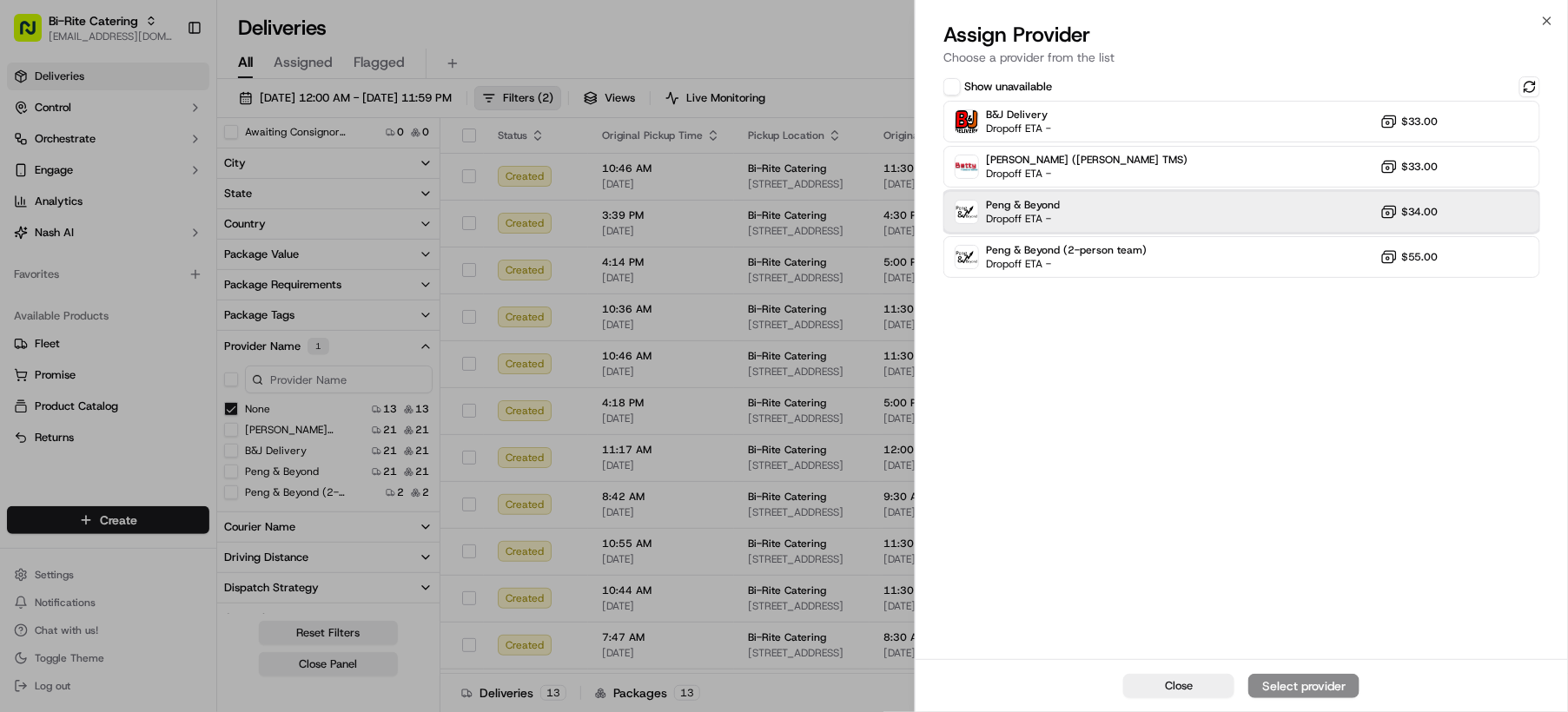
click at [1107, 219] on div "Peng & Beyond Dropoff ETA - $34.00" at bounding box center [1242, 212] width 597 height 42
click at [1329, 689] on div "Assign Provider" at bounding box center [1304, 686] width 85 height 17
click at [1162, 690] on button "Close" at bounding box center [1178, 686] width 111 height 25
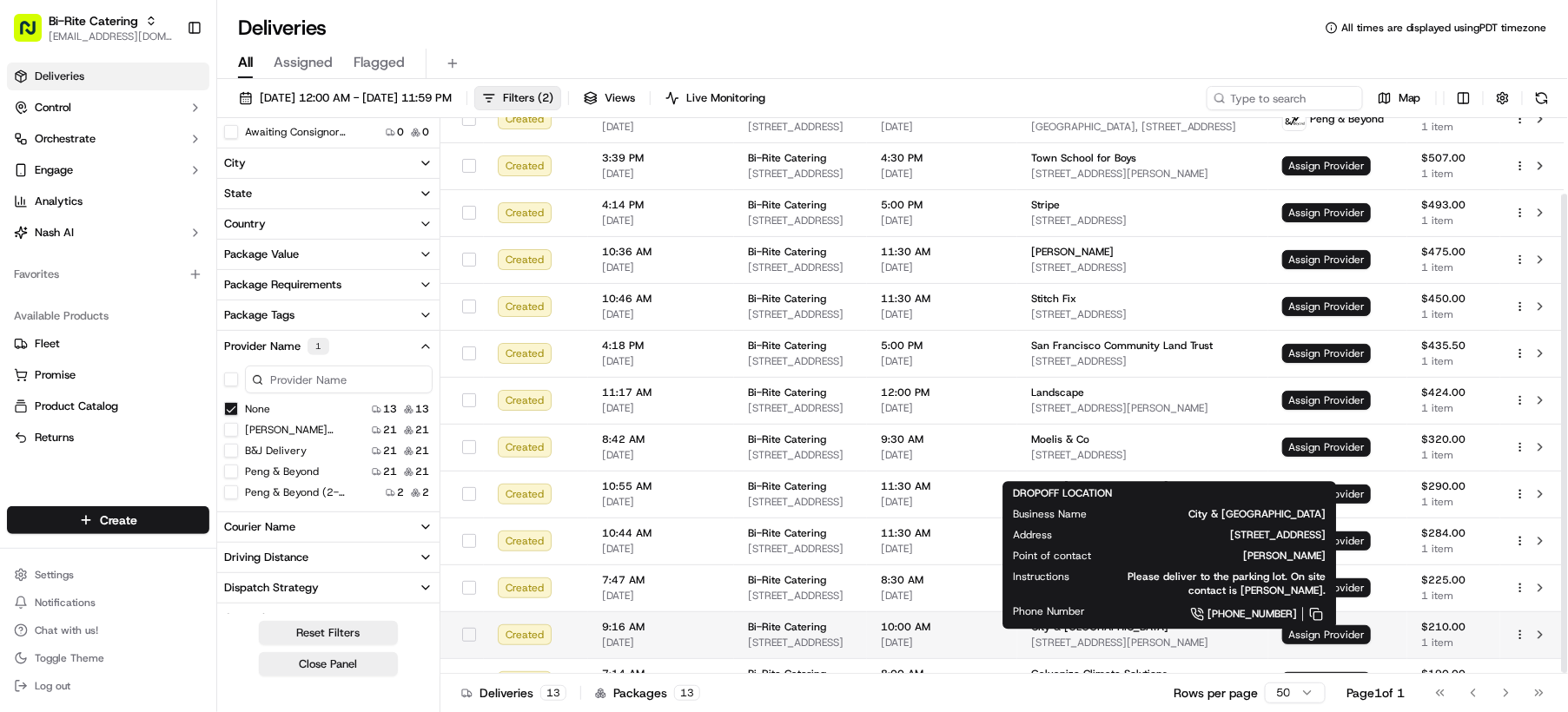
scroll to position [88, 0]
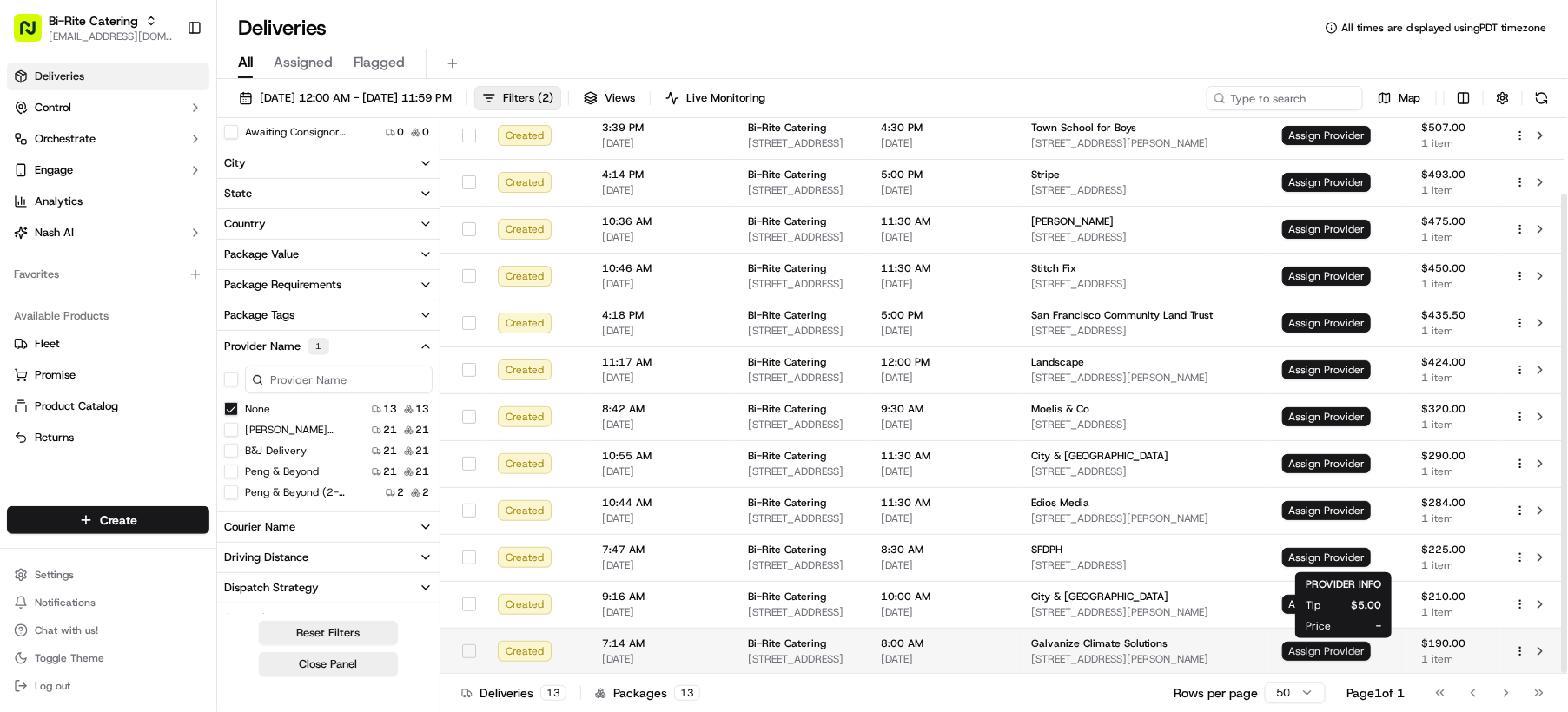
click at [1362, 652] on span "Assign Provider" at bounding box center [1326, 651] width 89 height 19
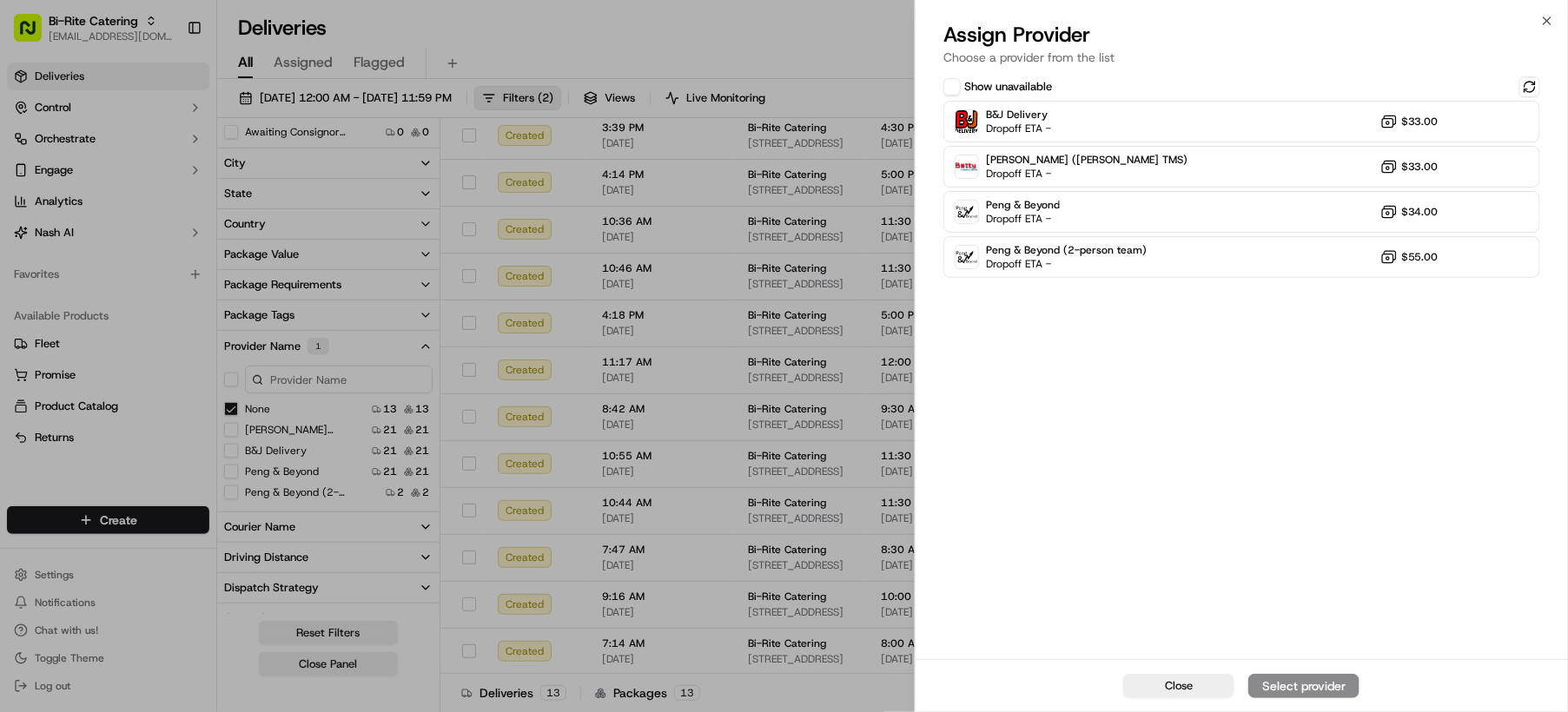
scroll to position [41, 0]
click at [1179, 685] on span "Close" at bounding box center [1178, 686] width 28 height 15
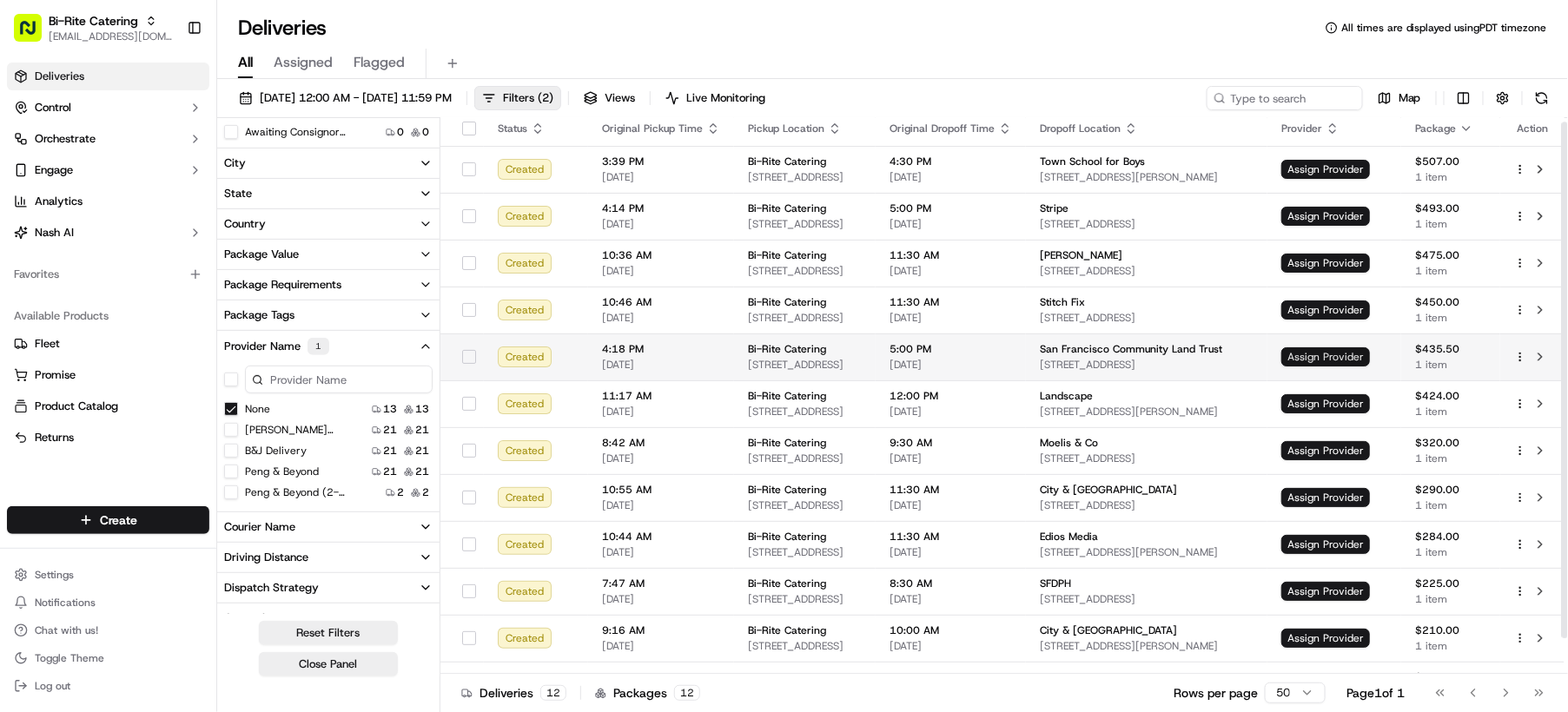
scroll to position [0, 0]
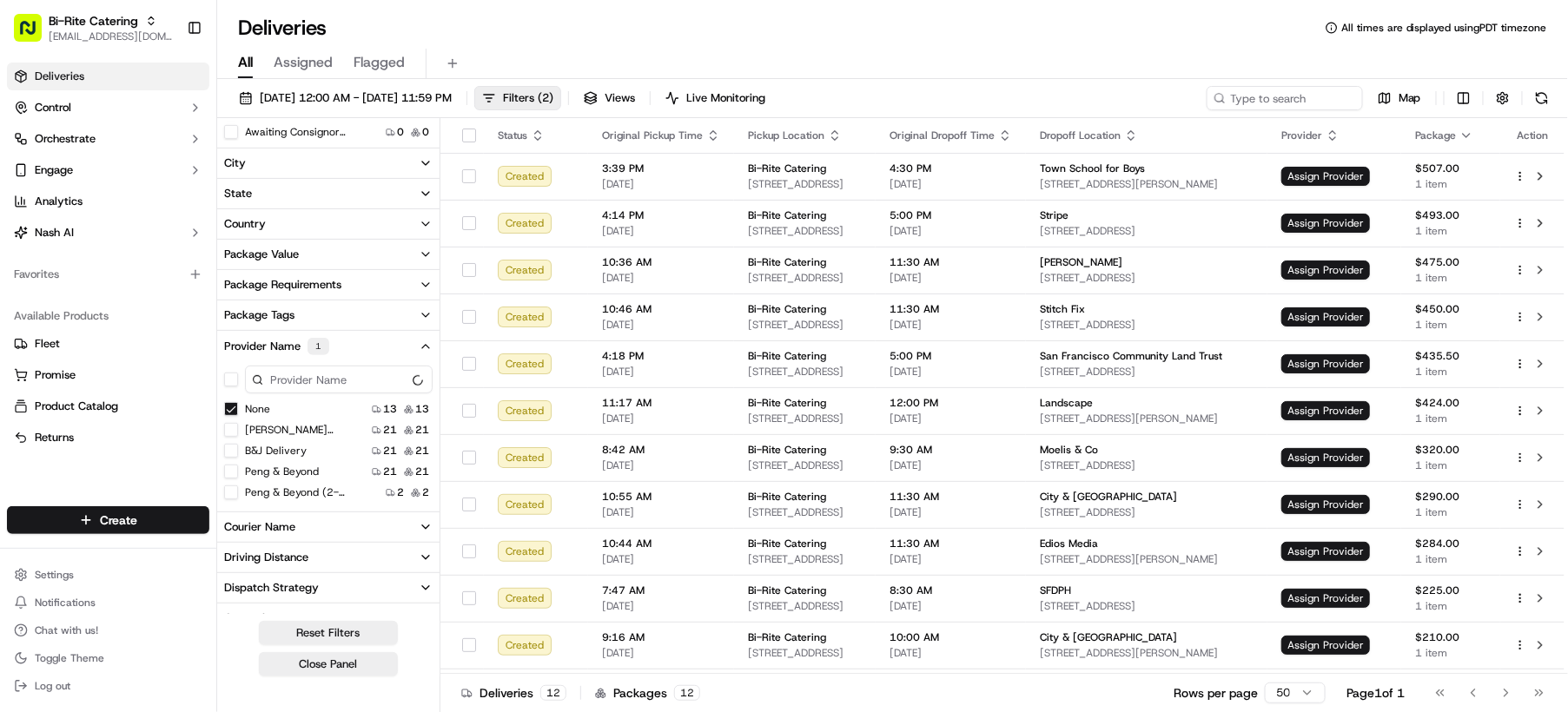
click at [228, 410] on button "None" at bounding box center [231, 409] width 14 height 14
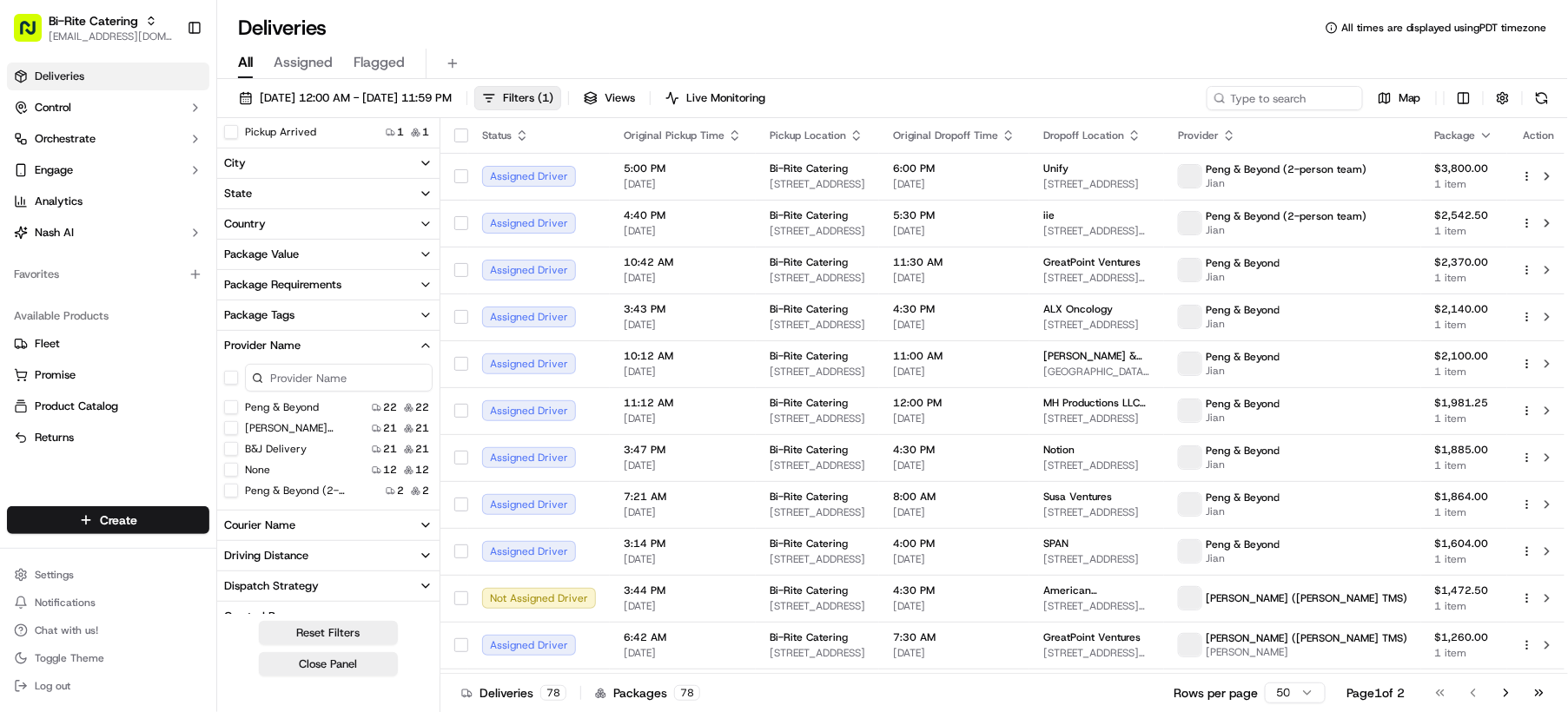
click at [232, 470] on button "None" at bounding box center [231, 470] width 14 height 14
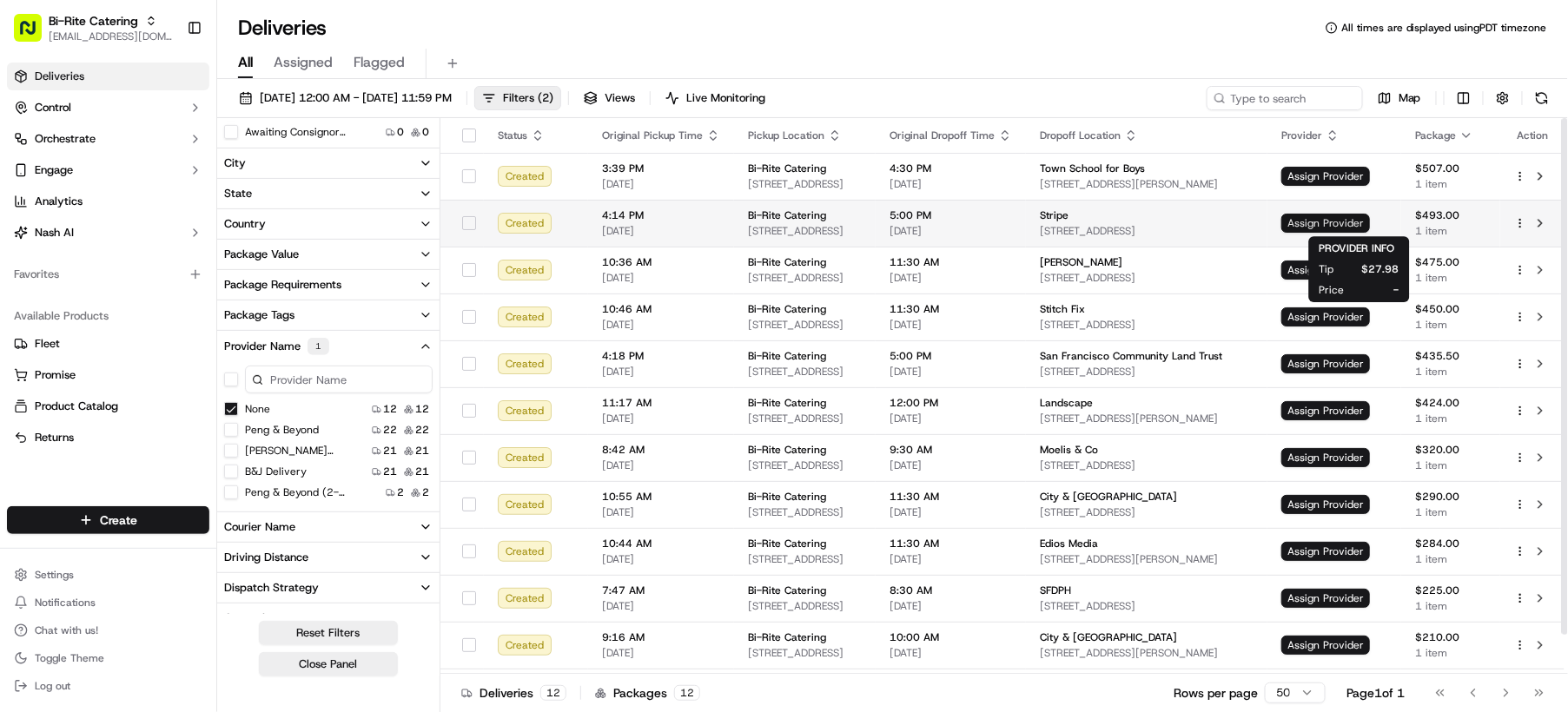
click at [1357, 221] on span "Assign Provider" at bounding box center [1325, 222] width 89 height 19
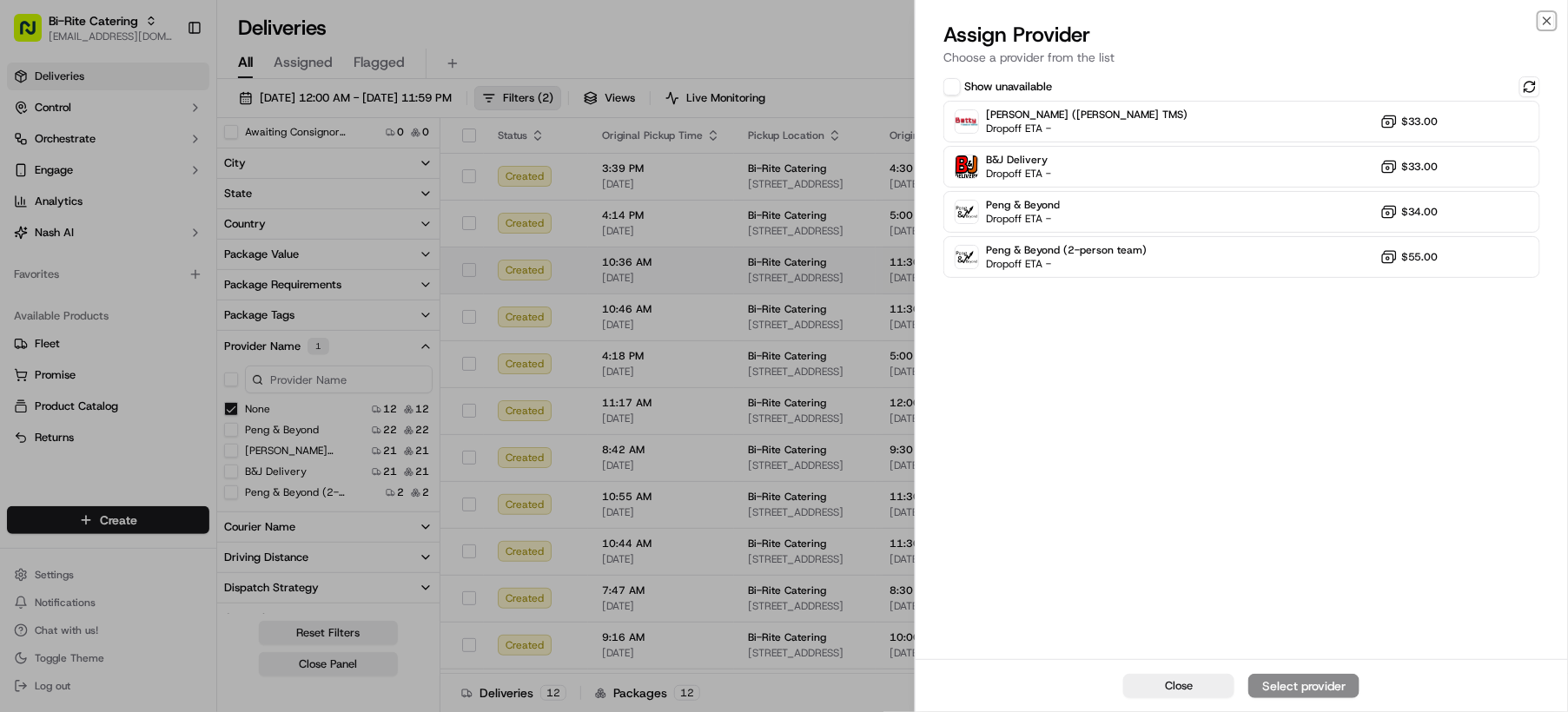
drag, startPoint x: 1549, startPoint y: 20, endPoint x: 584, endPoint y: 280, distance: 999.4
click at [1550, 20] on icon "button" at bounding box center [1546, 20] width 14 height 14
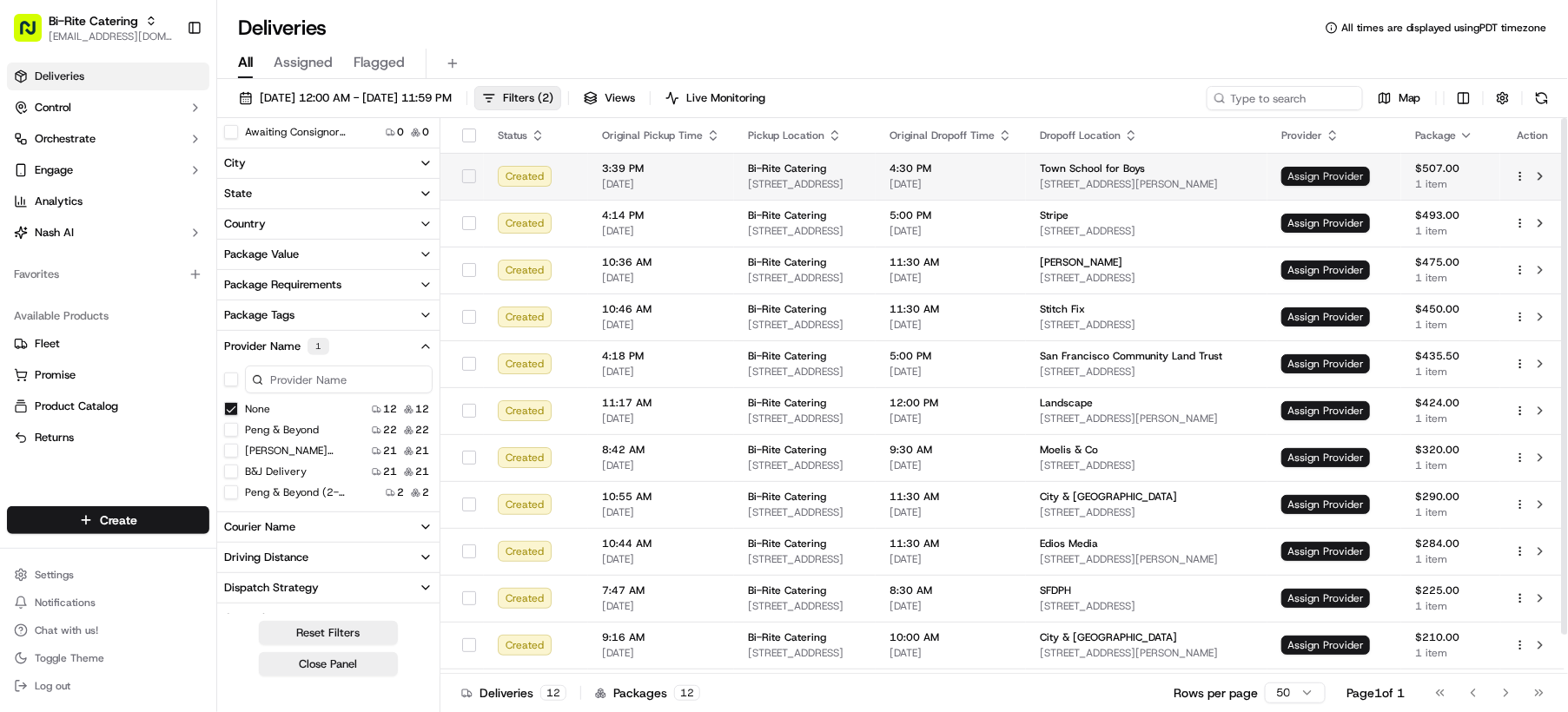
click at [1366, 177] on span "Assign Provider" at bounding box center [1325, 176] width 89 height 19
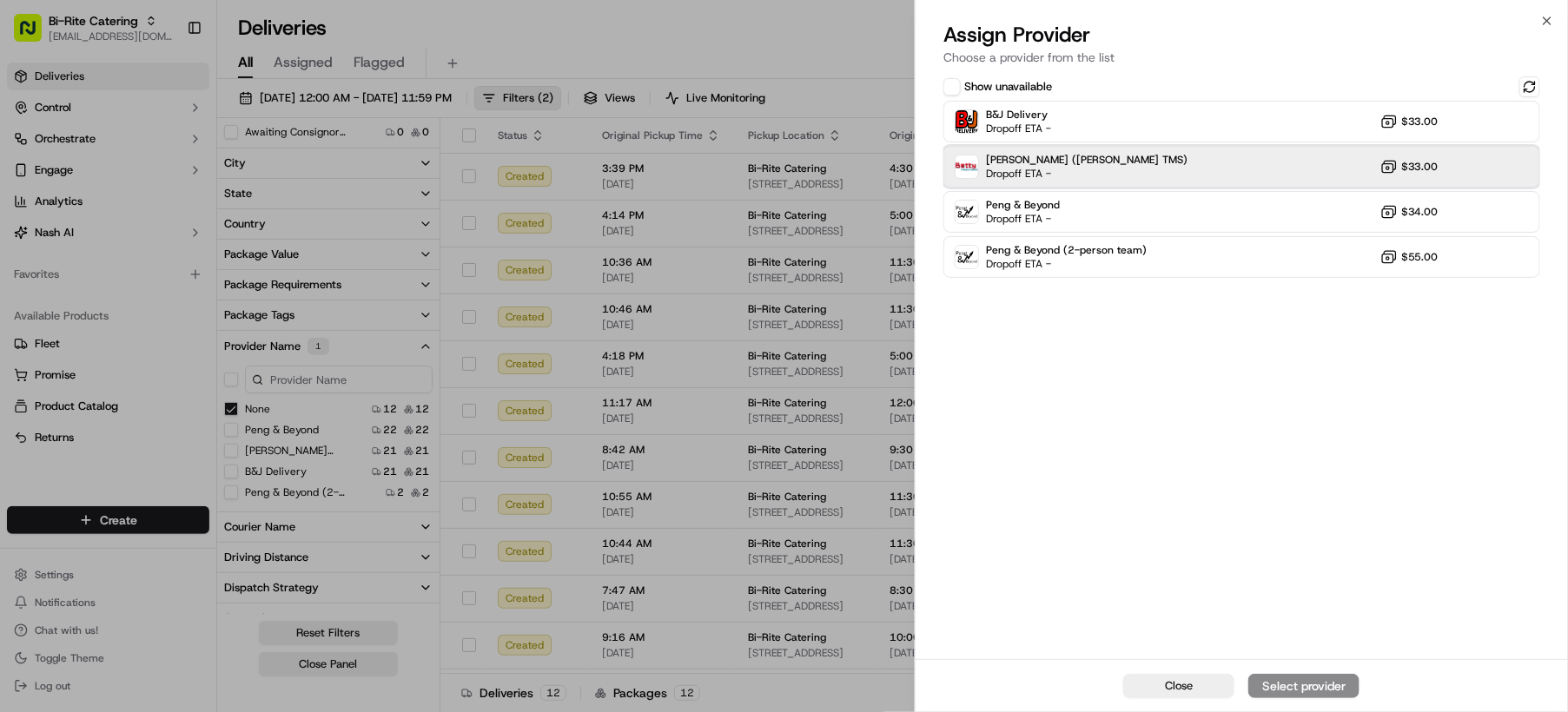
click at [1107, 171] on div "[PERSON_NAME] ([PERSON_NAME] TMS) Dropoff ETA - $33.00" at bounding box center [1242, 167] width 597 height 42
click at [1278, 684] on div "Assign Provider" at bounding box center [1304, 686] width 85 height 17
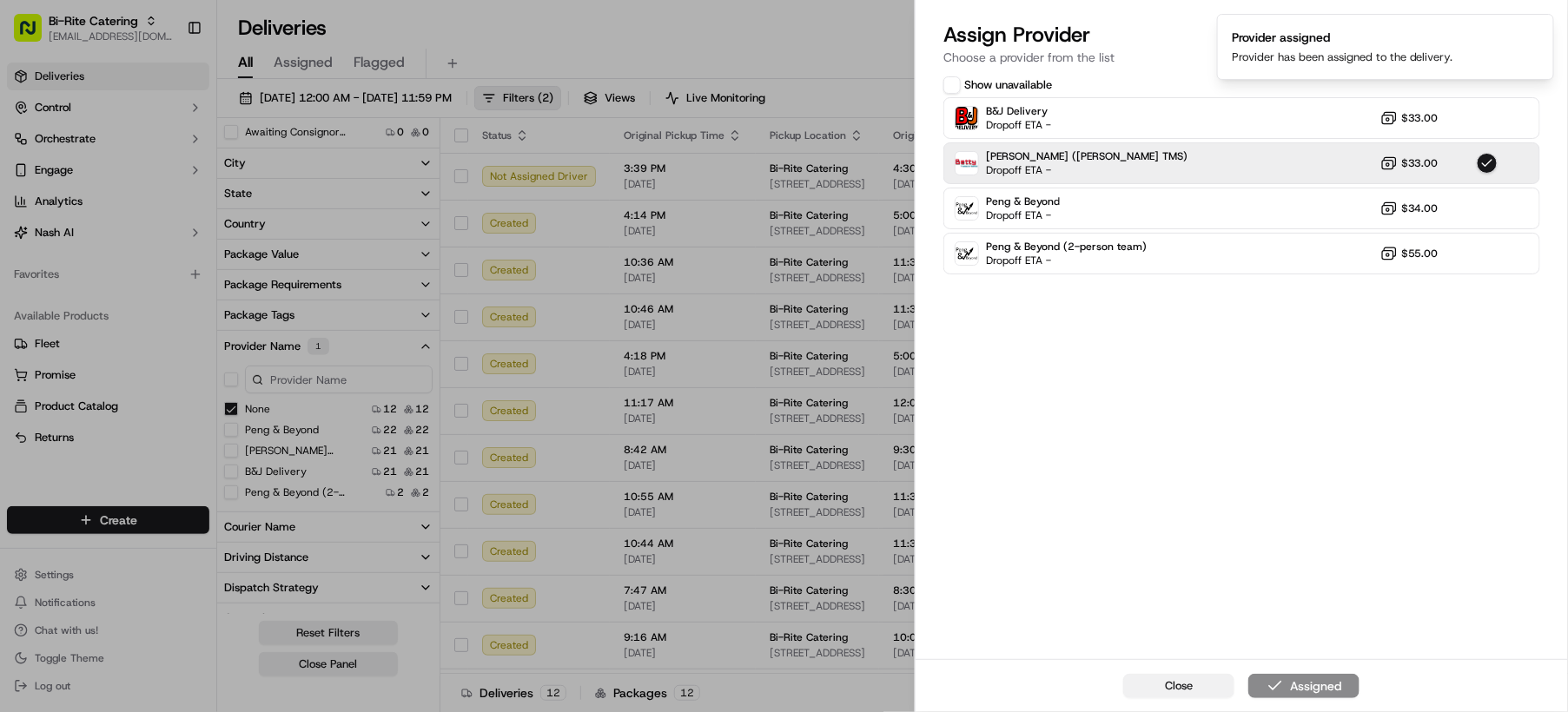
click at [1185, 685] on span "Close" at bounding box center [1178, 686] width 28 height 15
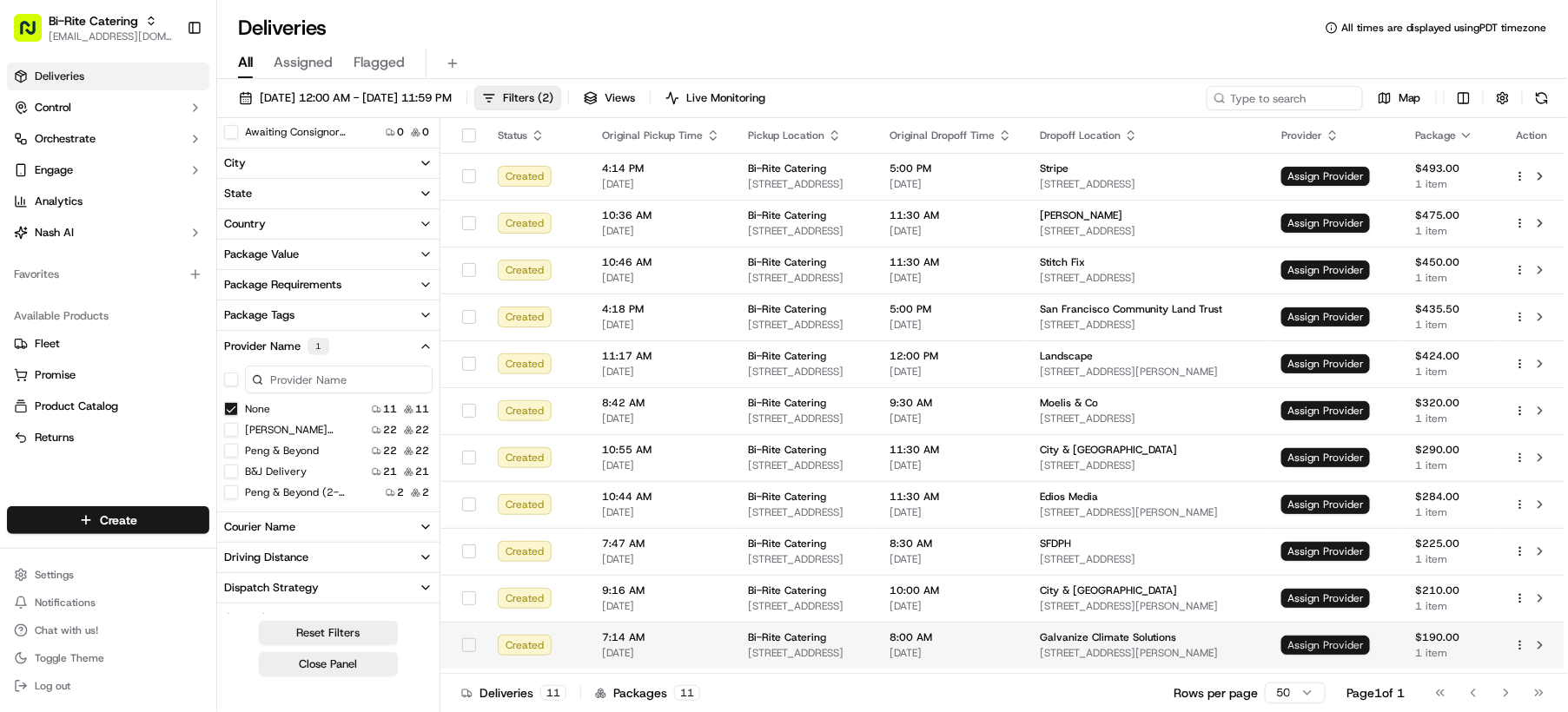
click at [1353, 640] on span "Assign Provider" at bounding box center [1325, 645] width 89 height 19
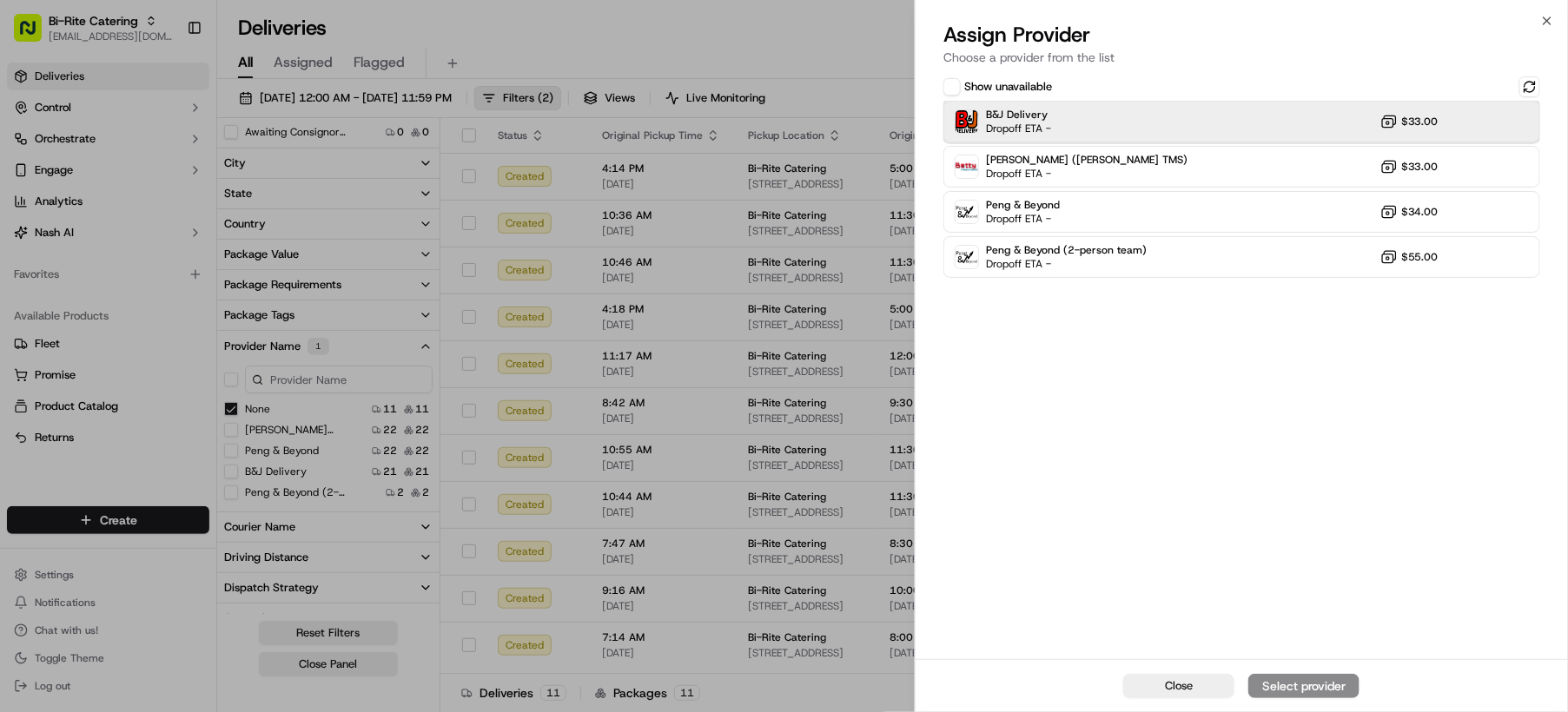
click at [1077, 131] on div "B&J Delivery Dropoff ETA - $33.00" at bounding box center [1242, 122] width 597 height 42
click at [1274, 687] on div "Assign Provider" at bounding box center [1304, 686] width 85 height 17
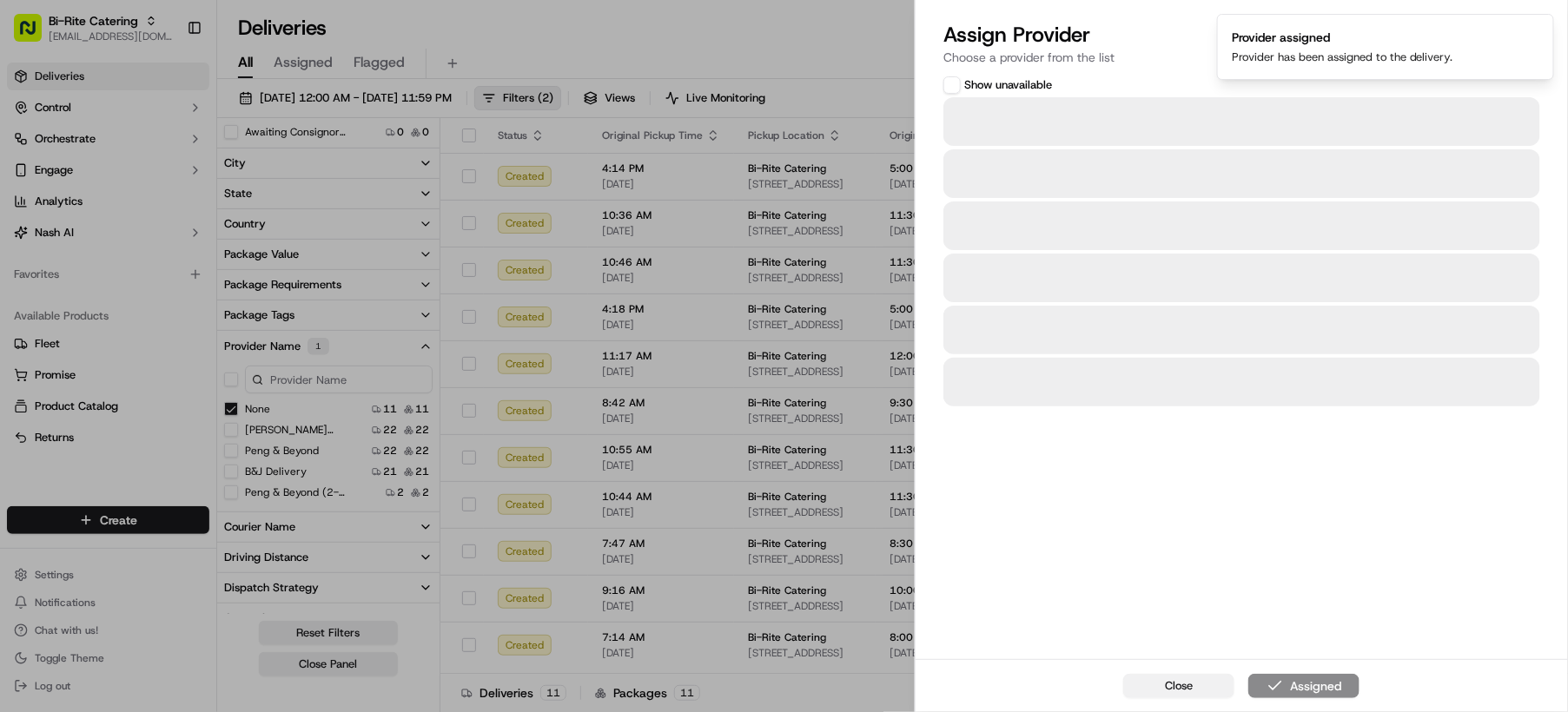
click at [1218, 688] on button "Close" at bounding box center [1178, 686] width 111 height 25
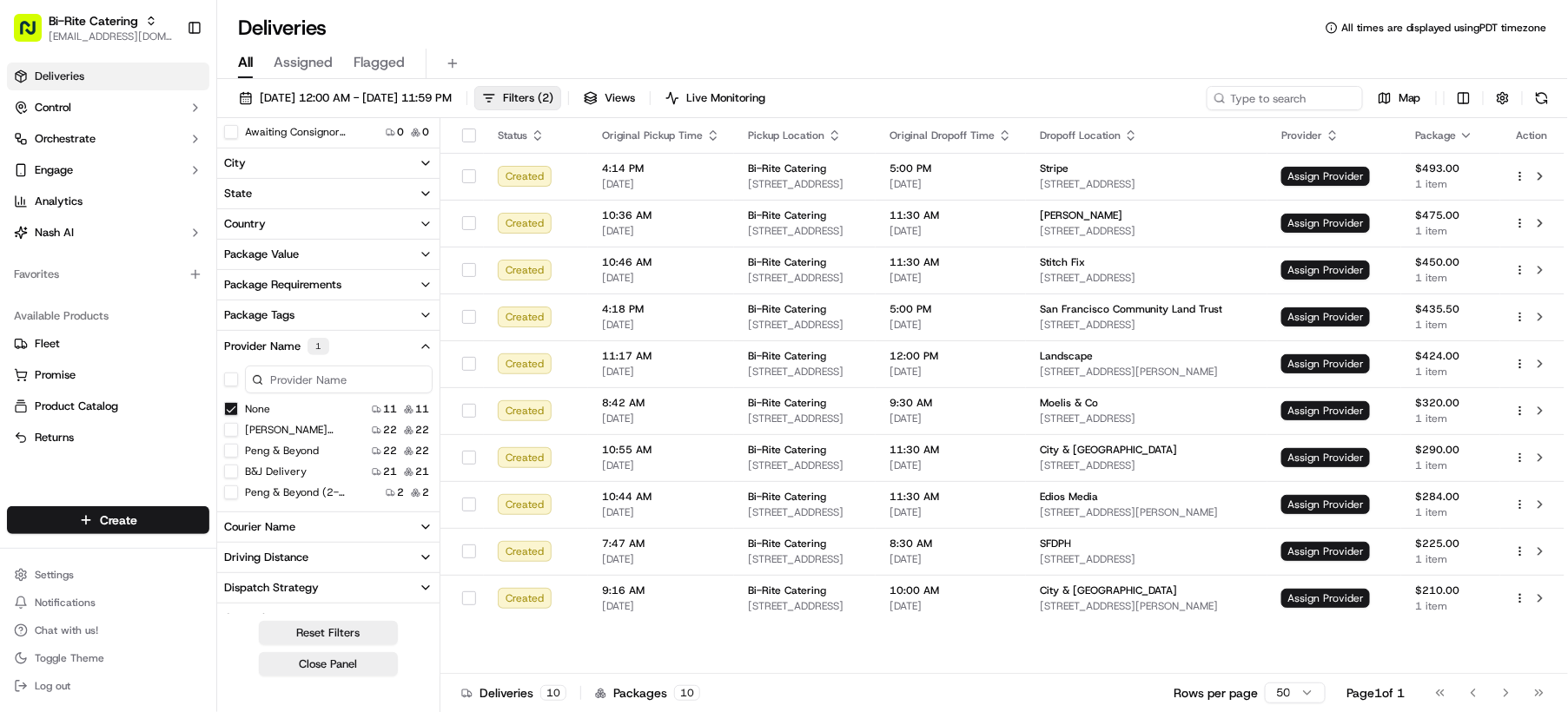
click at [232, 403] on button "None" at bounding box center [231, 409] width 14 height 14
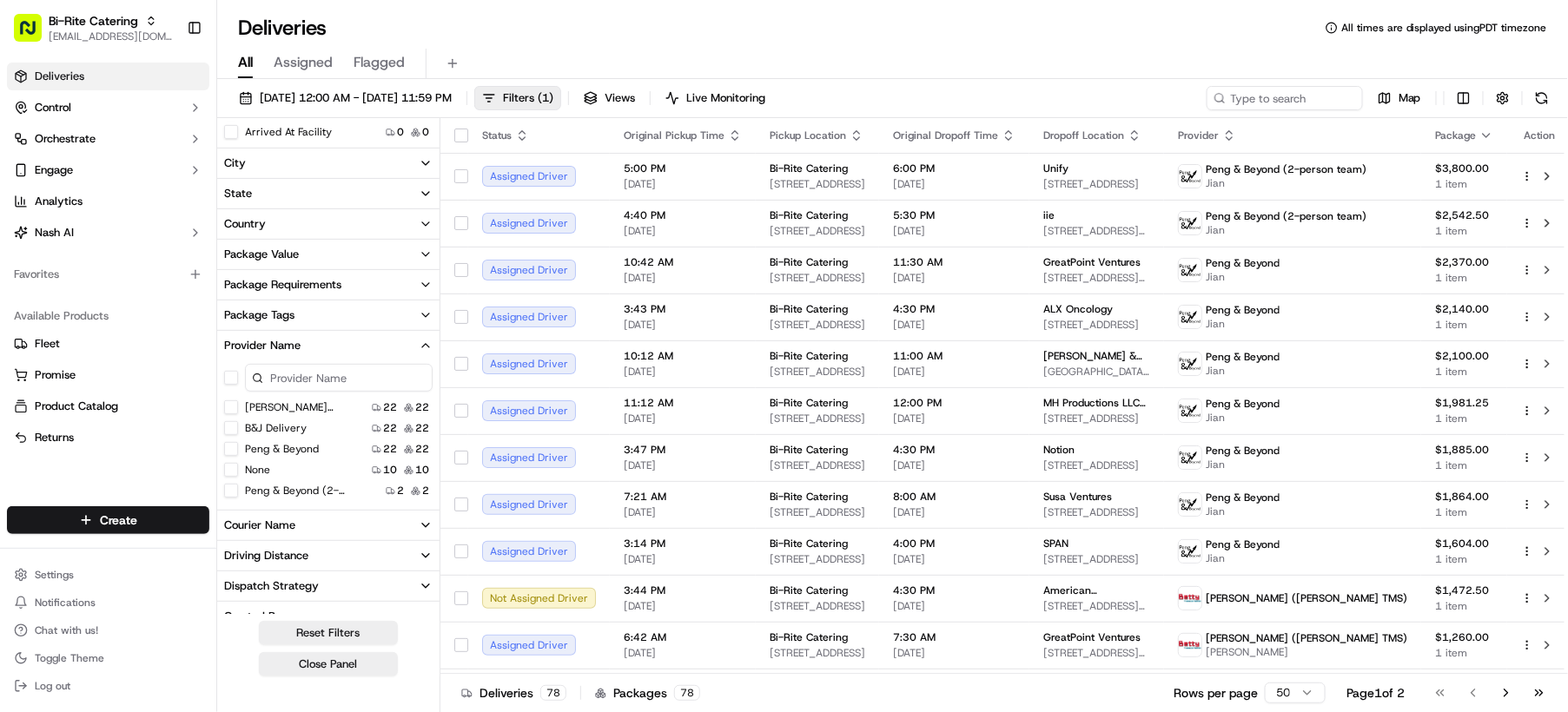
click at [231, 470] on button "None" at bounding box center [231, 470] width 14 height 14
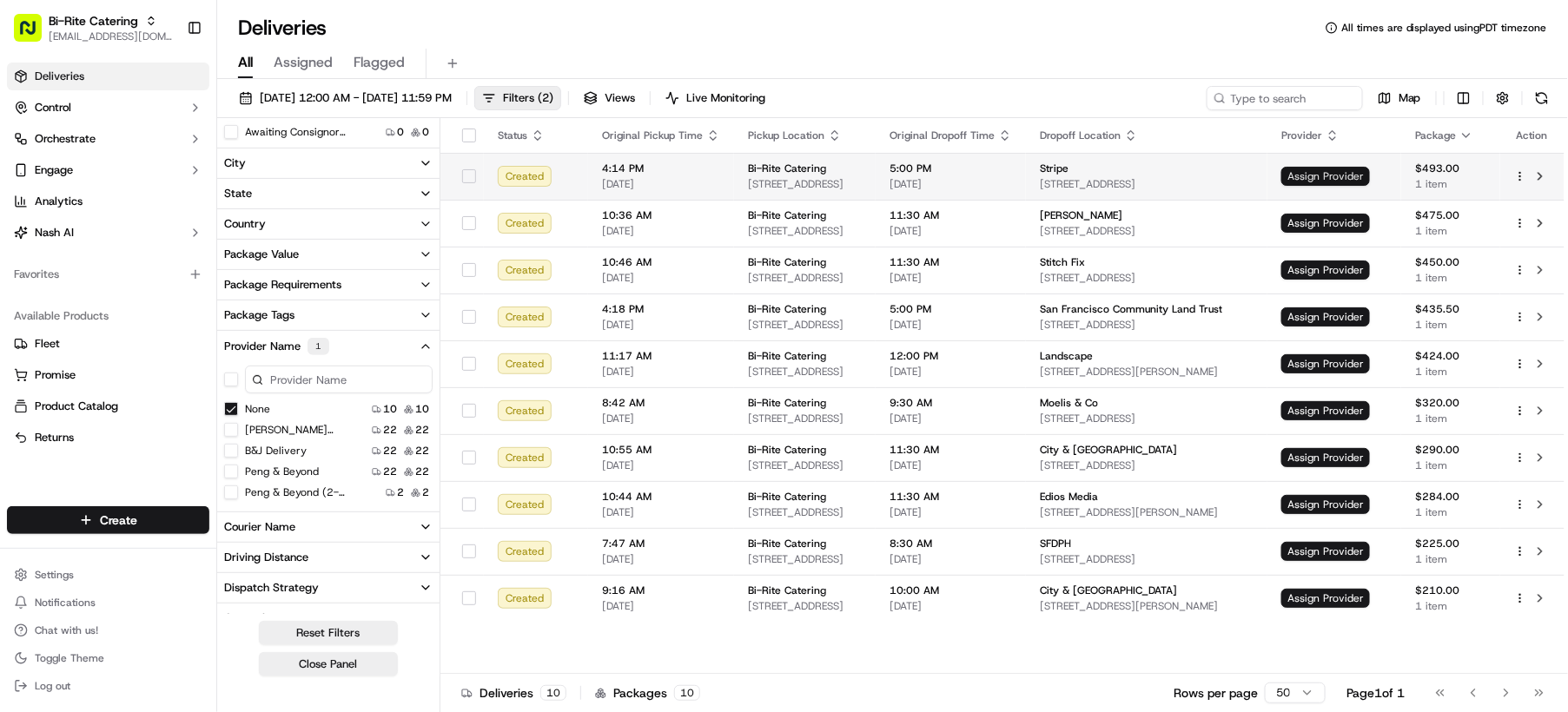
click at [1362, 169] on span "Assign Provider" at bounding box center [1325, 176] width 89 height 19
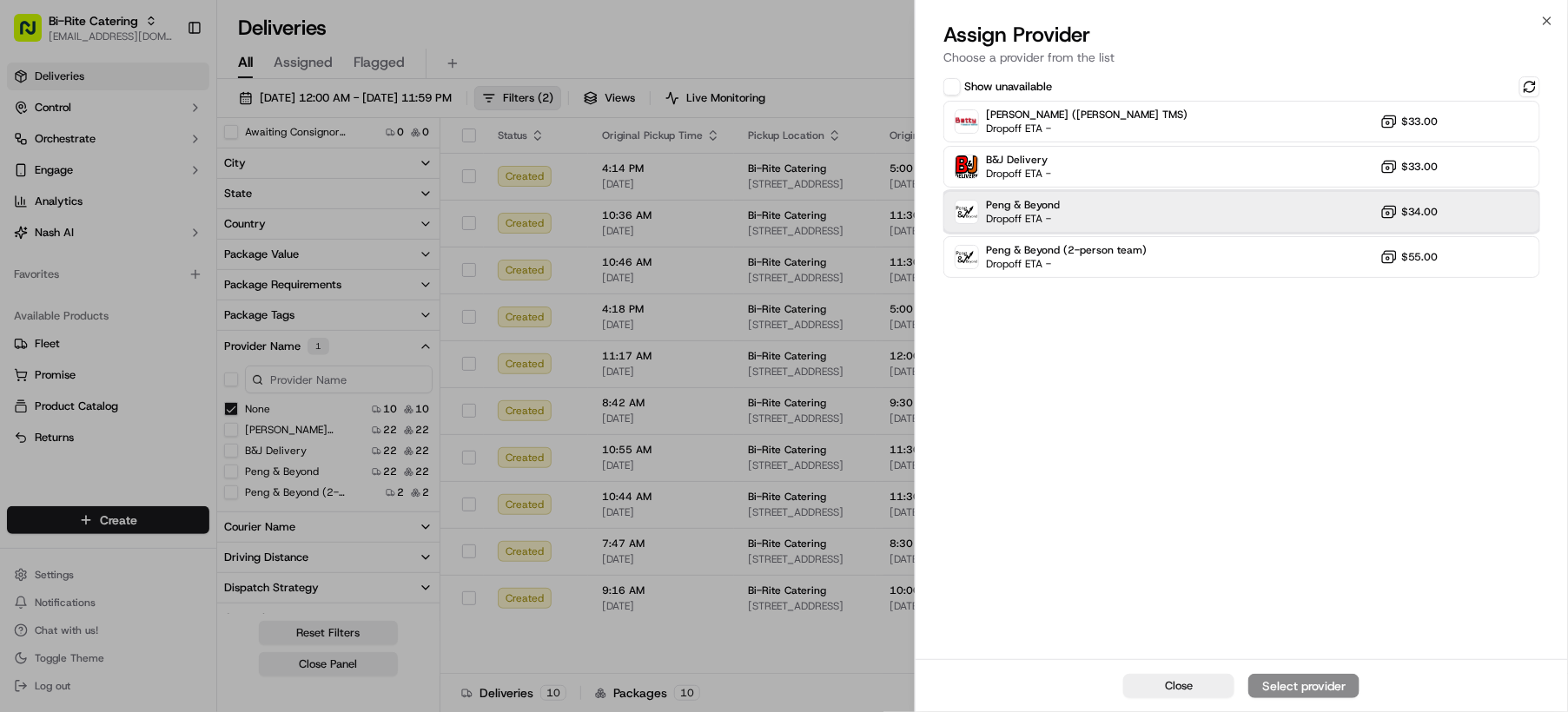
click at [1076, 202] on div "Peng & Beyond Dropoff ETA - $34.00" at bounding box center [1242, 212] width 597 height 42
drag, startPoint x: 1306, startPoint y: 673, endPoint x: 1221, endPoint y: 693, distance: 87.3
click at [1306, 674] on button "Assign Provider" at bounding box center [1304, 686] width 111 height 25
click at [1193, 687] on span "Close" at bounding box center [1178, 686] width 28 height 15
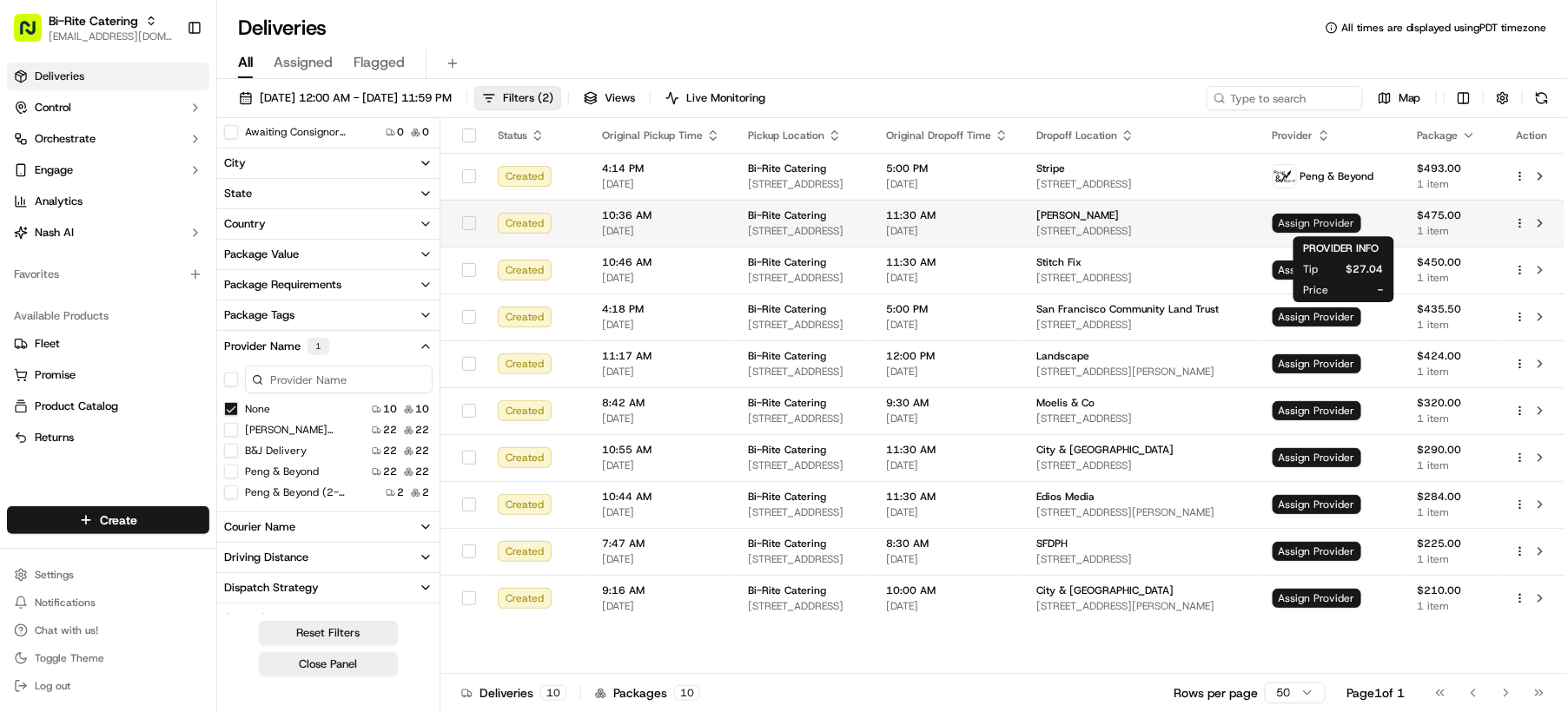
click at [1357, 222] on span "Assign Provider" at bounding box center [1317, 222] width 89 height 19
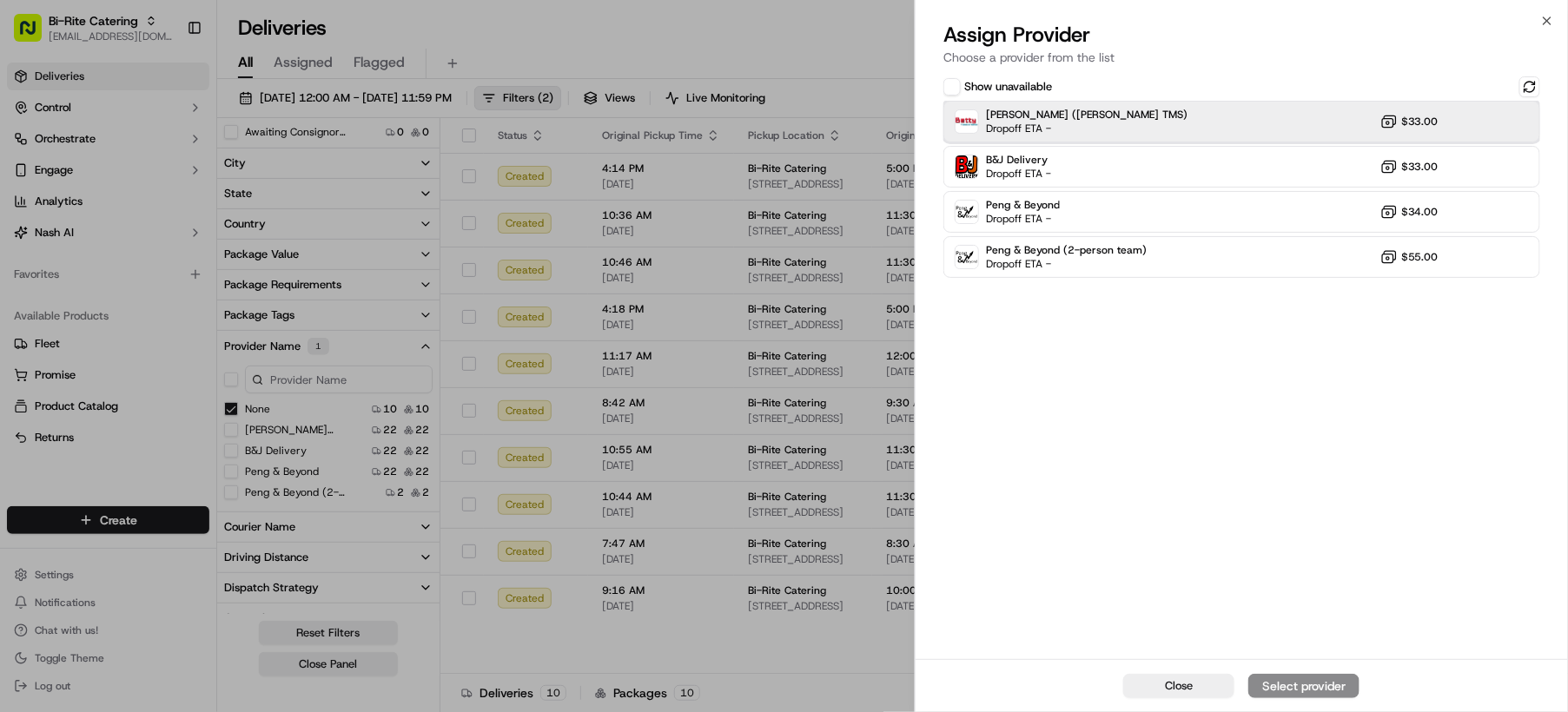
click at [1054, 124] on span "Dropoff ETA -" at bounding box center [1047, 128] width 122 height 14
click at [1282, 685] on div "Assign Provider" at bounding box center [1304, 686] width 85 height 17
click at [1201, 686] on button "Close" at bounding box center [1178, 686] width 111 height 25
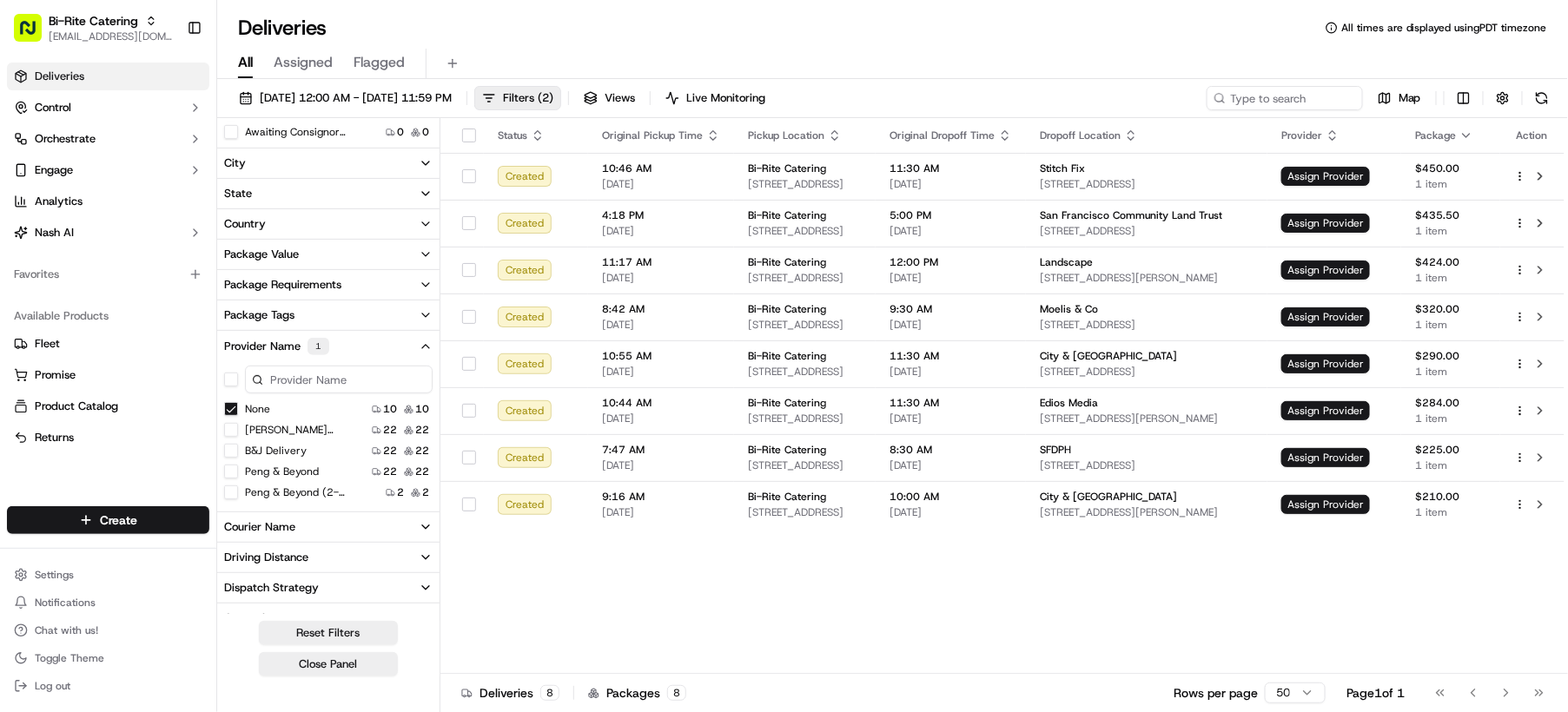
click at [232, 410] on button "None" at bounding box center [231, 409] width 14 height 14
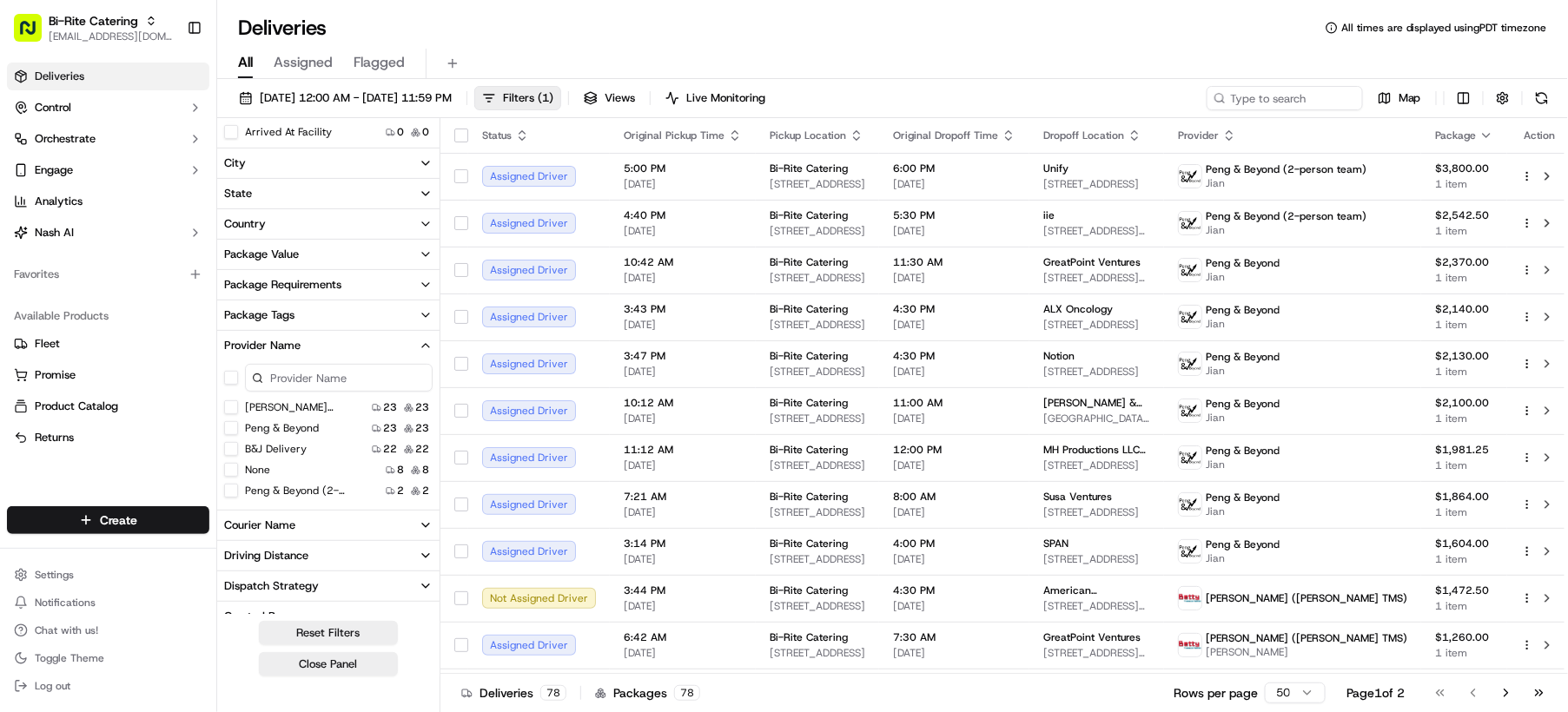
click at [231, 469] on button "None" at bounding box center [231, 470] width 14 height 14
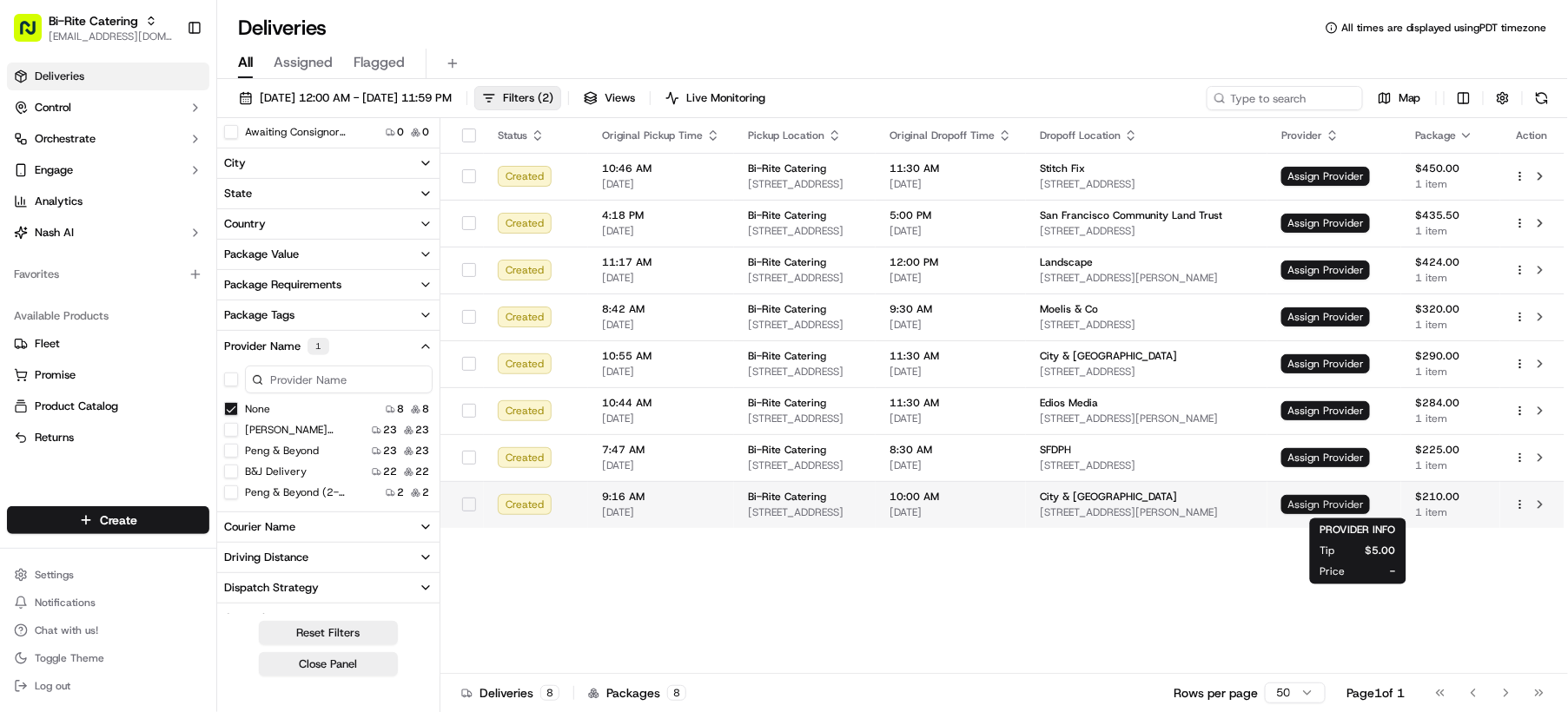
click at [1370, 504] on span "Assign Provider" at bounding box center [1325, 504] width 89 height 19
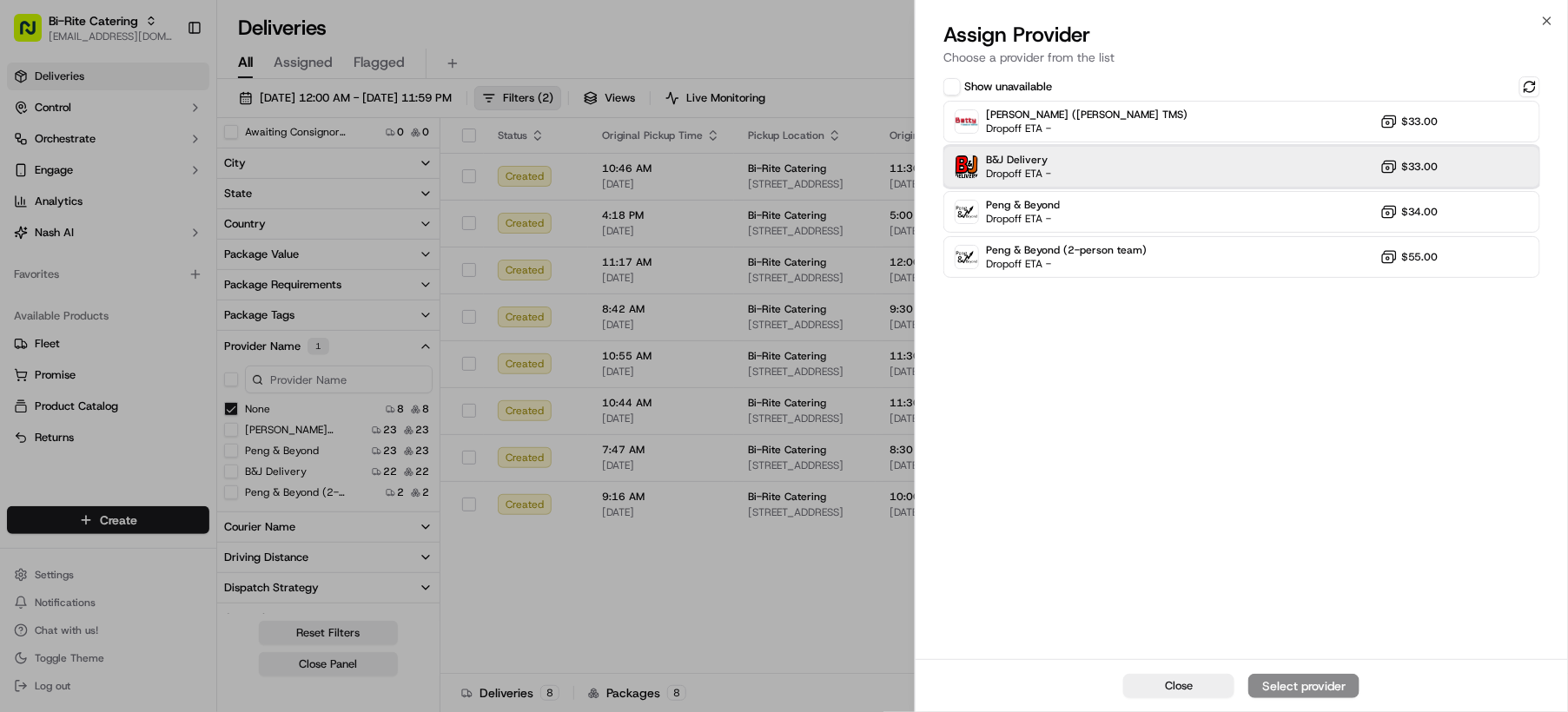
click at [1082, 172] on div "B&J Delivery Dropoff ETA - $33.00" at bounding box center [1242, 167] width 597 height 42
click at [1303, 685] on div "Assign Provider" at bounding box center [1304, 686] width 85 height 17
drag, startPoint x: 1202, startPoint y: 685, endPoint x: 1127, endPoint y: 571, distance: 136.5
click at [1202, 684] on button "Close" at bounding box center [1178, 686] width 111 height 25
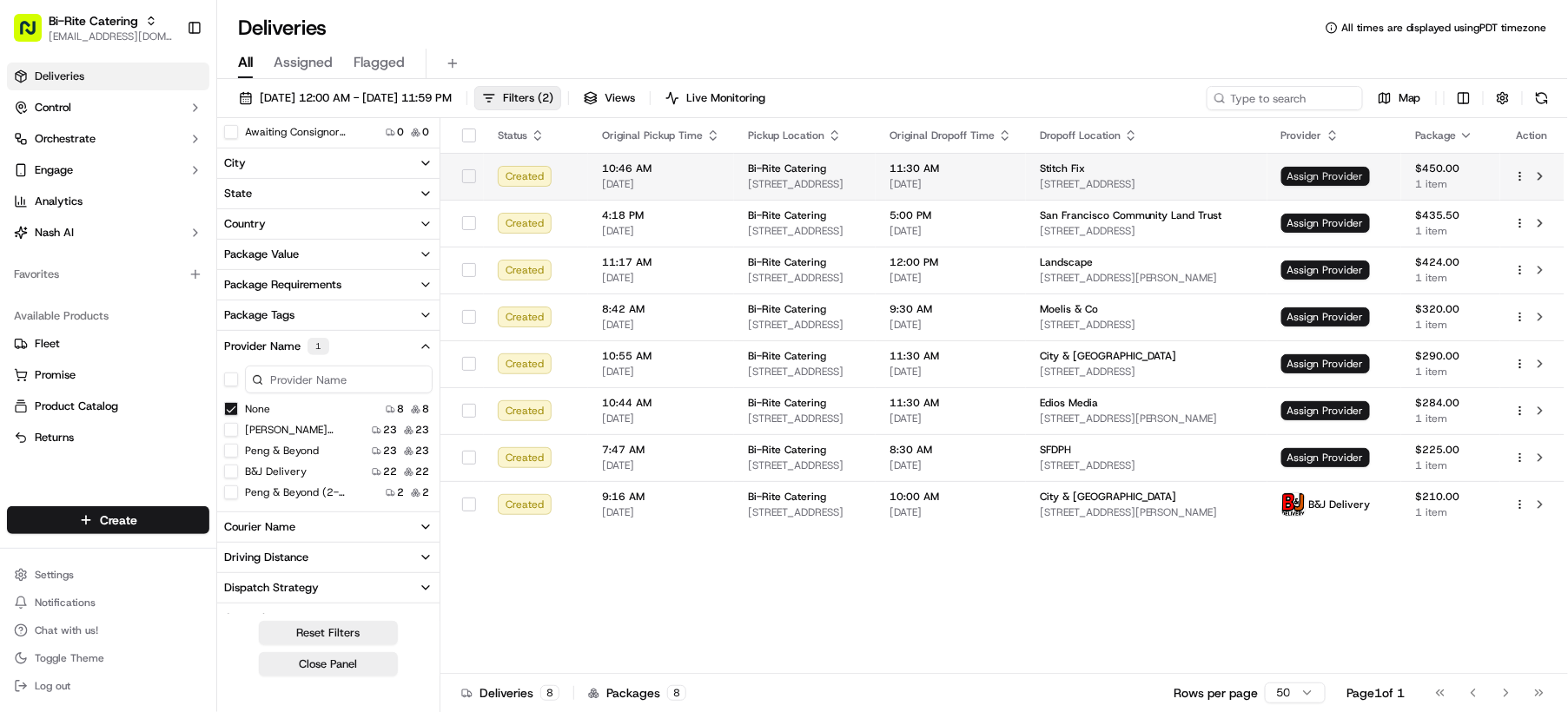
click at [1354, 170] on span "Assign Provider" at bounding box center [1325, 176] width 89 height 19
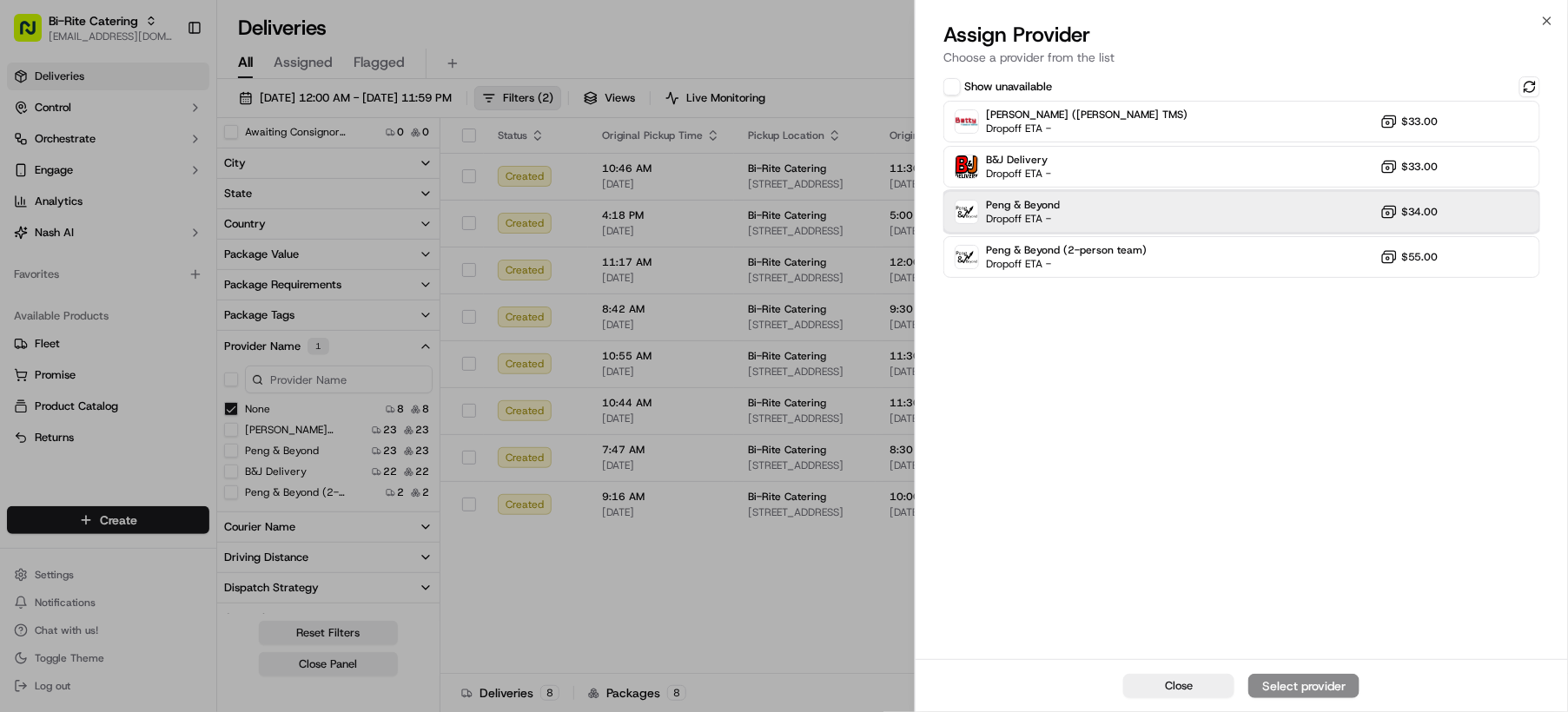
click at [1083, 203] on div "Peng & Beyond Dropoff ETA - $34.00" at bounding box center [1242, 212] width 597 height 42
click at [1288, 687] on div "Assign Provider" at bounding box center [1304, 686] width 85 height 17
click at [1179, 688] on span "Close" at bounding box center [1178, 686] width 28 height 15
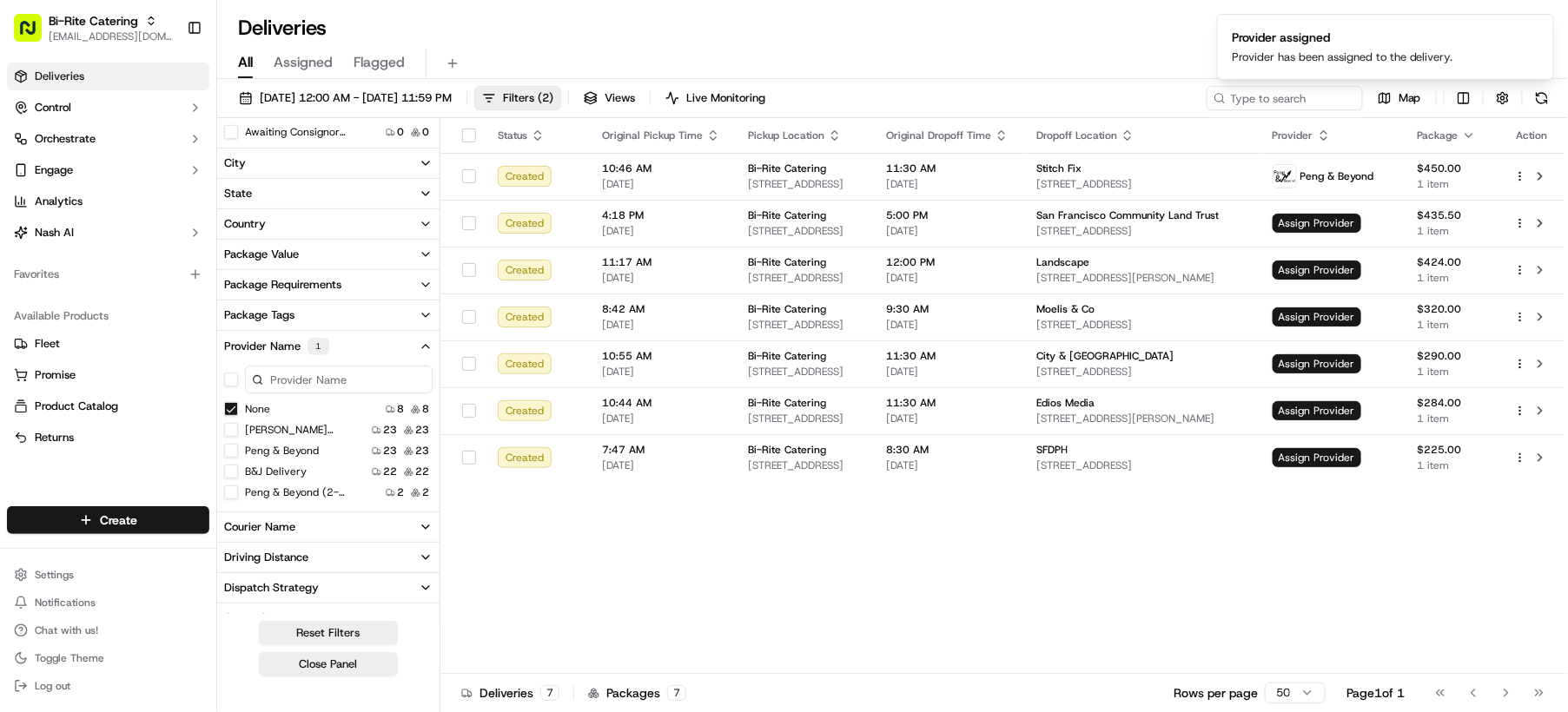
click at [229, 406] on button "None" at bounding box center [231, 409] width 14 height 14
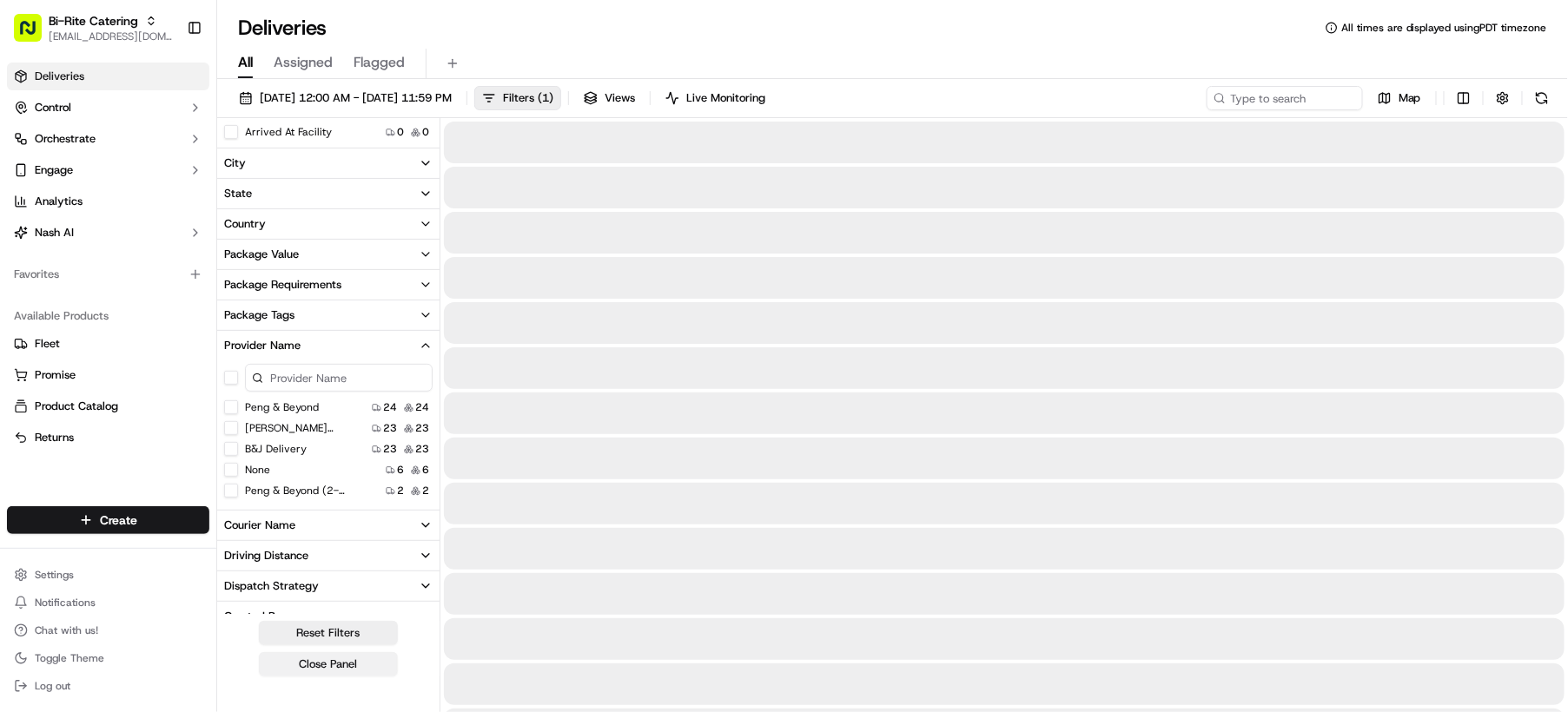
click at [230, 471] on button "None" at bounding box center [231, 470] width 14 height 14
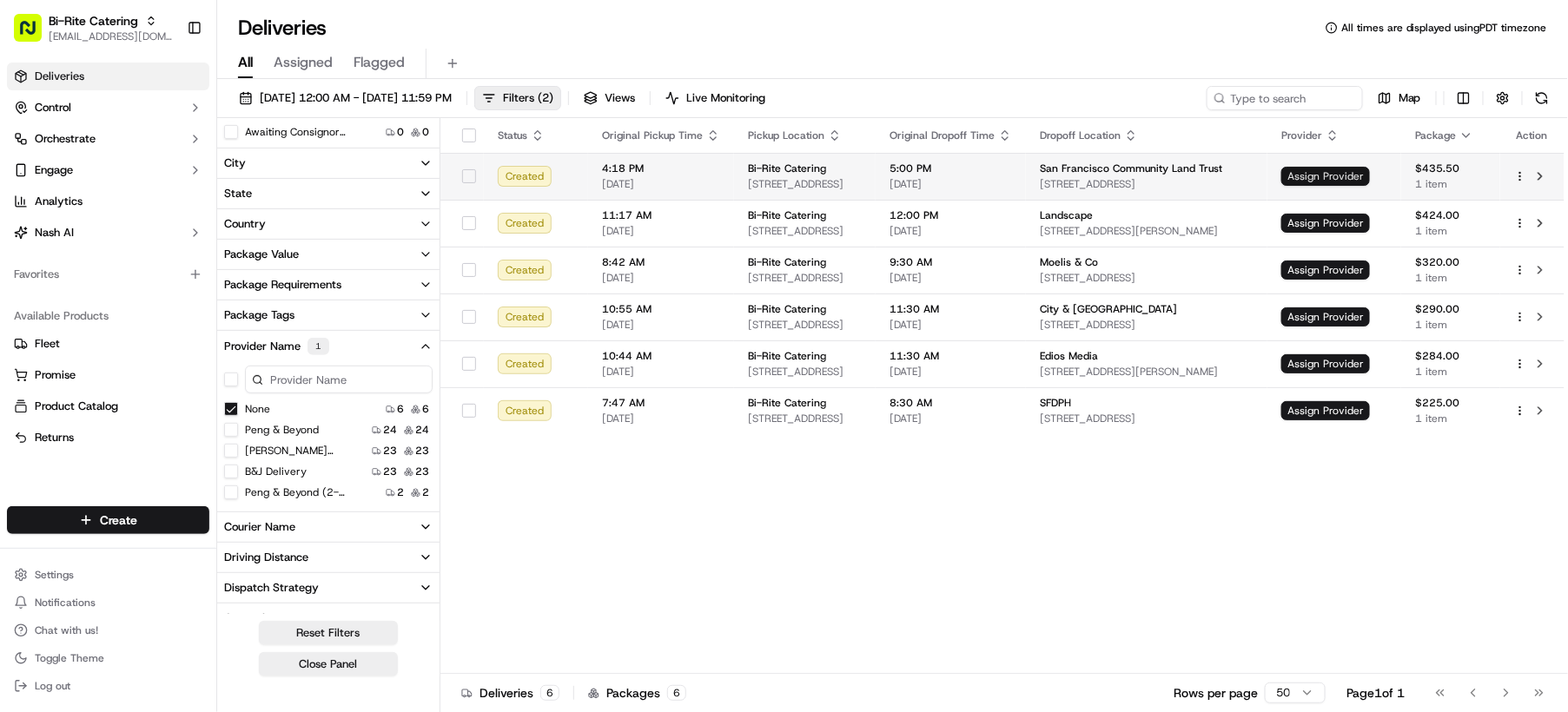
click at [1367, 171] on span "Assign Provider" at bounding box center [1325, 176] width 89 height 19
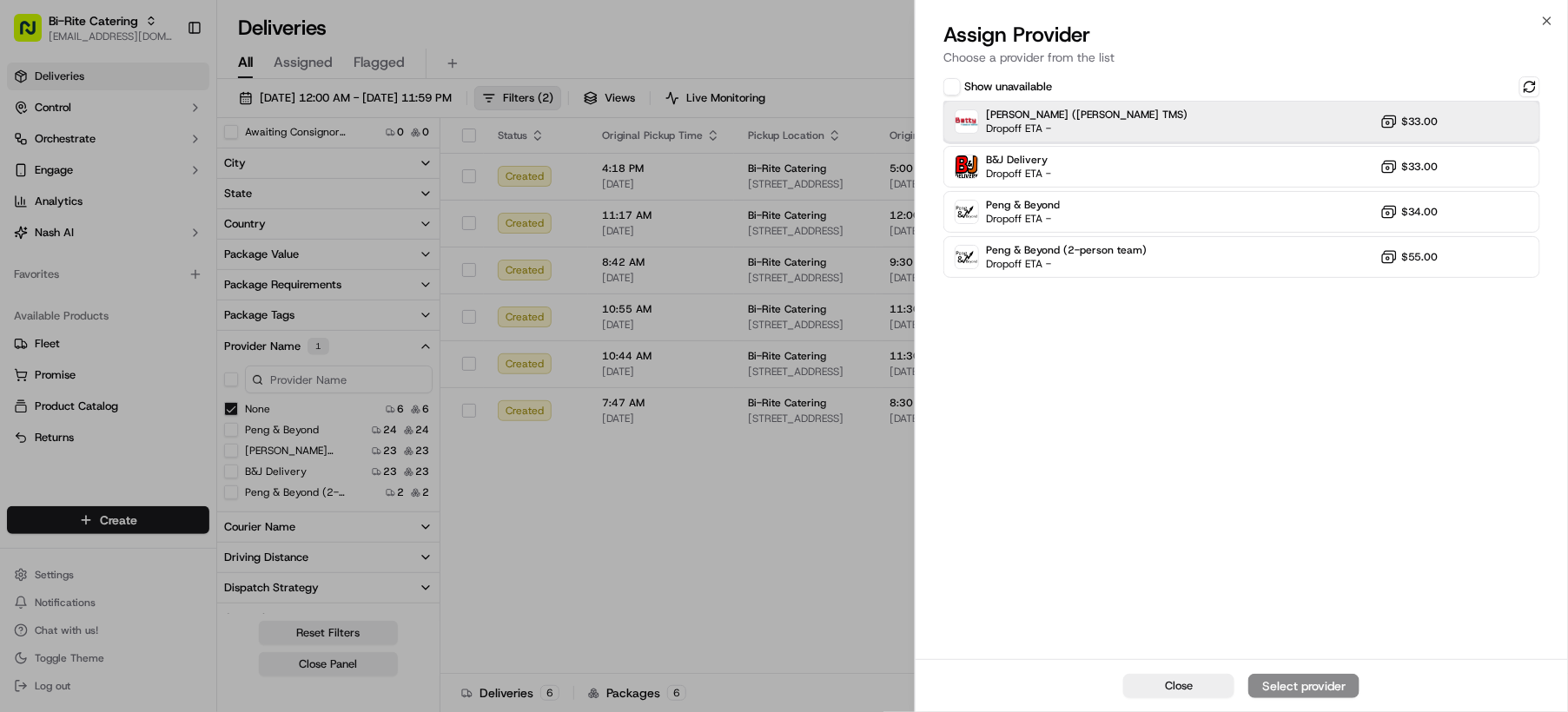
click at [1070, 125] on span "Dropoff ETA -" at bounding box center [1047, 128] width 122 height 14
drag, startPoint x: 1282, startPoint y: 688, endPoint x: 1217, endPoint y: 689, distance: 65.0
click at [1282, 689] on div "Assign Provider" at bounding box center [1304, 686] width 85 height 17
click at [1190, 689] on span "Close" at bounding box center [1178, 686] width 28 height 15
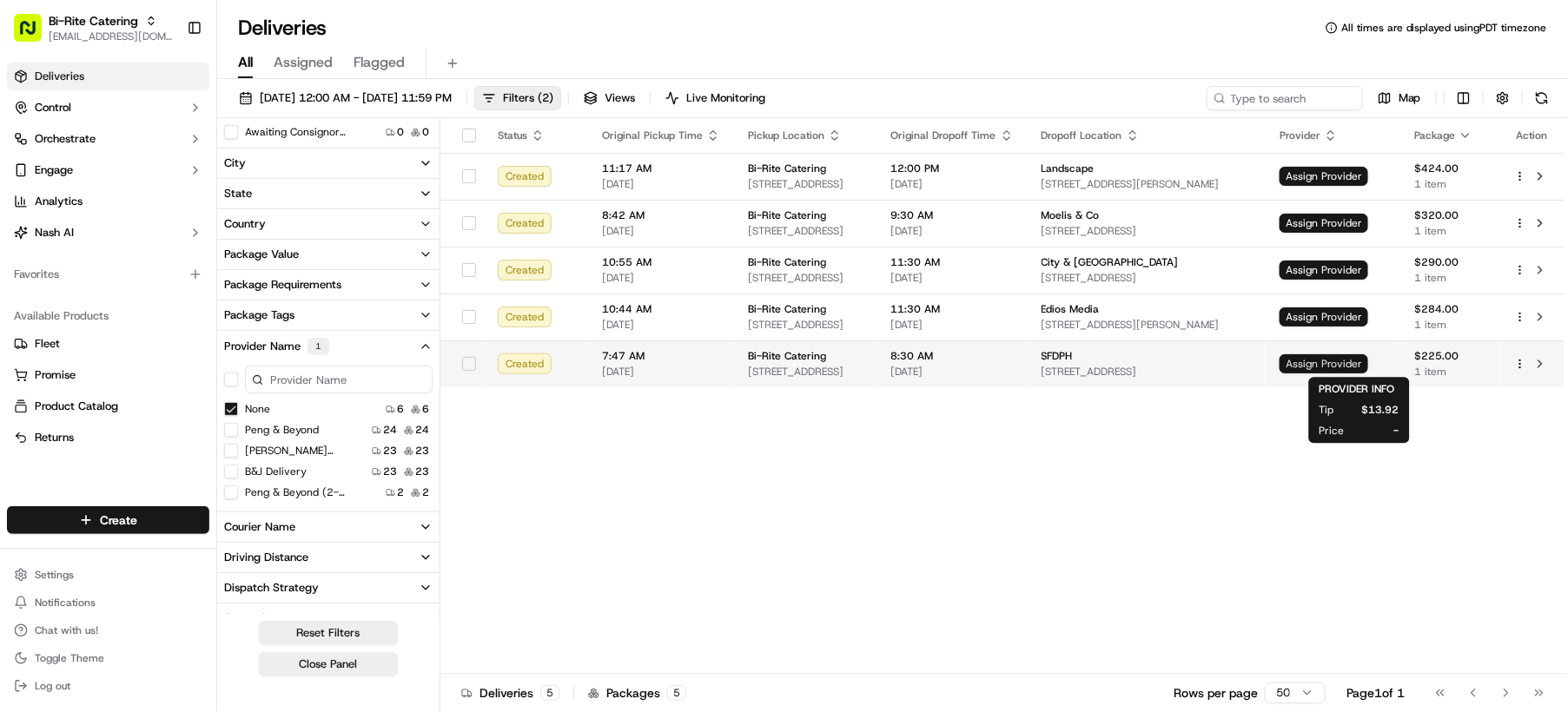
click at [1368, 368] on span "Assign Provider" at bounding box center [1325, 363] width 89 height 19
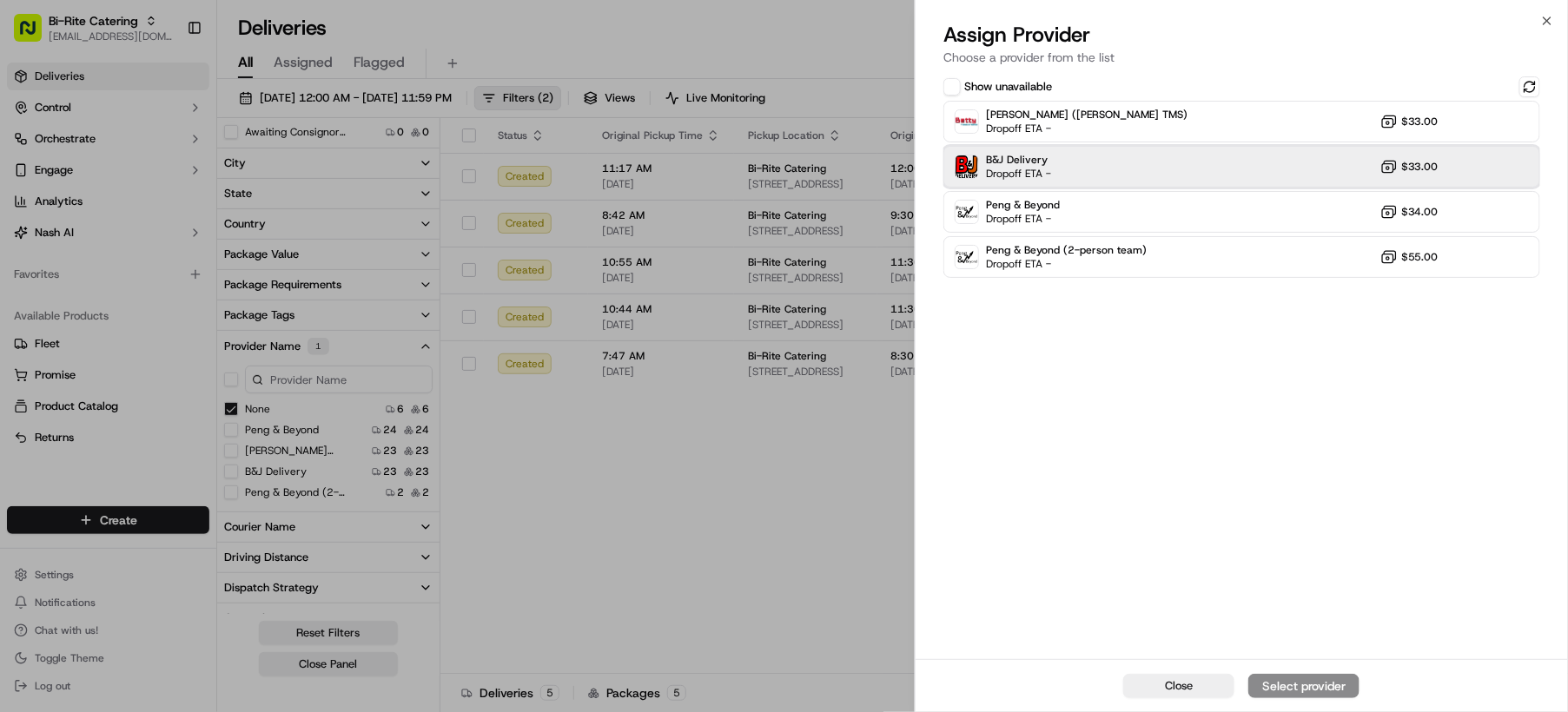
click at [1051, 172] on span "Dropoff ETA -" at bounding box center [1018, 173] width 65 height 14
click at [1284, 684] on div "Assign Provider" at bounding box center [1304, 686] width 85 height 17
click at [1185, 680] on span "Close" at bounding box center [1178, 686] width 28 height 15
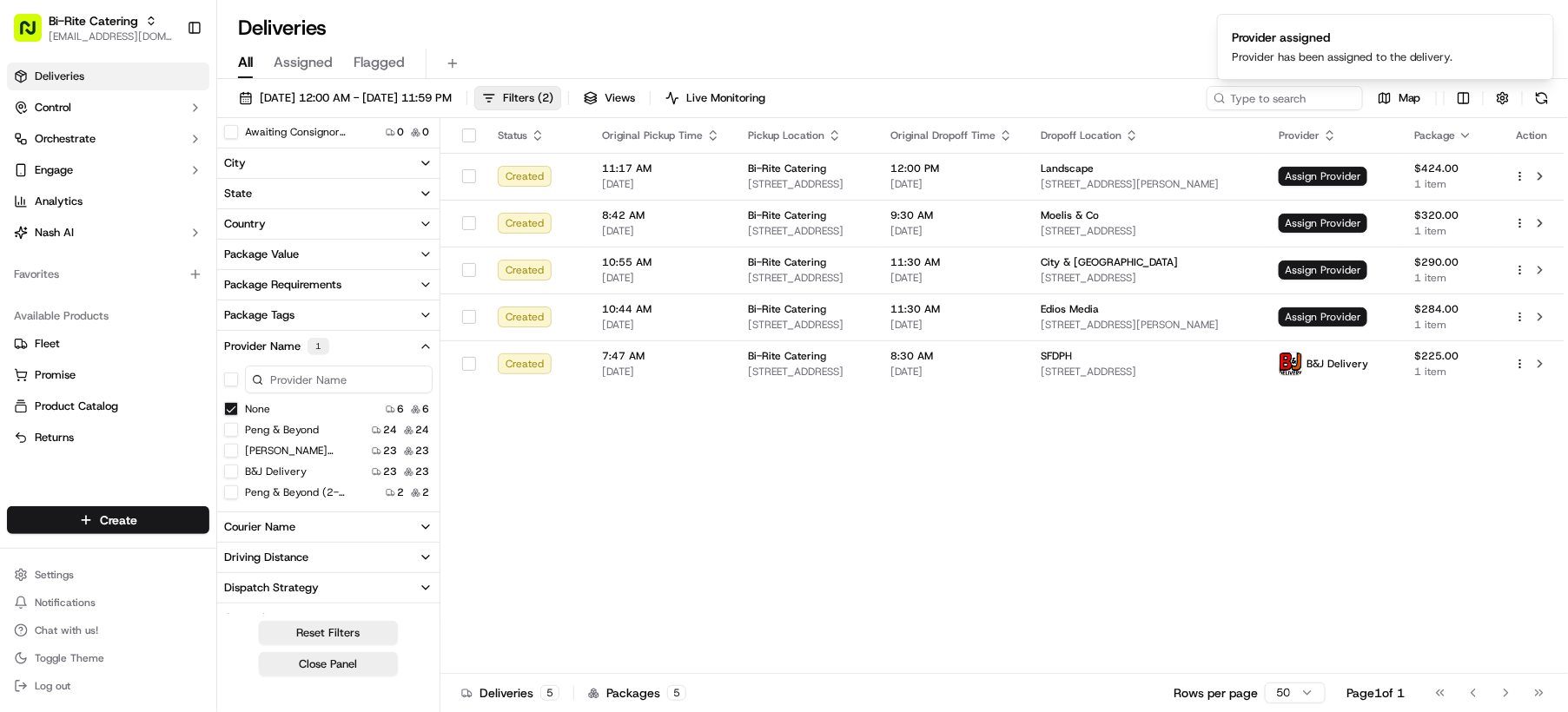
click at [232, 404] on button "None" at bounding box center [231, 409] width 14 height 14
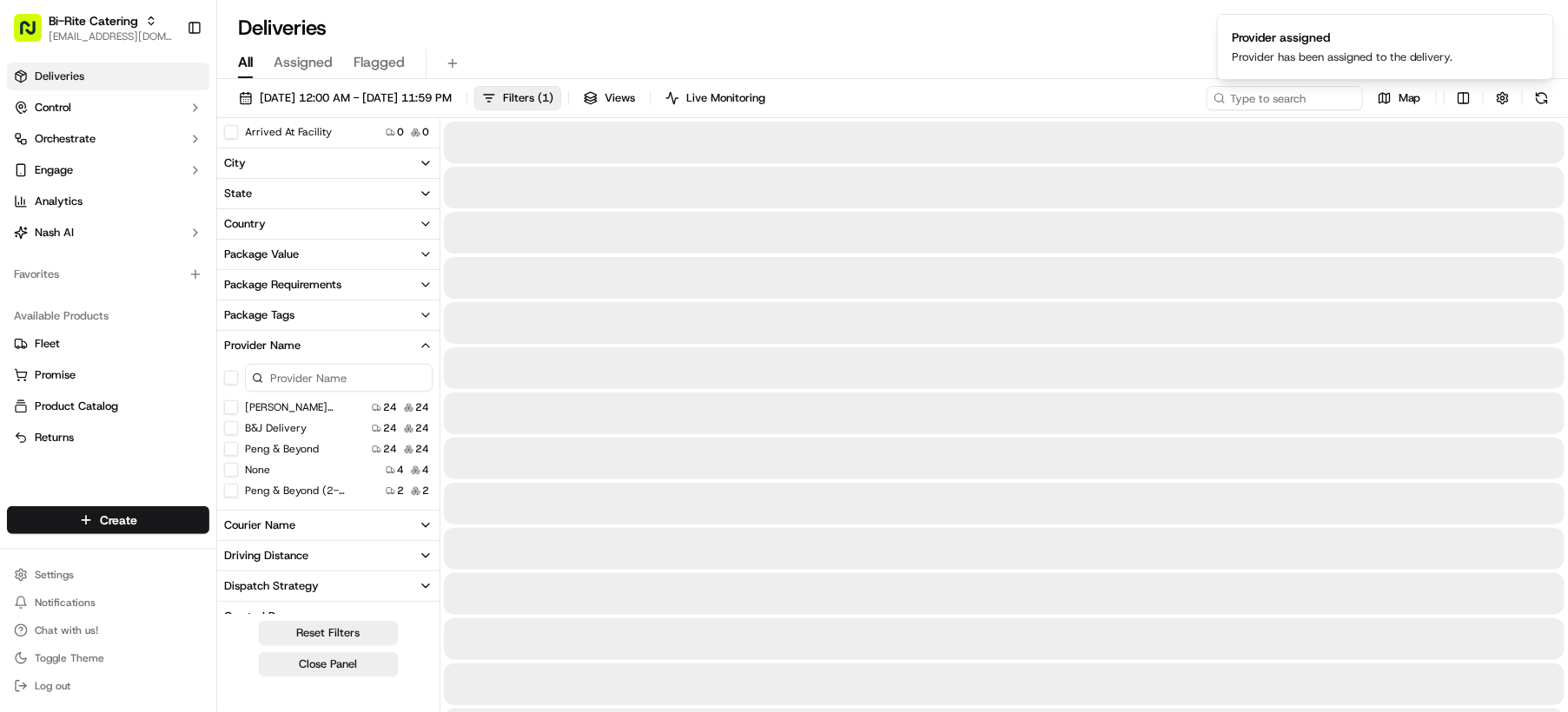
click at [230, 465] on button "None" at bounding box center [231, 470] width 14 height 14
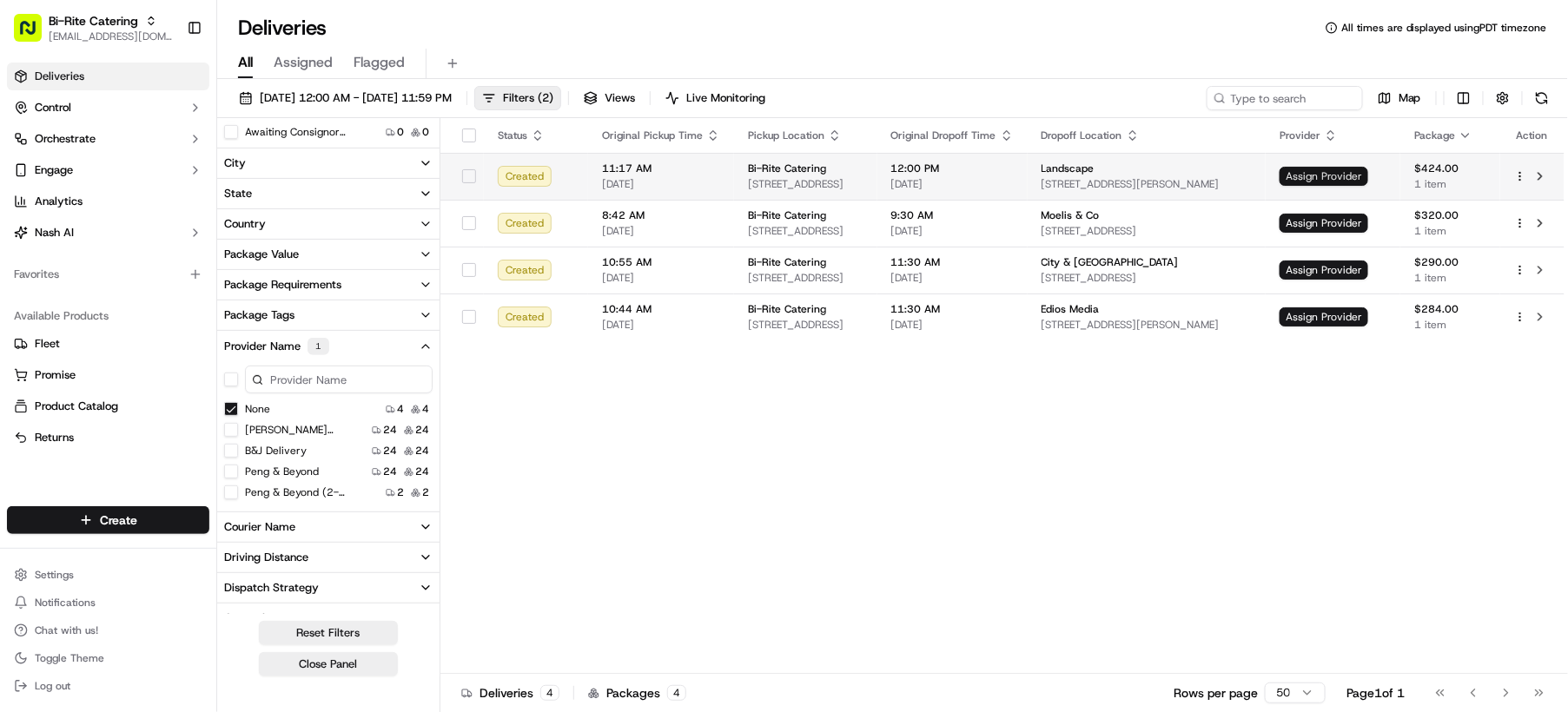
click at [1358, 176] on span "Assign Provider" at bounding box center [1325, 176] width 89 height 19
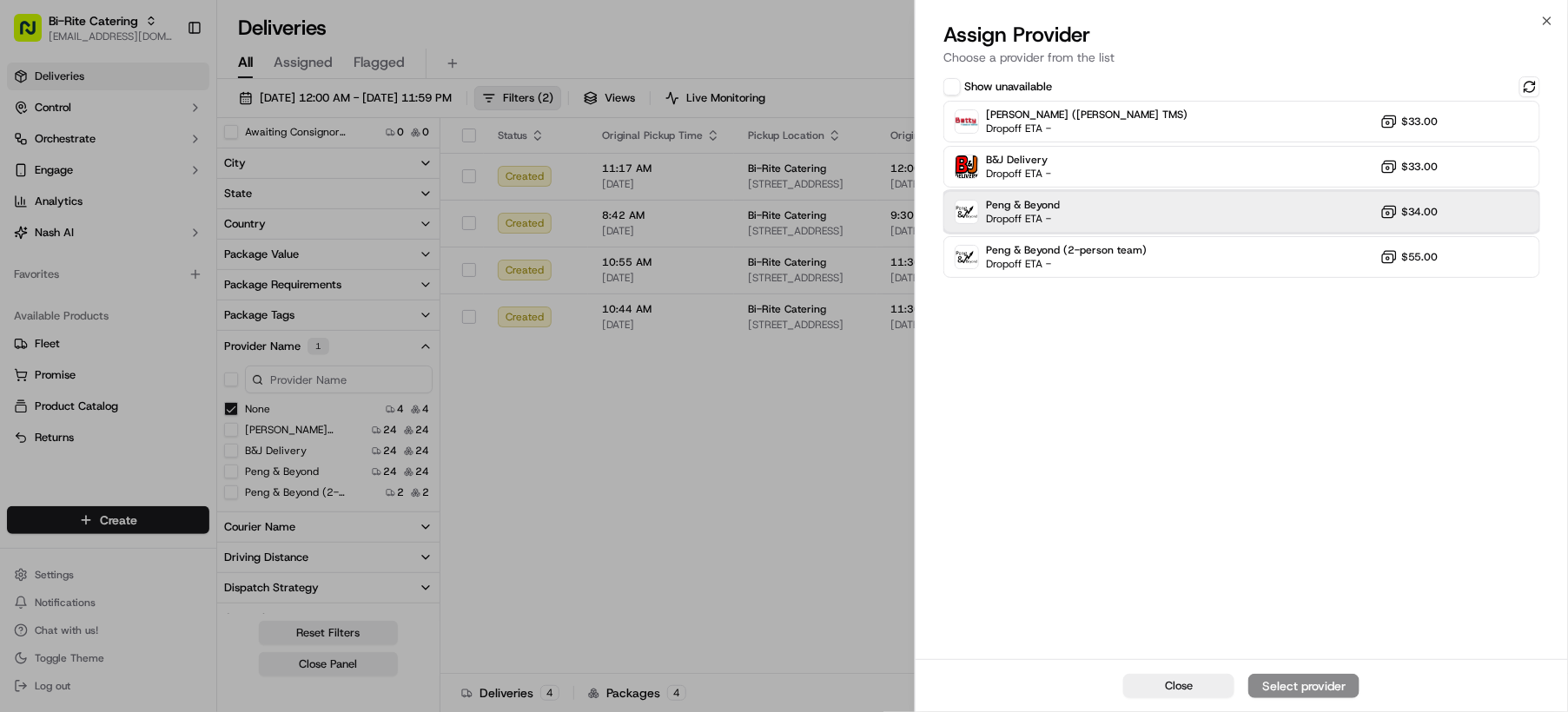
click at [1114, 206] on div "Peng & Beyond Dropoff ETA - $34.00" at bounding box center [1242, 212] width 597 height 42
drag, startPoint x: 1272, startPoint y: 685, endPoint x: 1215, endPoint y: 691, distance: 57.3
click at [1271, 685] on div "Assign Provider" at bounding box center [1304, 686] width 85 height 17
click at [1185, 686] on span "Close" at bounding box center [1178, 686] width 28 height 15
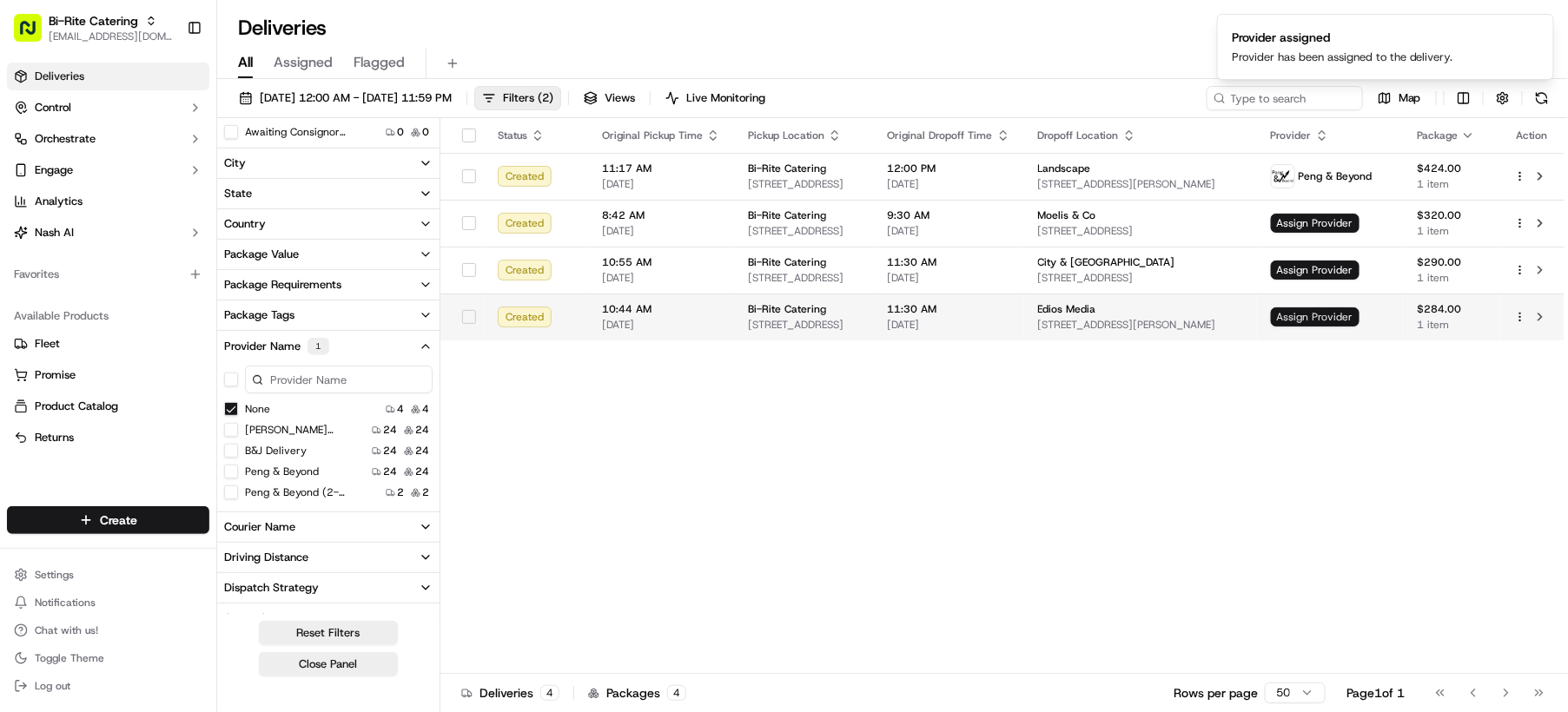
click at [1345, 317] on span "Assign Provider" at bounding box center [1315, 317] width 89 height 19
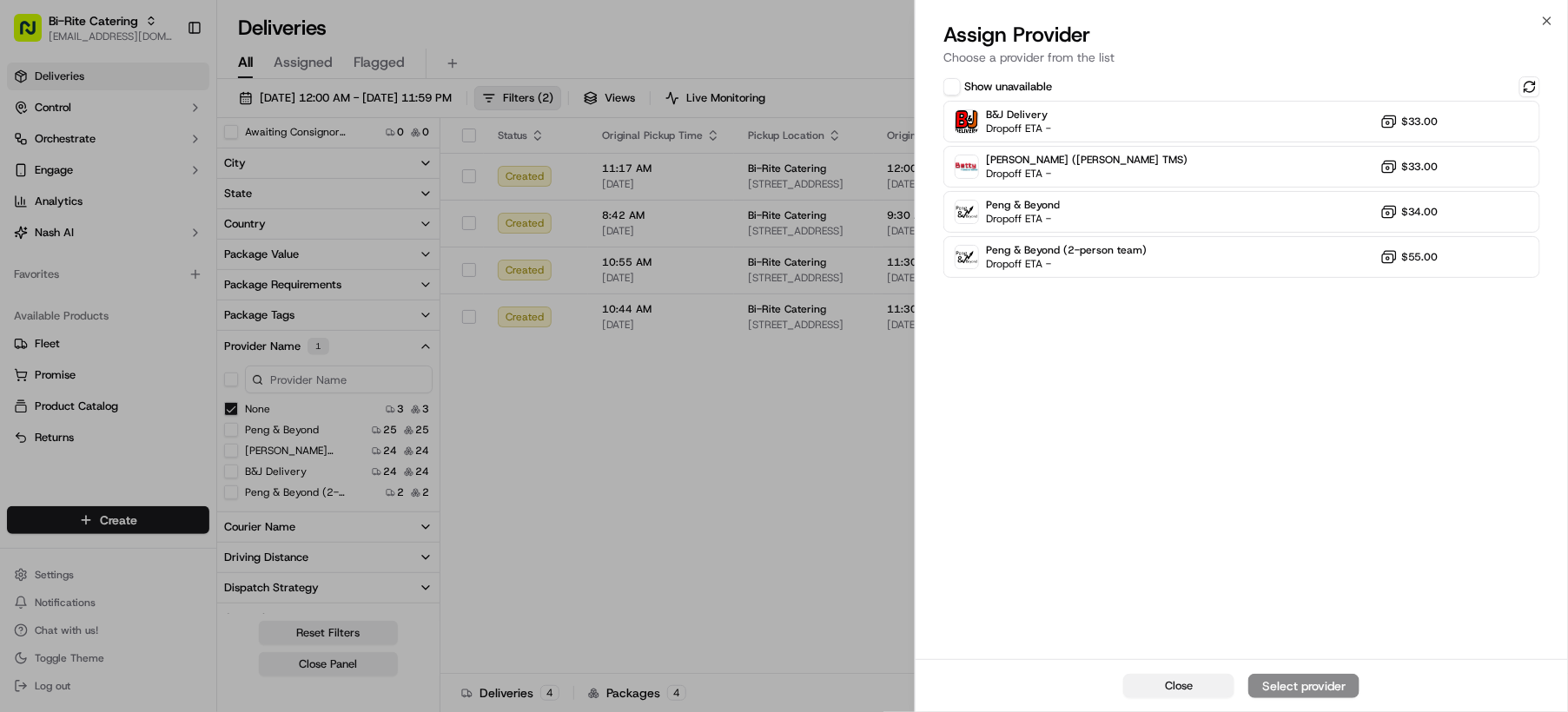
click at [1194, 682] on button "Close" at bounding box center [1178, 686] width 111 height 25
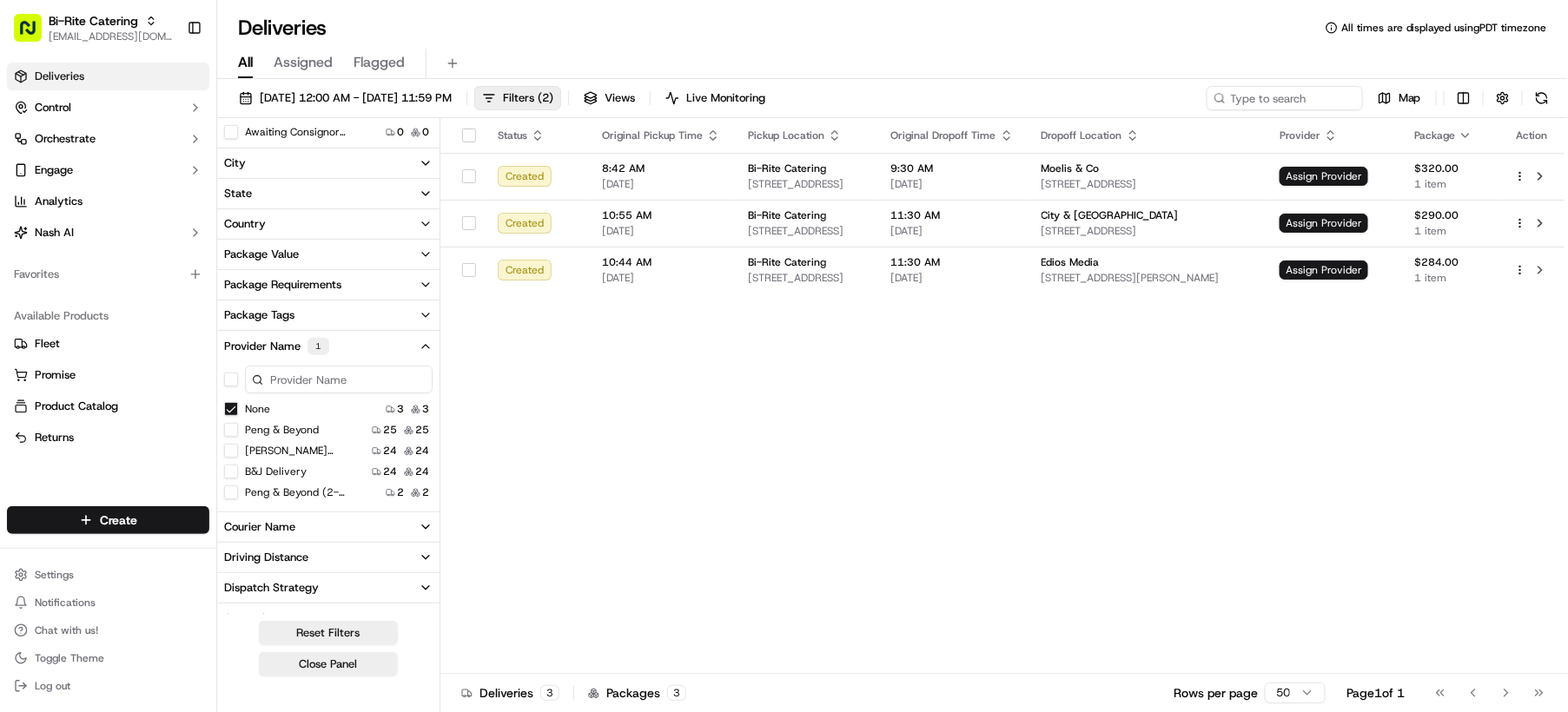
click at [229, 411] on button "None" at bounding box center [231, 409] width 14 height 14
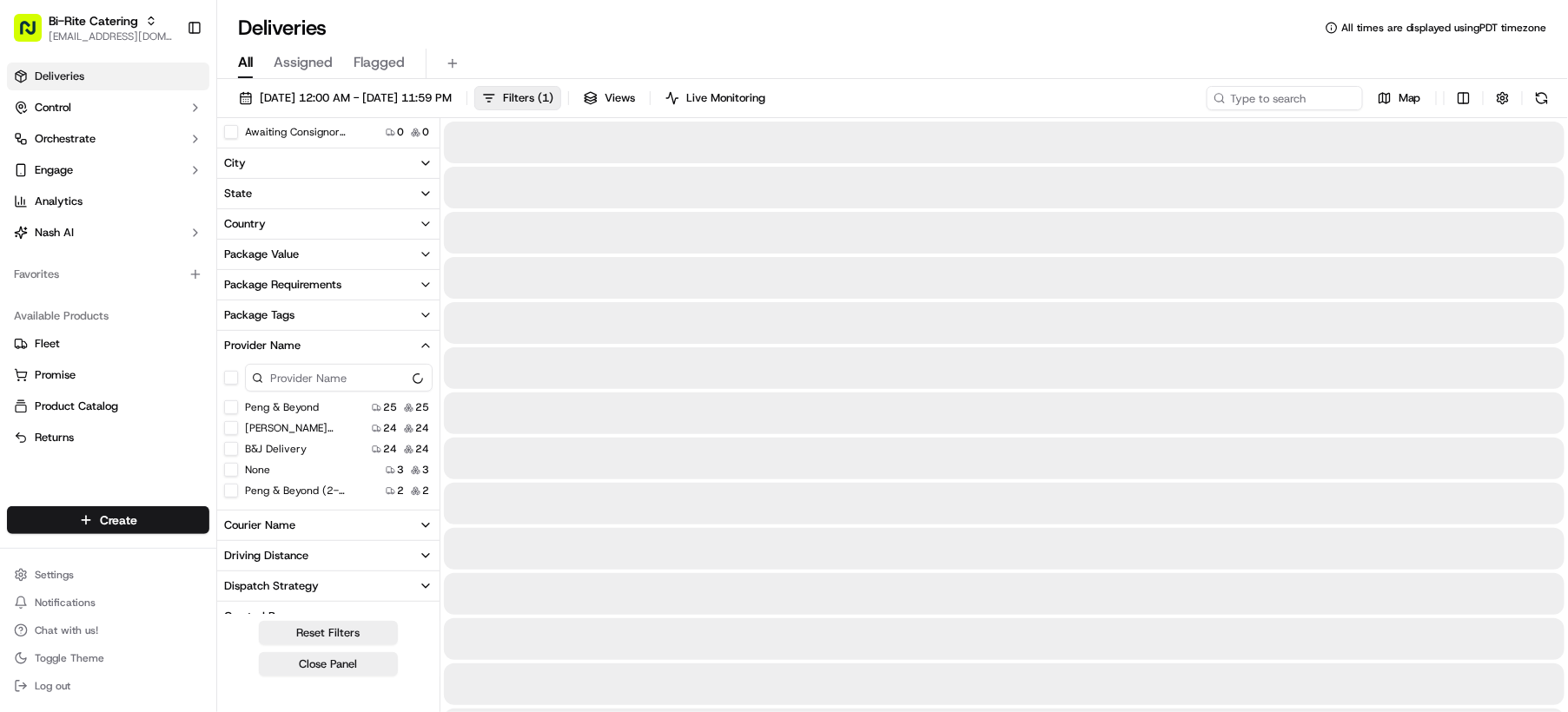
click at [233, 470] on button "None" at bounding box center [231, 470] width 14 height 14
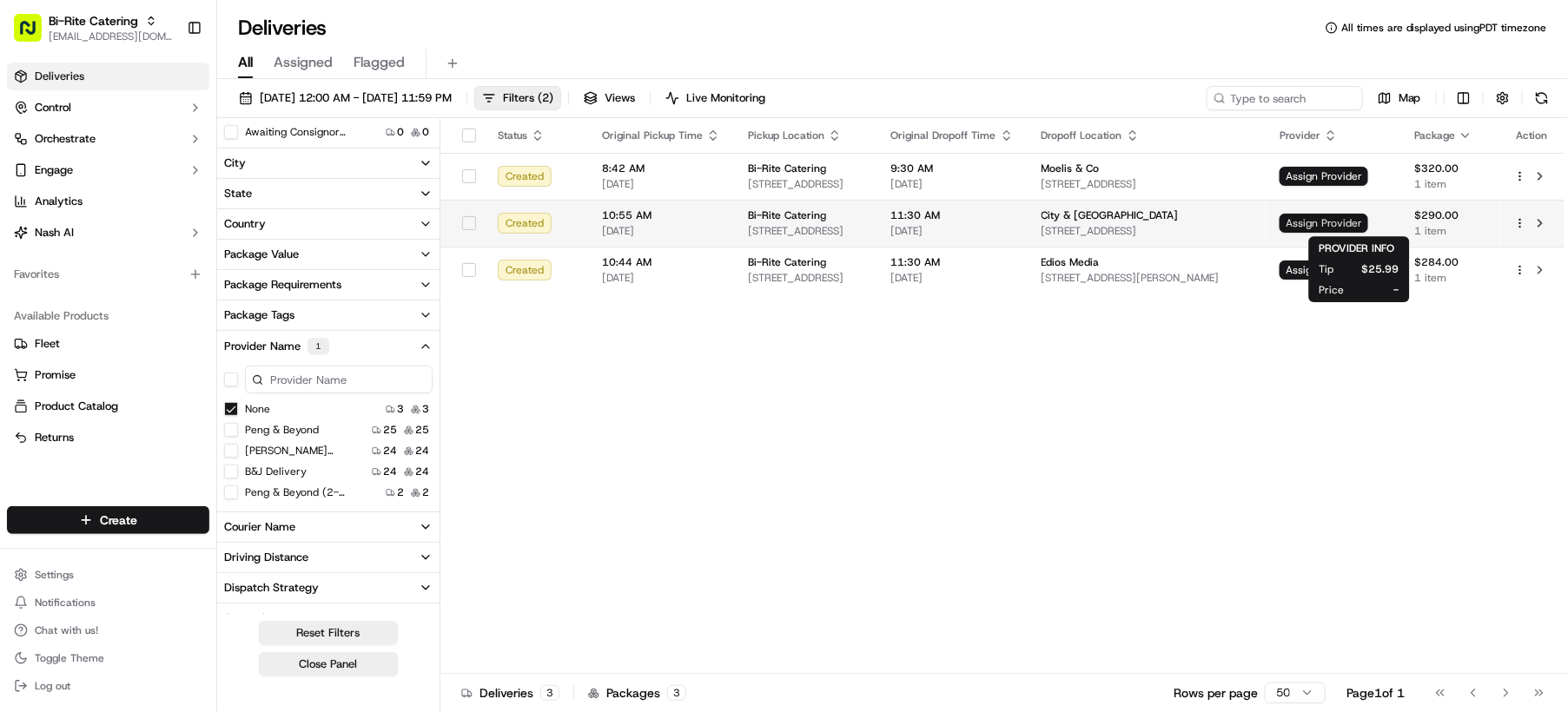
click at [1368, 215] on span "Assign Provider" at bounding box center [1325, 222] width 89 height 19
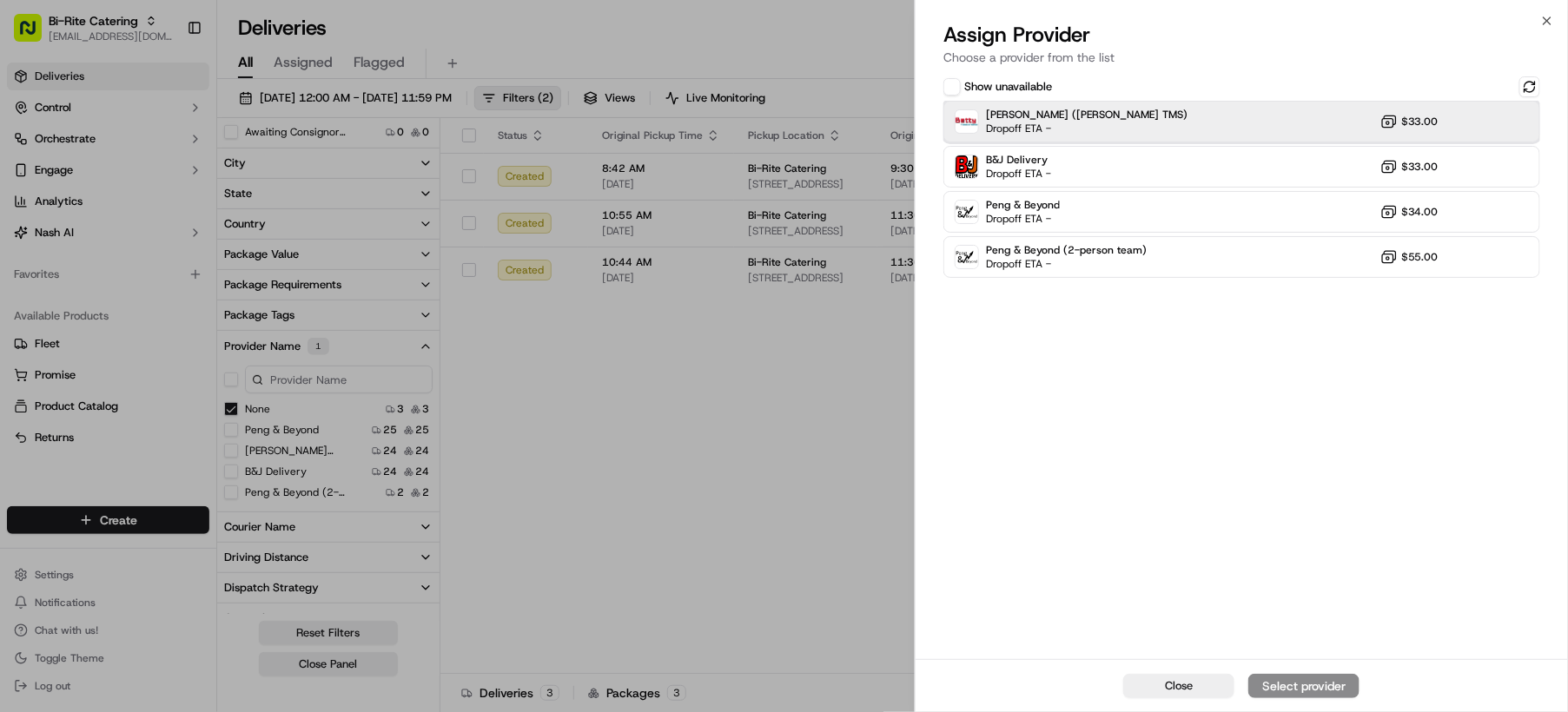
click at [1061, 126] on span "Dropoff ETA -" at bounding box center [1047, 128] width 122 height 14
click at [1299, 684] on div "Assign Provider" at bounding box center [1304, 686] width 85 height 17
click at [1194, 681] on button "Close" at bounding box center [1178, 686] width 111 height 25
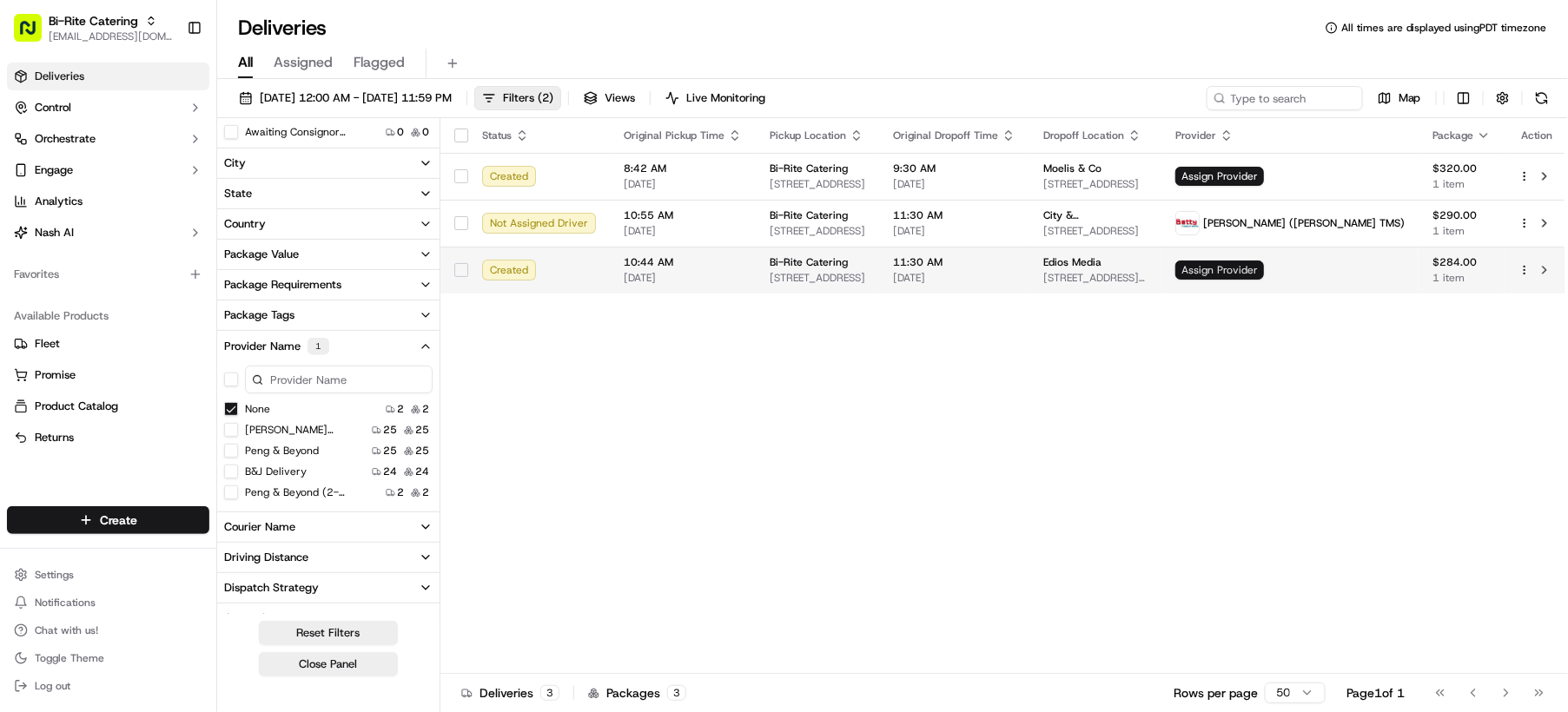
click at [1264, 267] on span "Assign Provider" at bounding box center [1220, 270] width 89 height 19
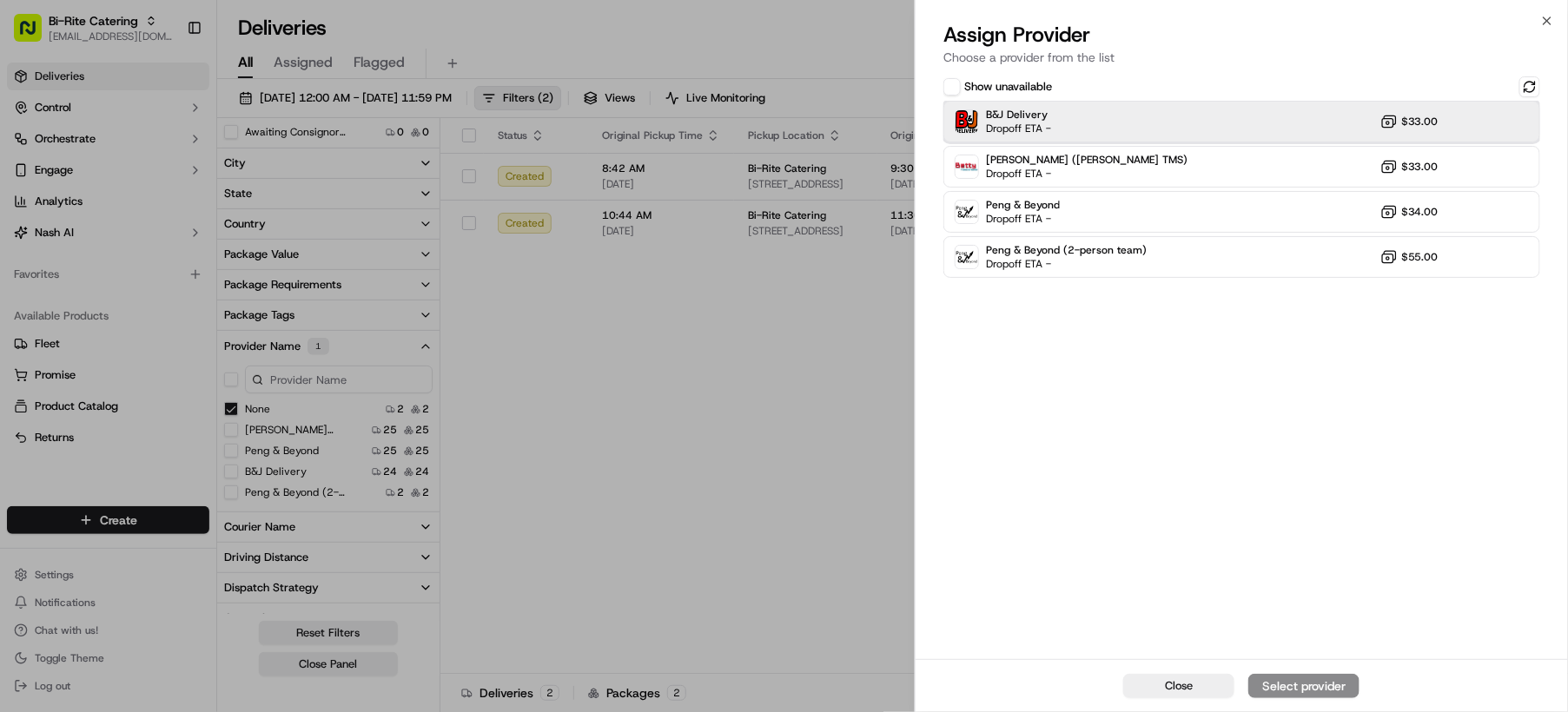
click at [1046, 114] on span "B&J Delivery" at bounding box center [1018, 114] width 65 height 14
click at [1279, 680] on div "Assign Provider" at bounding box center [1304, 686] width 85 height 17
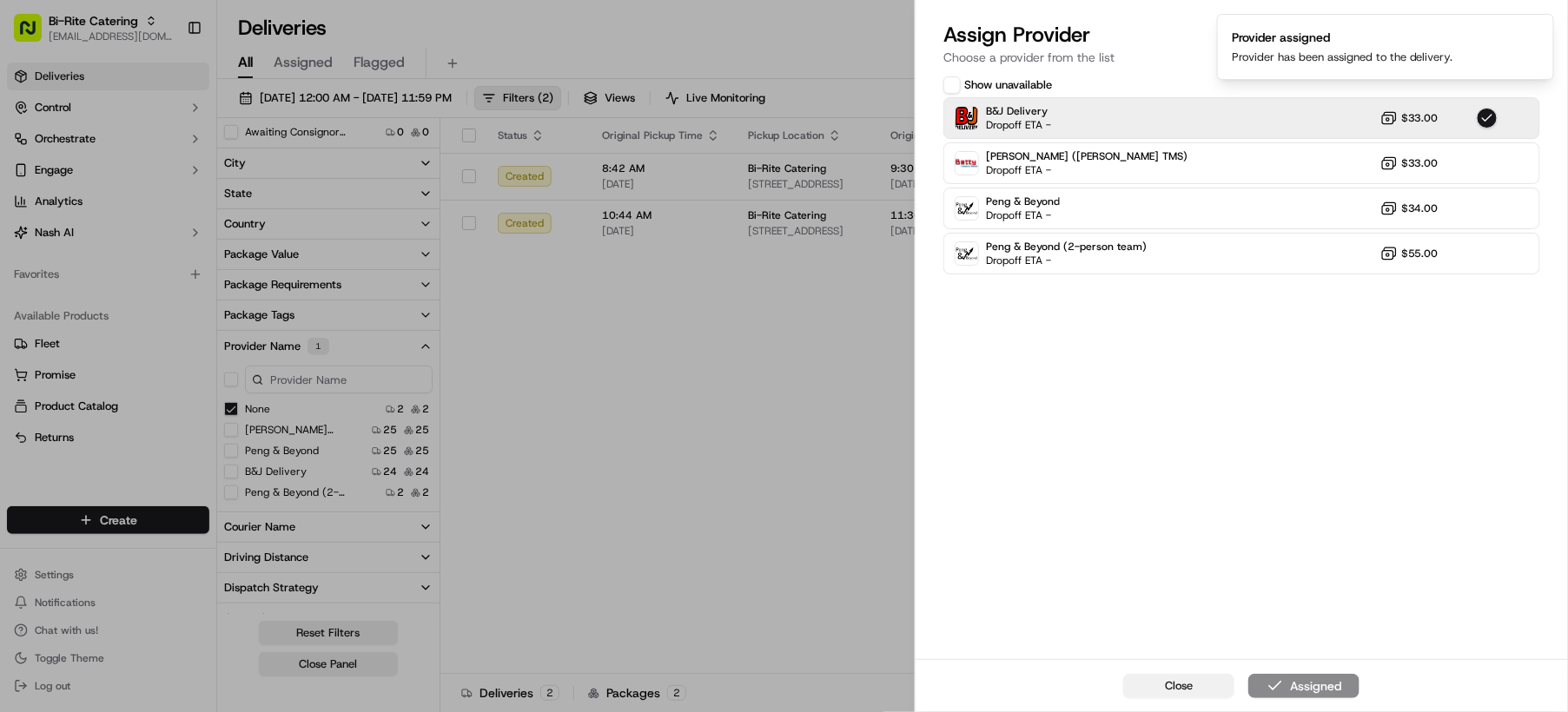
click at [1166, 689] on span "Close" at bounding box center [1178, 686] width 28 height 15
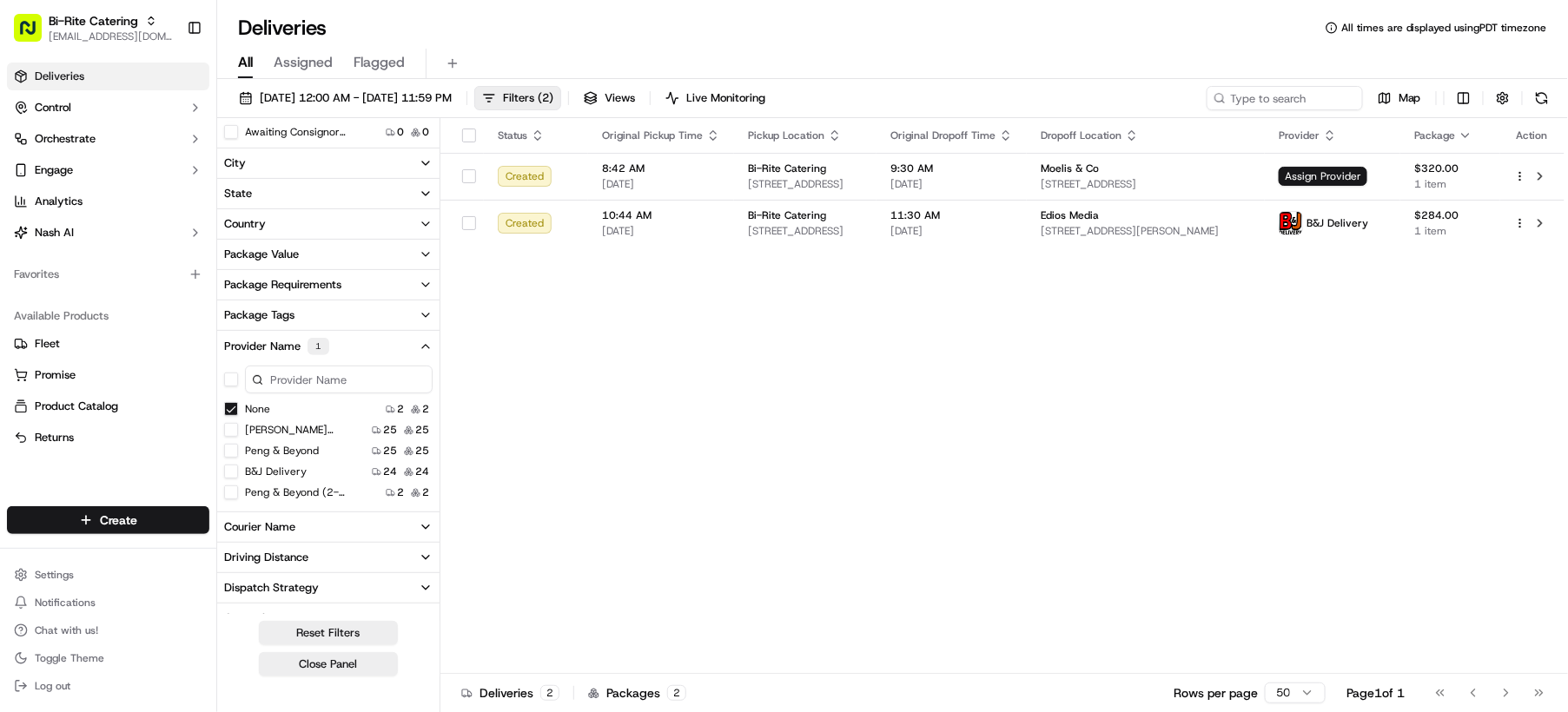
click at [228, 405] on button "None" at bounding box center [231, 409] width 14 height 14
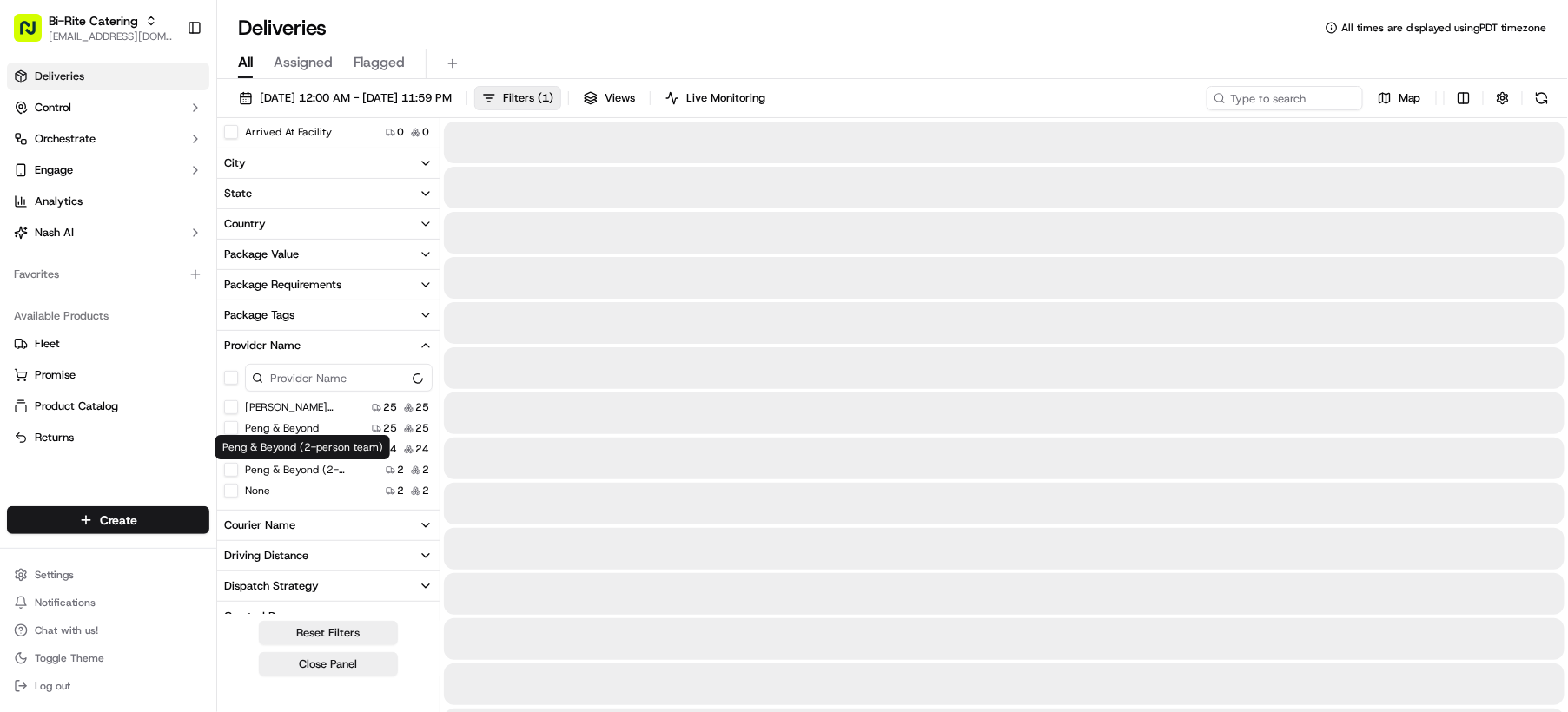
click at [226, 493] on button "None" at bounding box center [231, 490] width 14 height 14
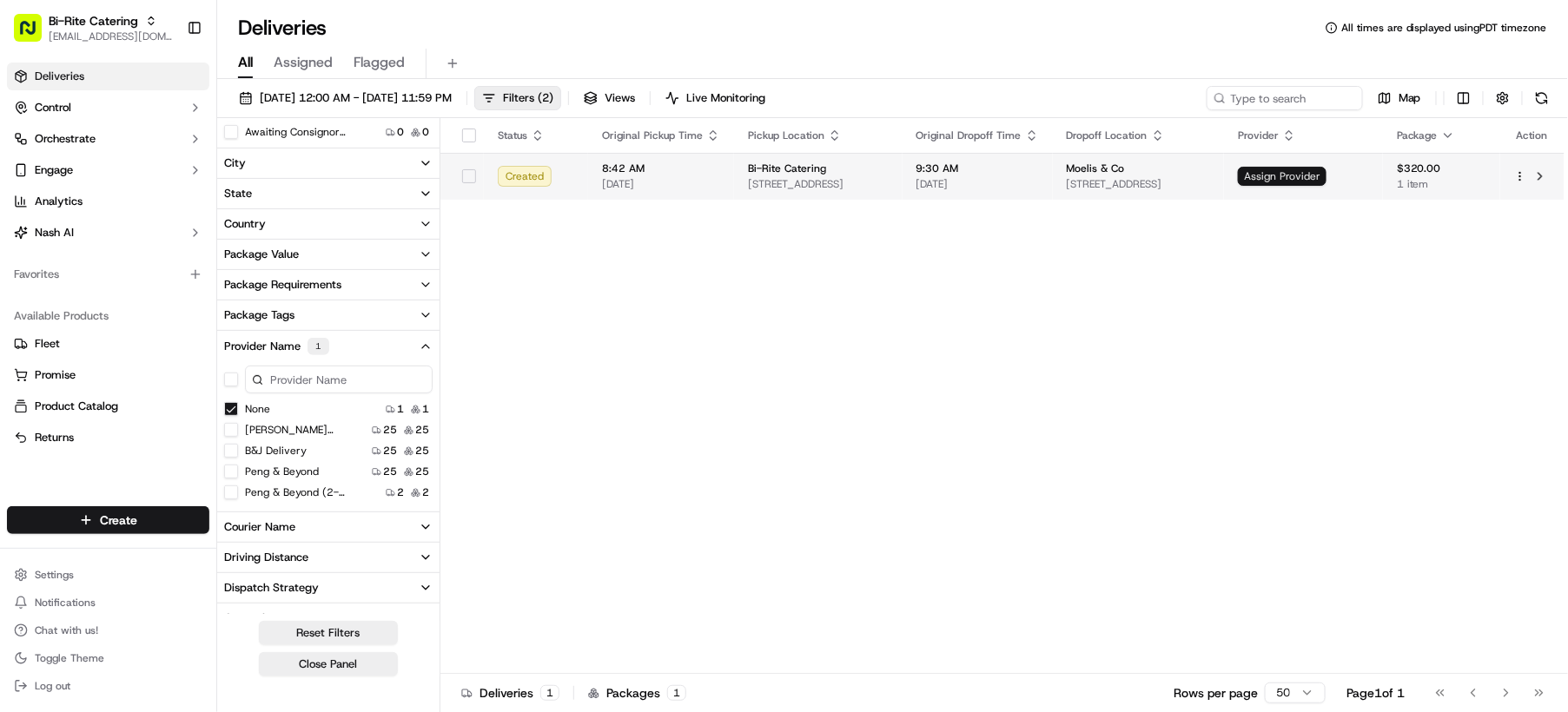
click at [1326, 176] on span "Assign Provider" at bounding box center [1283, 176] width 89 height 19
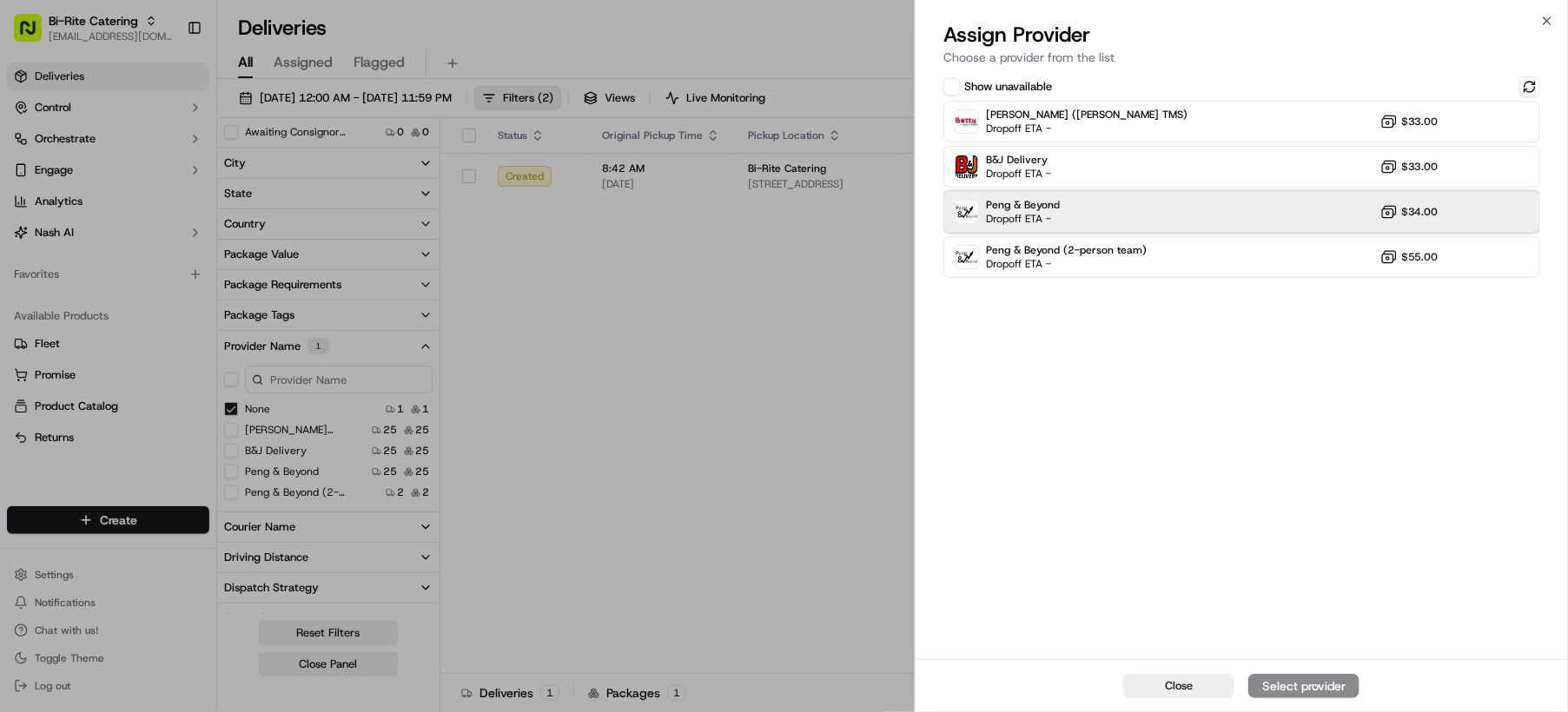
click at [1096, 201] on div "Peng & Beyond Dropoff ETA - $34.00" at bounding box center [1242, 212] width 597 height 42
click at [1285, 687] on div "Assign Provider" at bounding box center [1304, 686] width 85 height 17
click at [1174, 687] on span "Close" at bounding box center [1178, 686] width 28 height 15
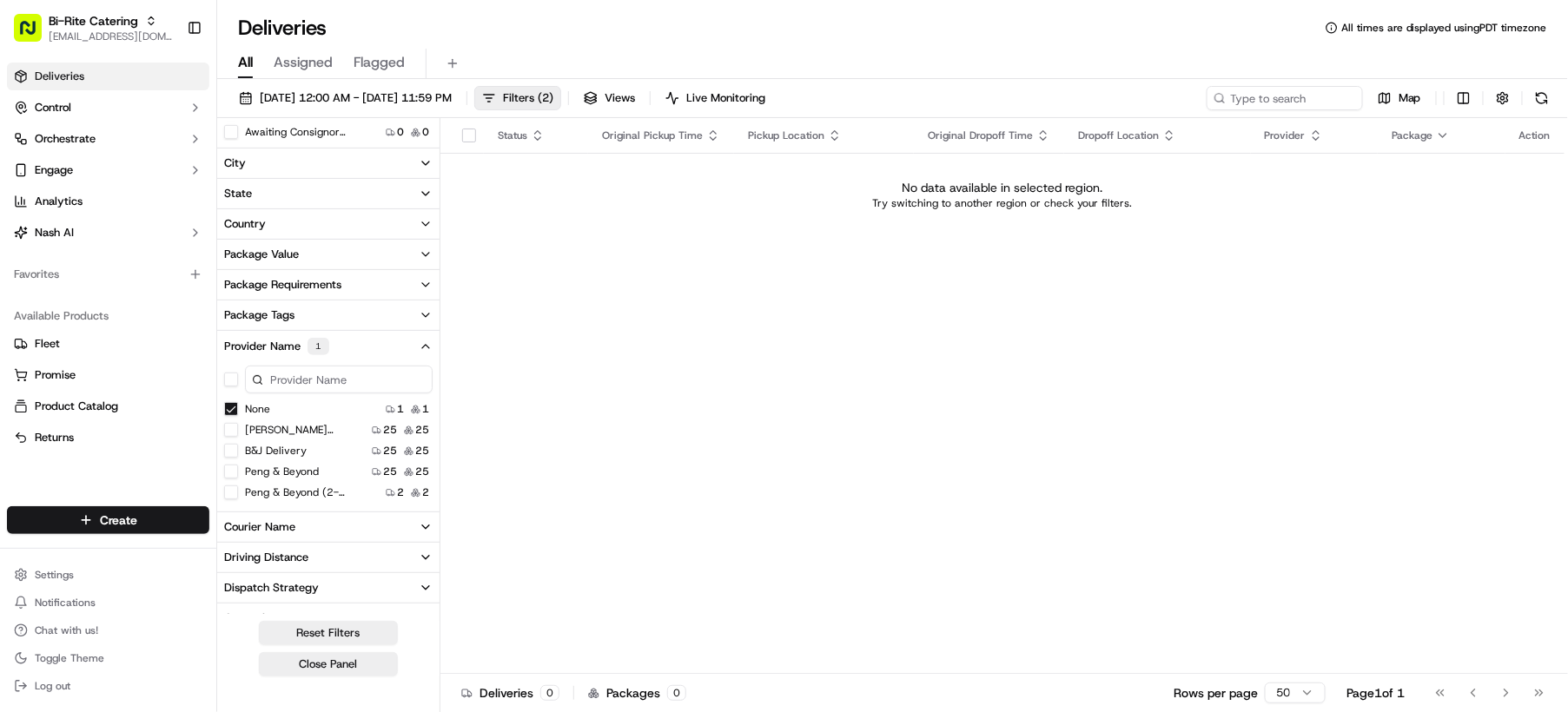
click at [231, 410] on button "None" at bounding box center [231, 409] width 14 height 14
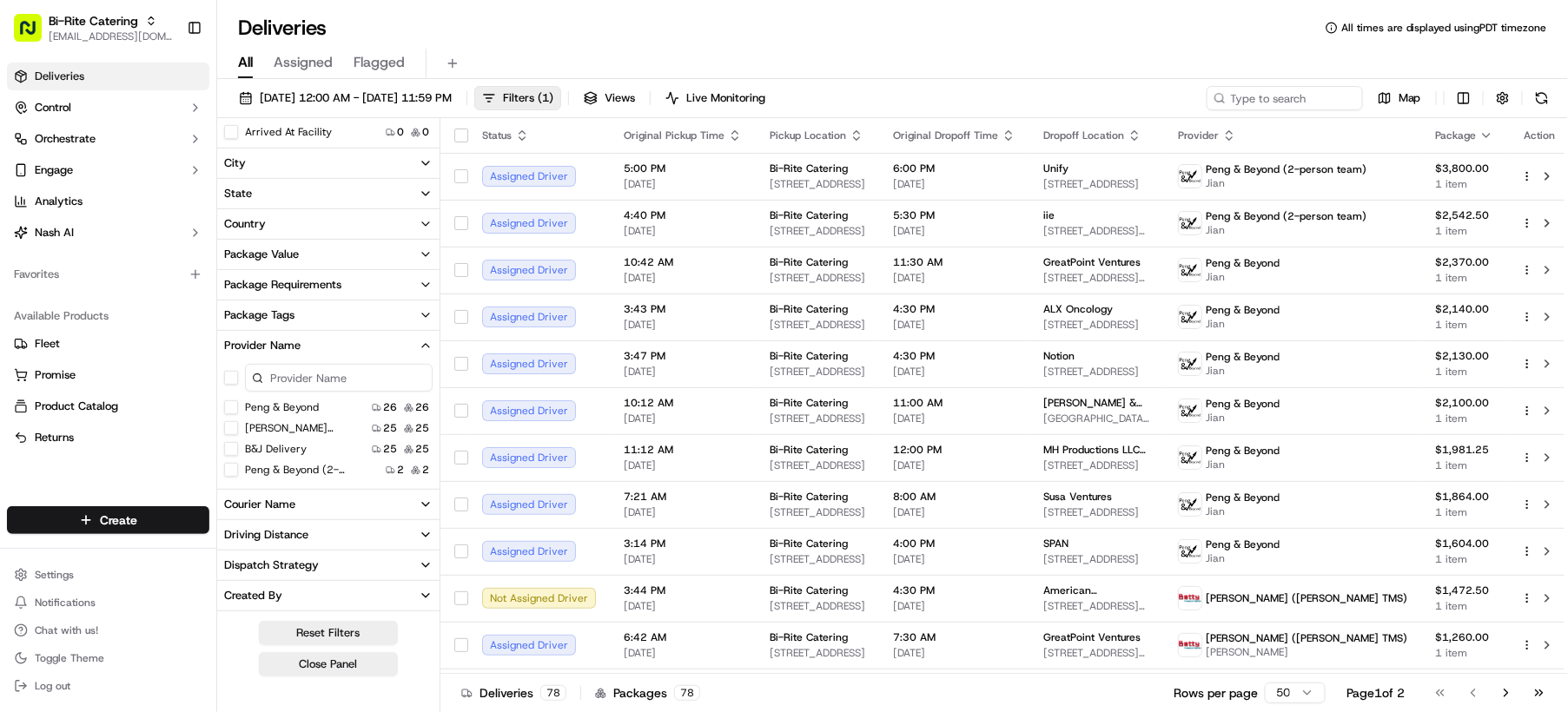
type Beyond "on"
click at [1565, 697] on div "Deliveries 78 Packages 78 Rows per page 50 Page 1 of 2 Go to first page Go to p…" at bounding box center [1004, 692] width 1127 height 39
click at [1562, 697] on div "Deliveries 78 Packages 78 Rows per page 50 Page 1 of 2 Go to first page Go to p…" at bounding box center [1004, 692] width 1127 height 39
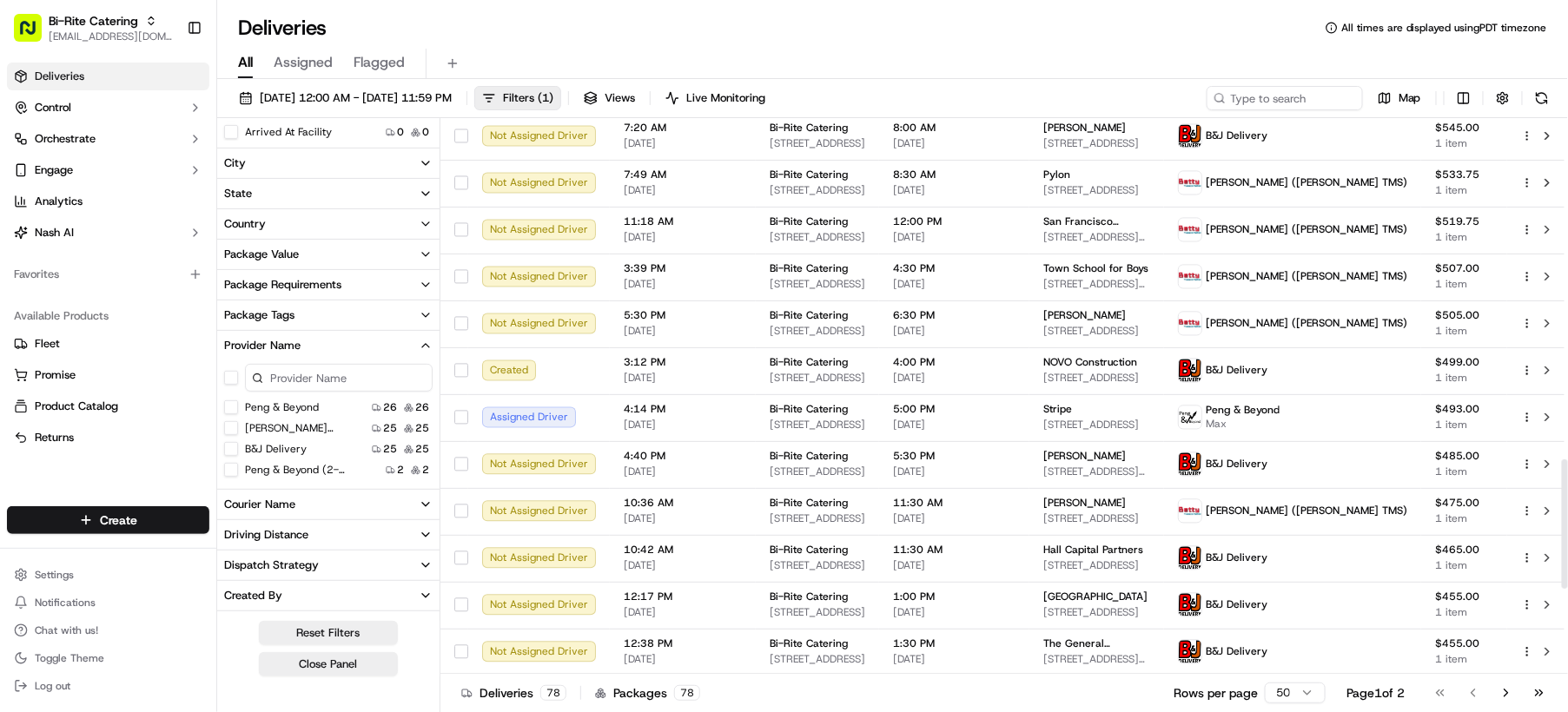
scroll to position [1822, 0]
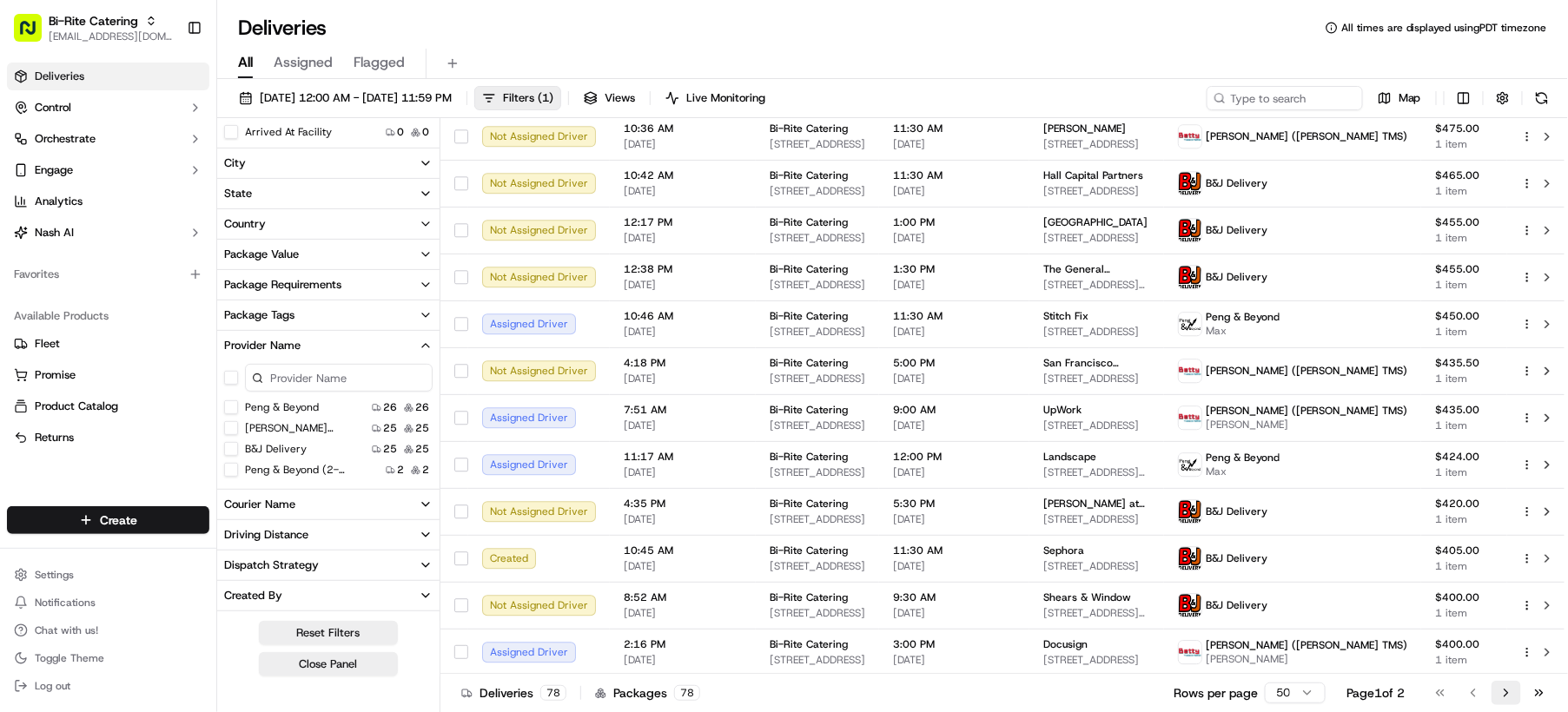
click at [1503, 698] on button "Go to next page" at bounding box center [1506, 693] width 30 height 25
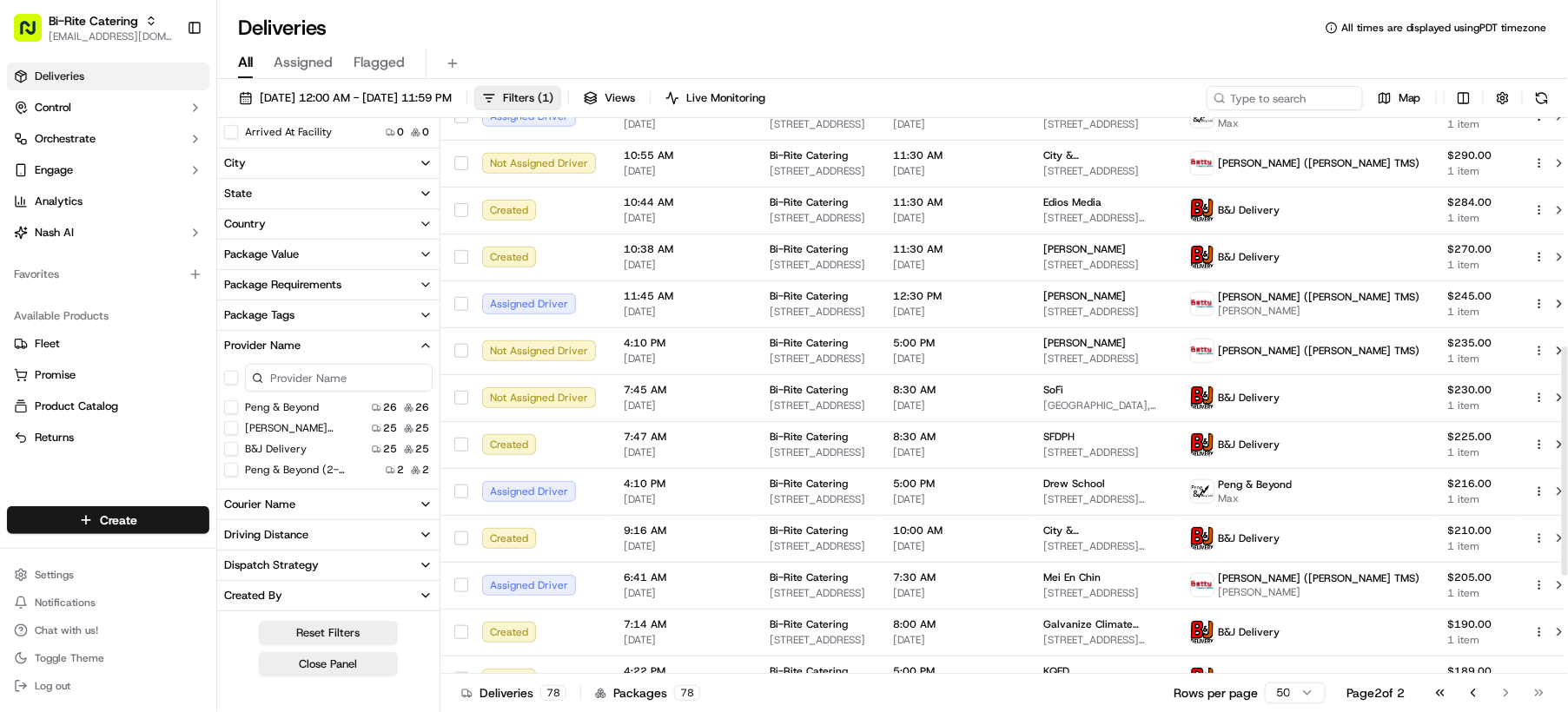
scroll to position [791, 0]
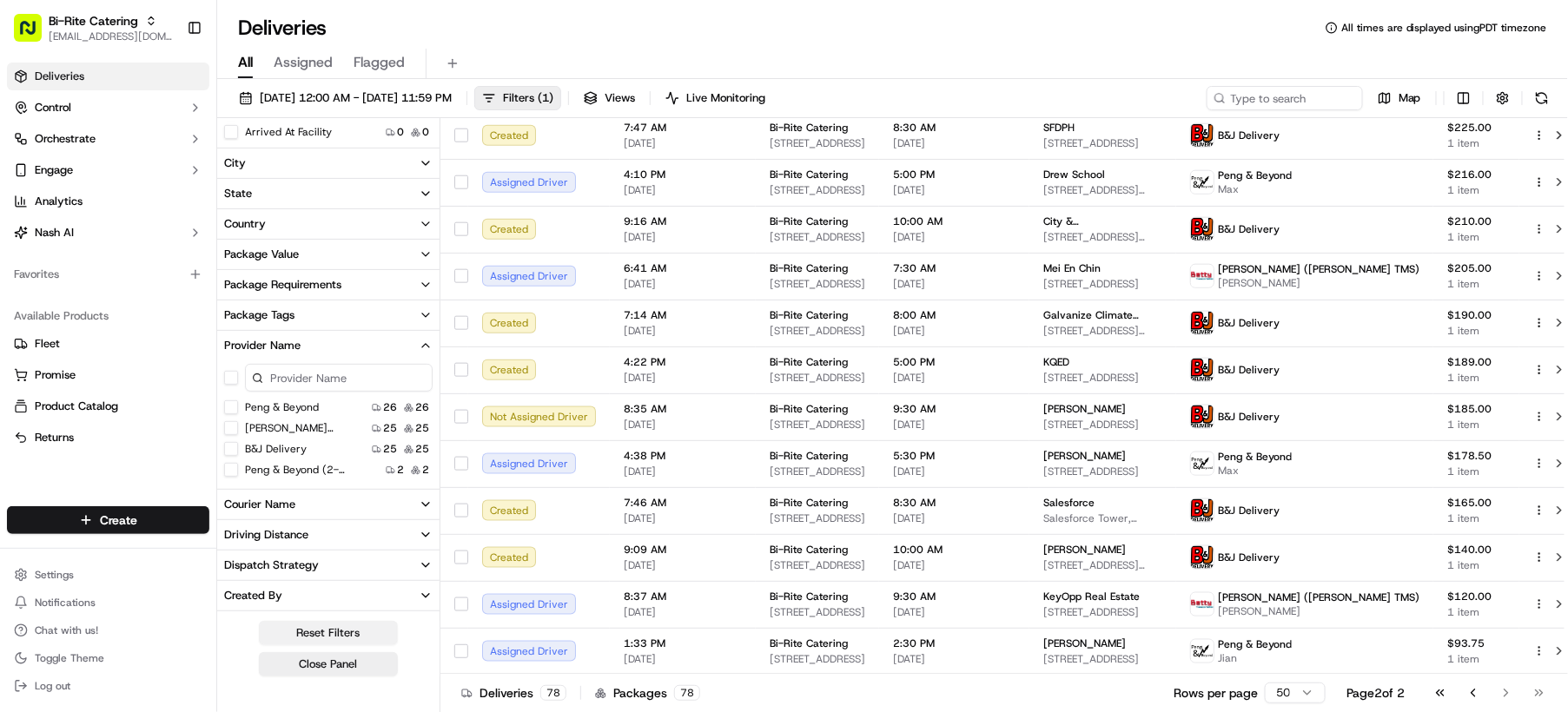
click at [330, 626] on button "Reset Filters" at bounding box center [328, 633] width 139 height 25
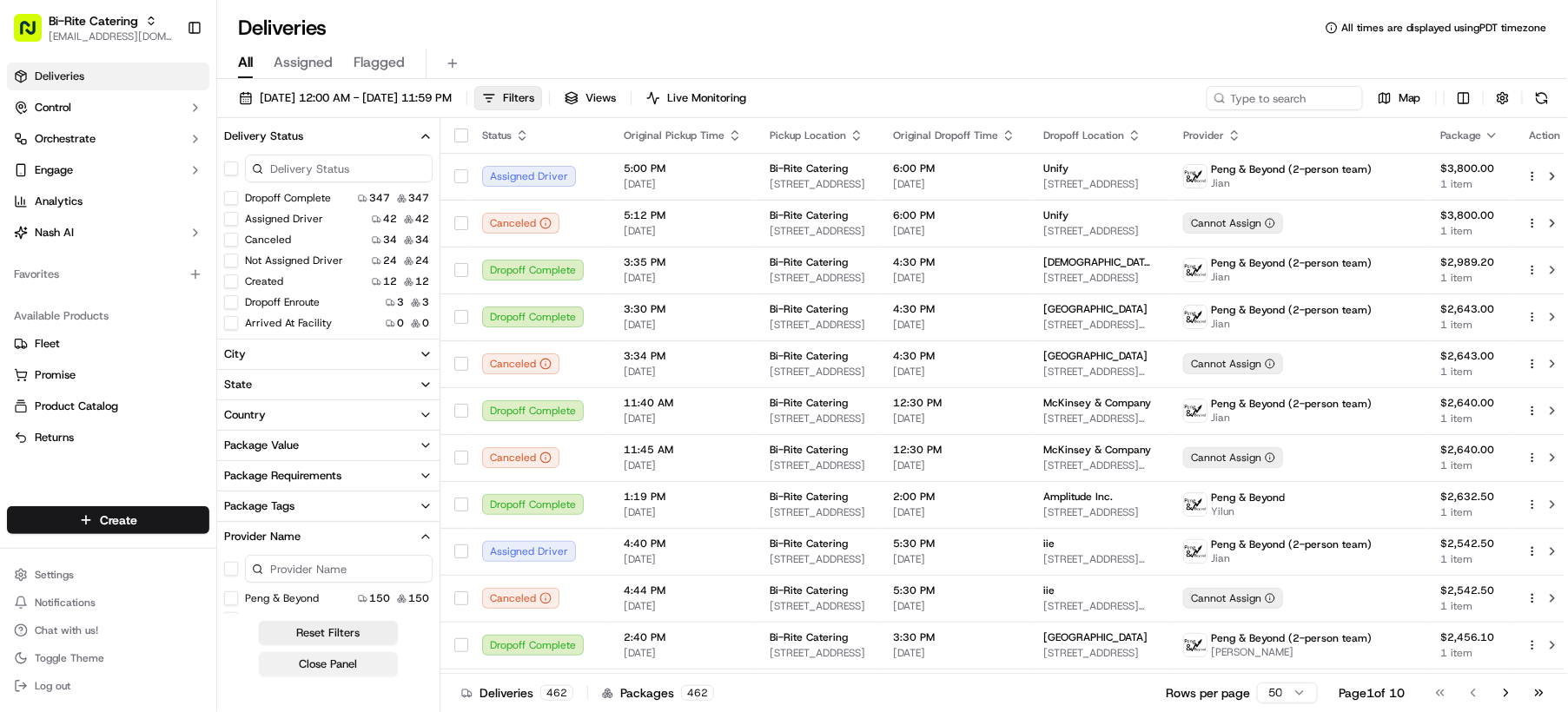
click at [342, 663] on button "Close Panel" at bounding box center [328, 664] width 139 height 25
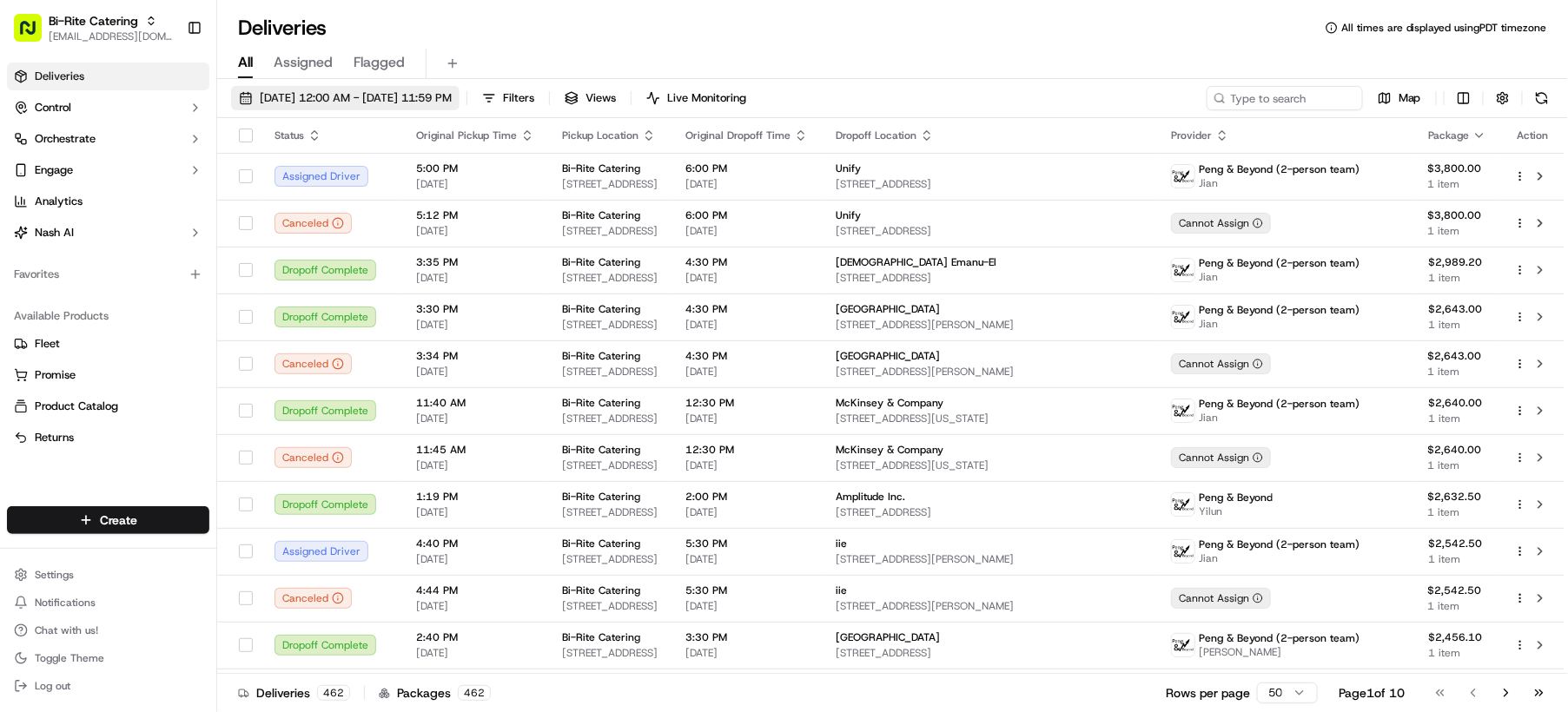
click at [324, 93] on span "[DATE] 12:00 AM - [DATE] 11:59 PM" at bounding box center [355, 97] width 192 height 15
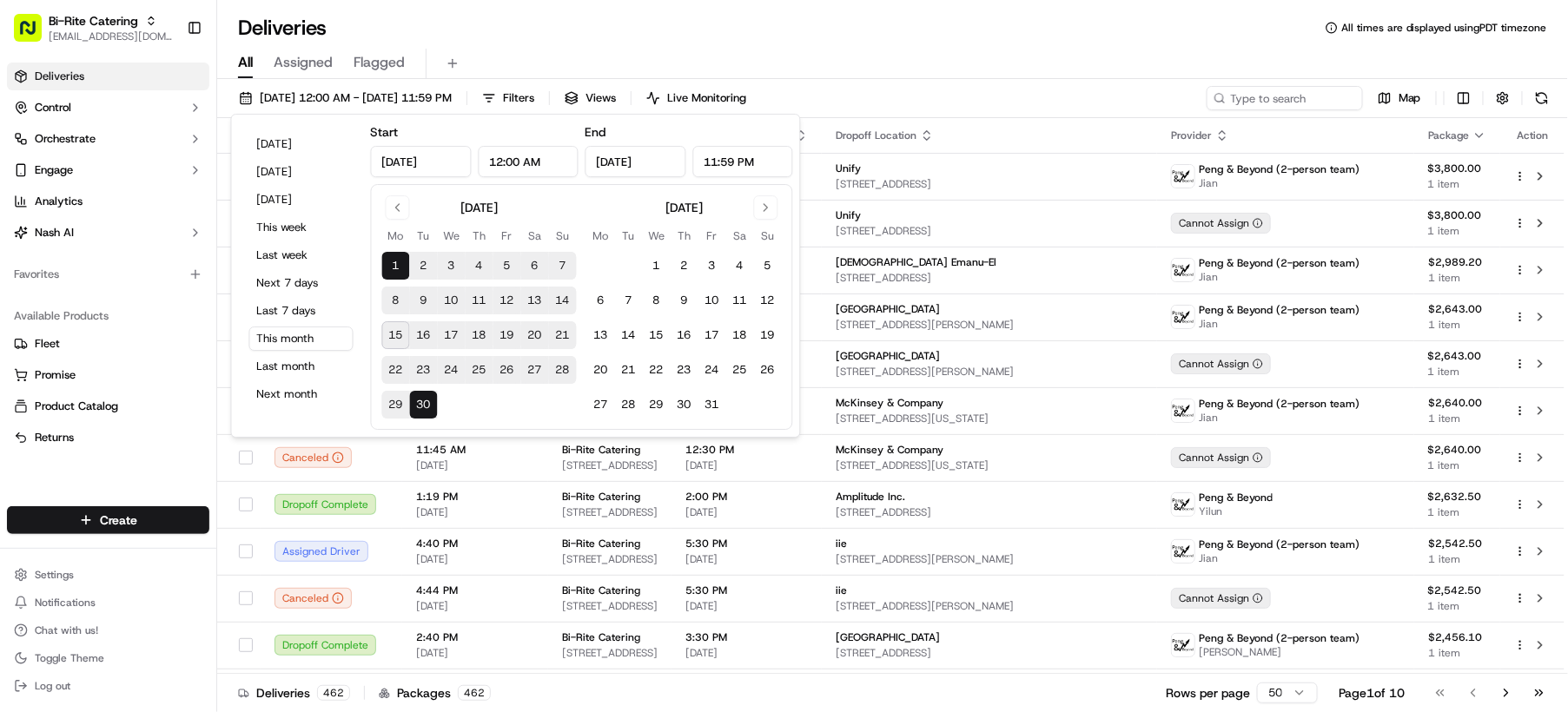
click at [449, 335] on button "17" at bounding box center [452, 335] width 28 height 28
type input "[DATE]"
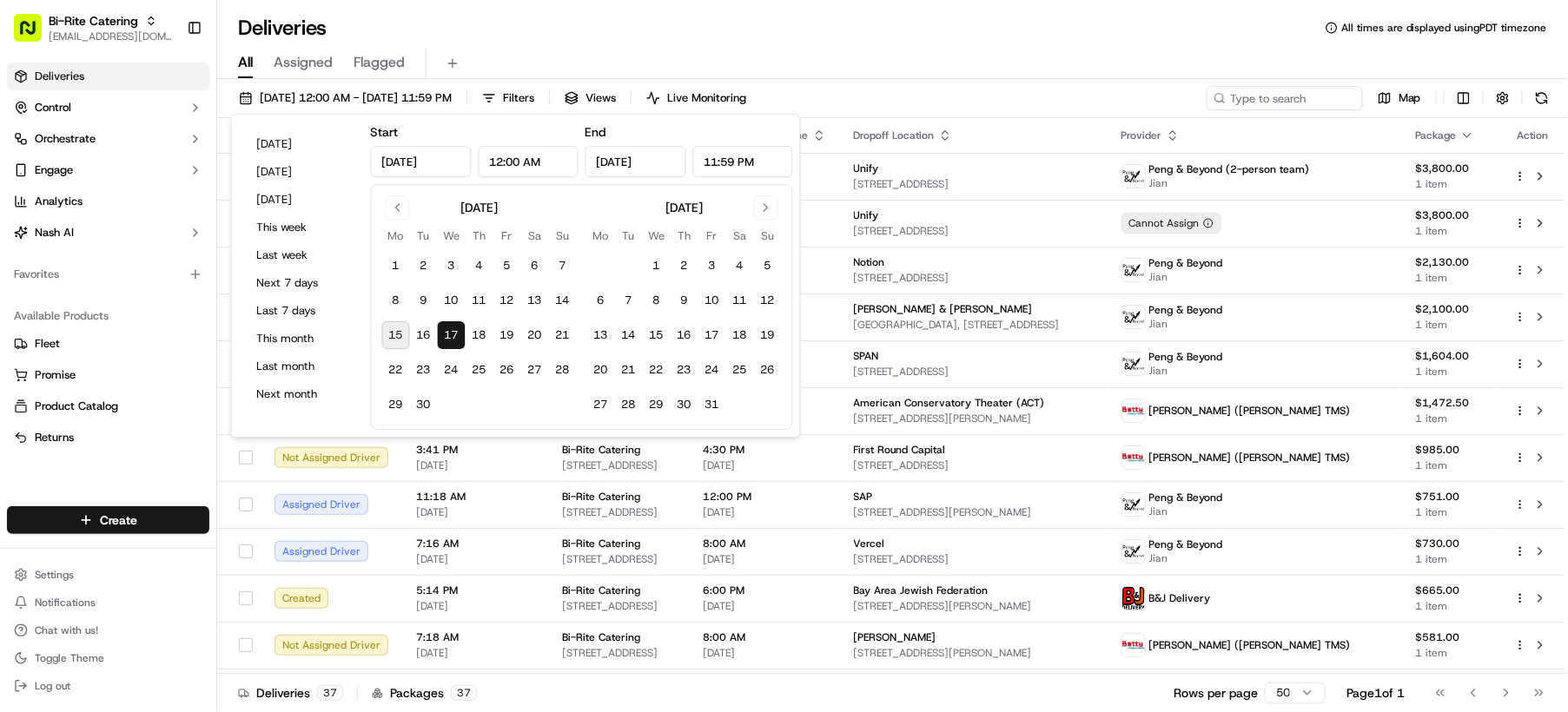
click at [558, 25] on div "Deliveries All times are displayed using PDT timezone" at bounding box center [892, 27] width 1351 height 28
